Goal: Information Seeking & Learning: Learn about a topic

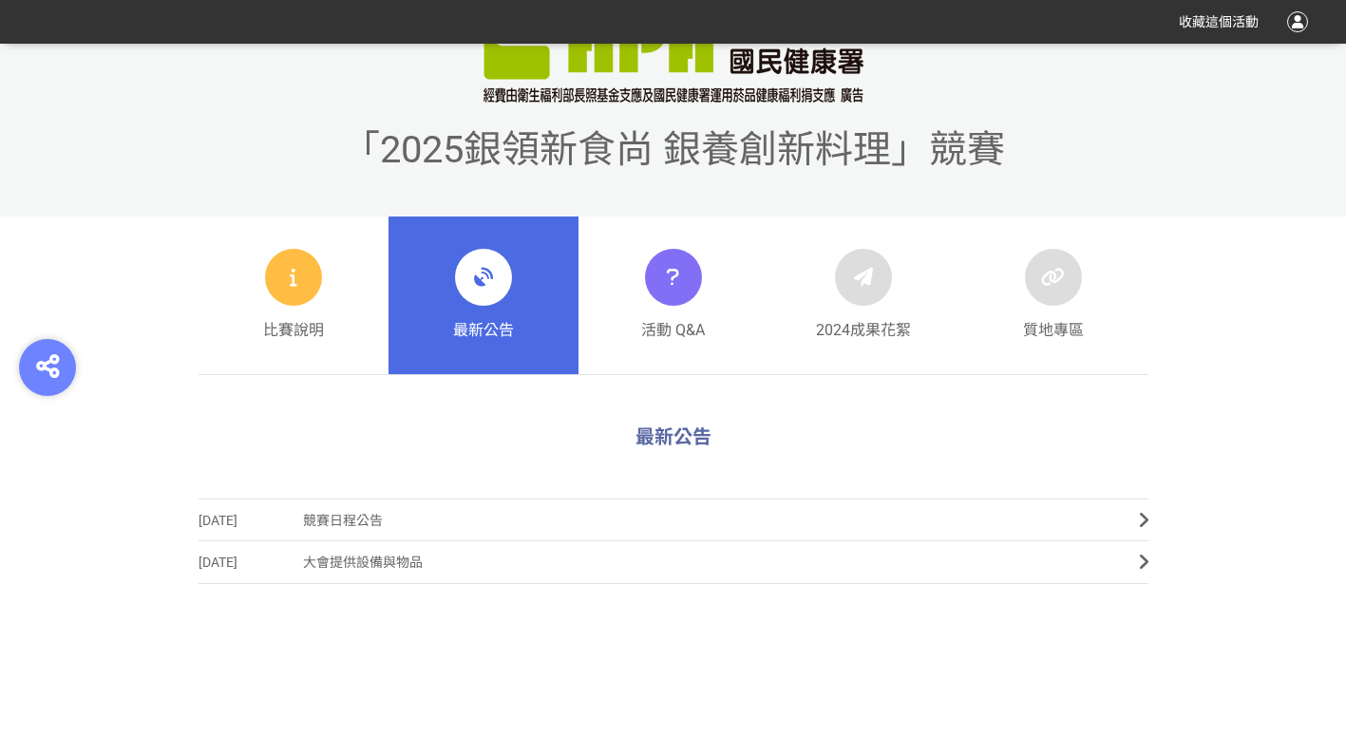
scroll to position [665, 0]
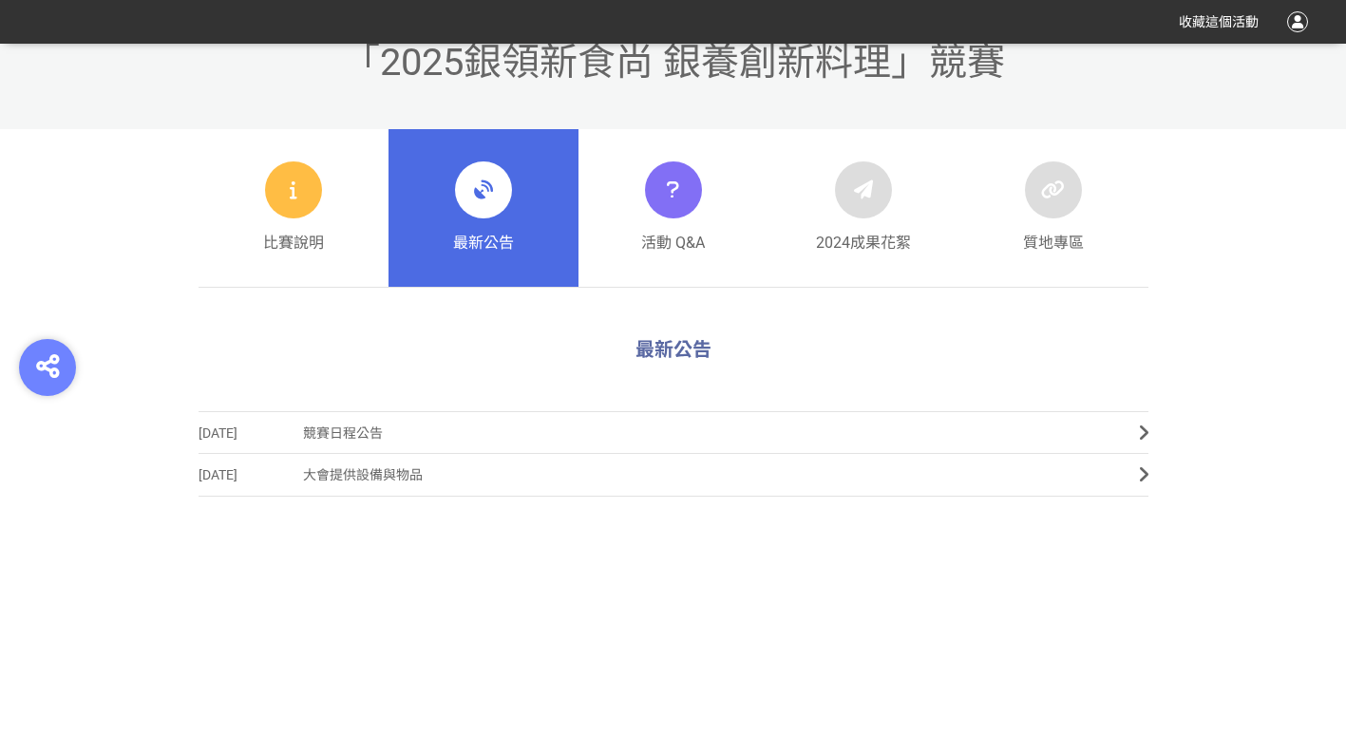
click at [412, 420] on span "競賽日程公告" at bounding box center [707, 433] width 808 height 43
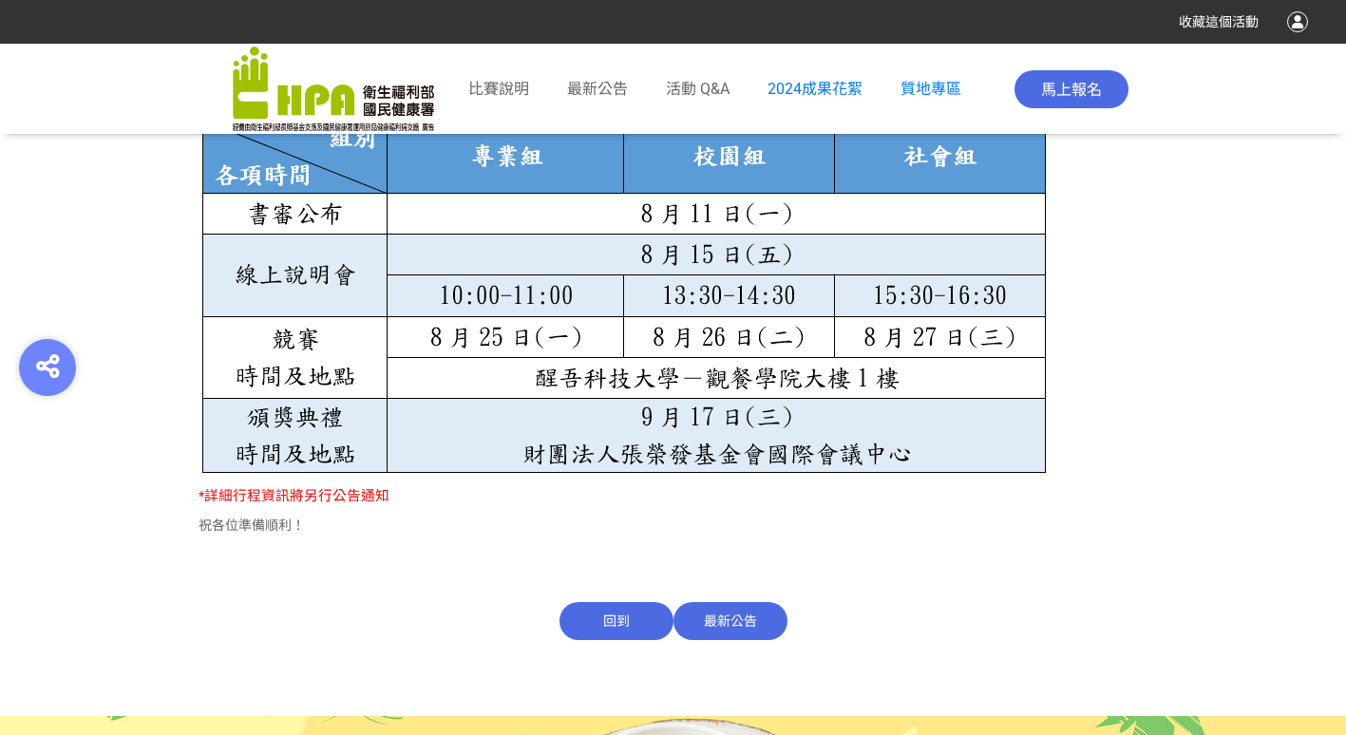
scroll to position [1159, 0]
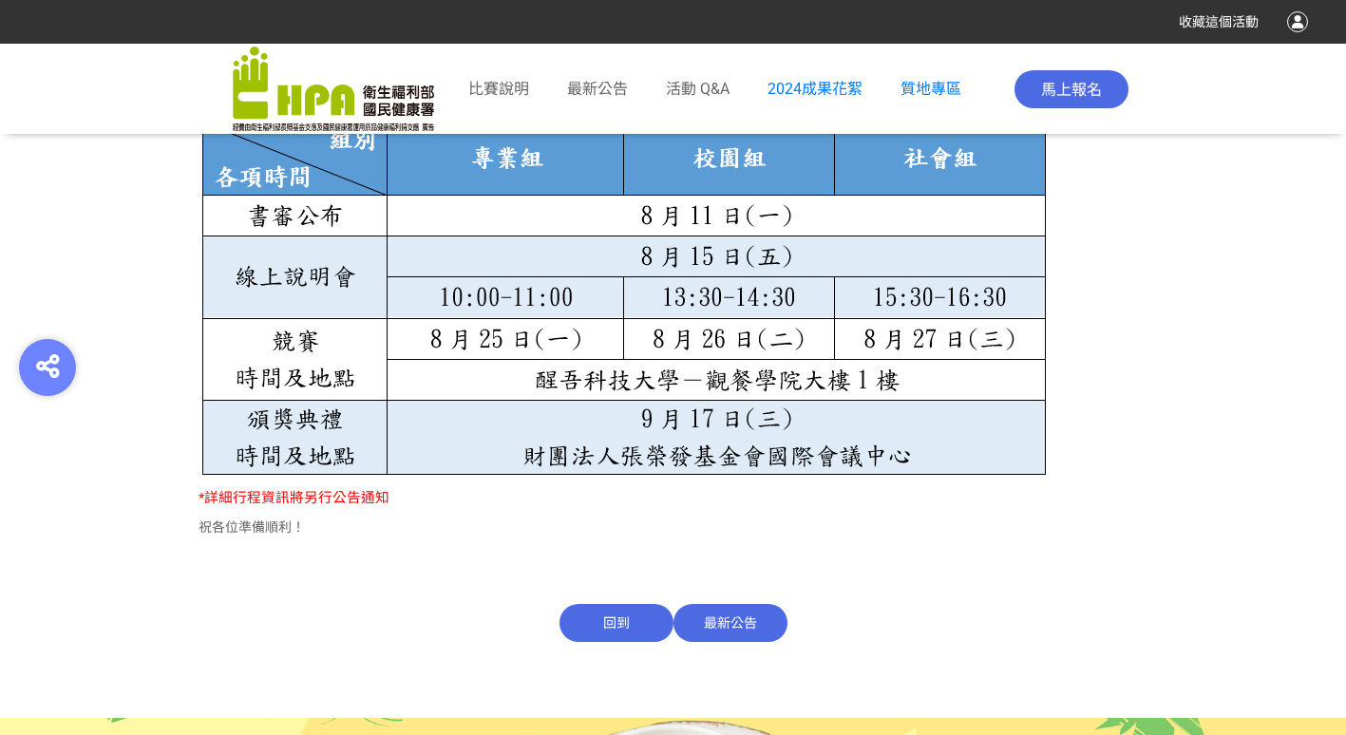
click at [709, 617] on span "最新公告" at bounding box center [731, 623] width 114 height 38
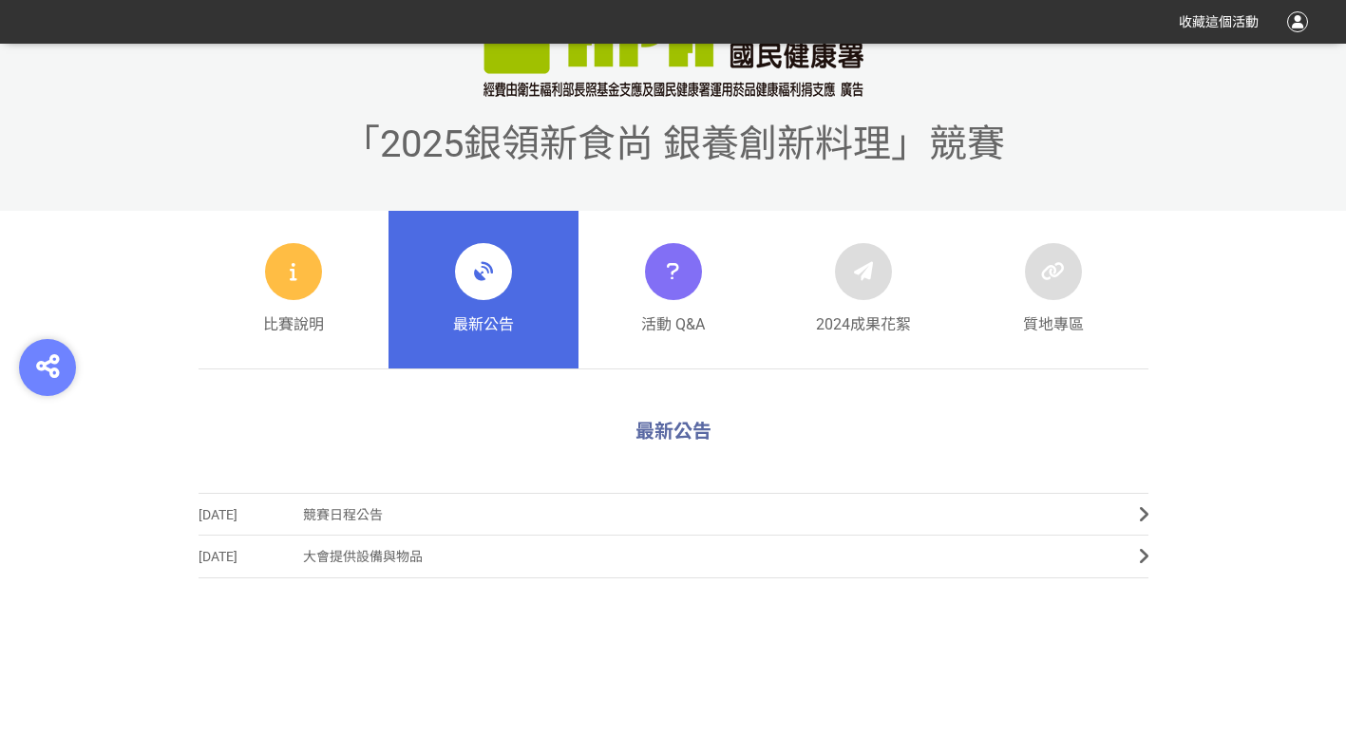
scroll to position [665, 0]
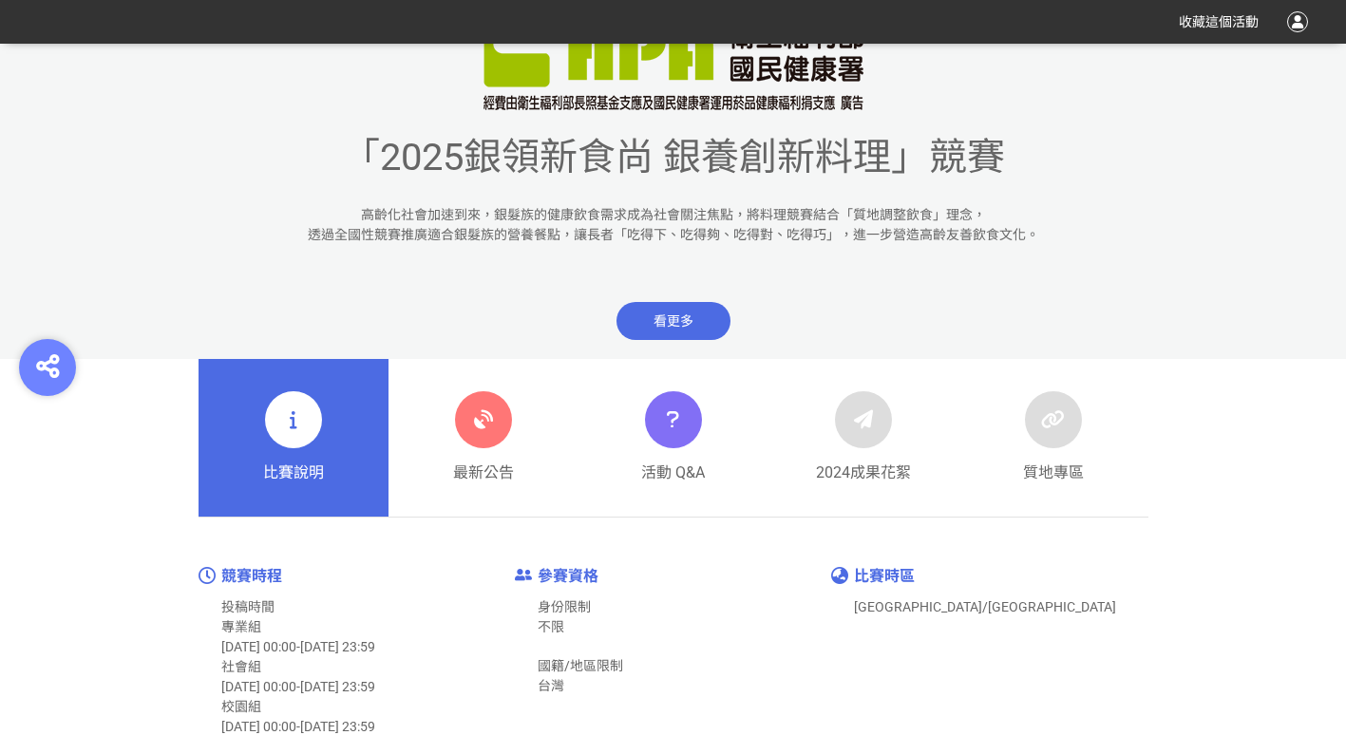
scroll to position [855, 0]
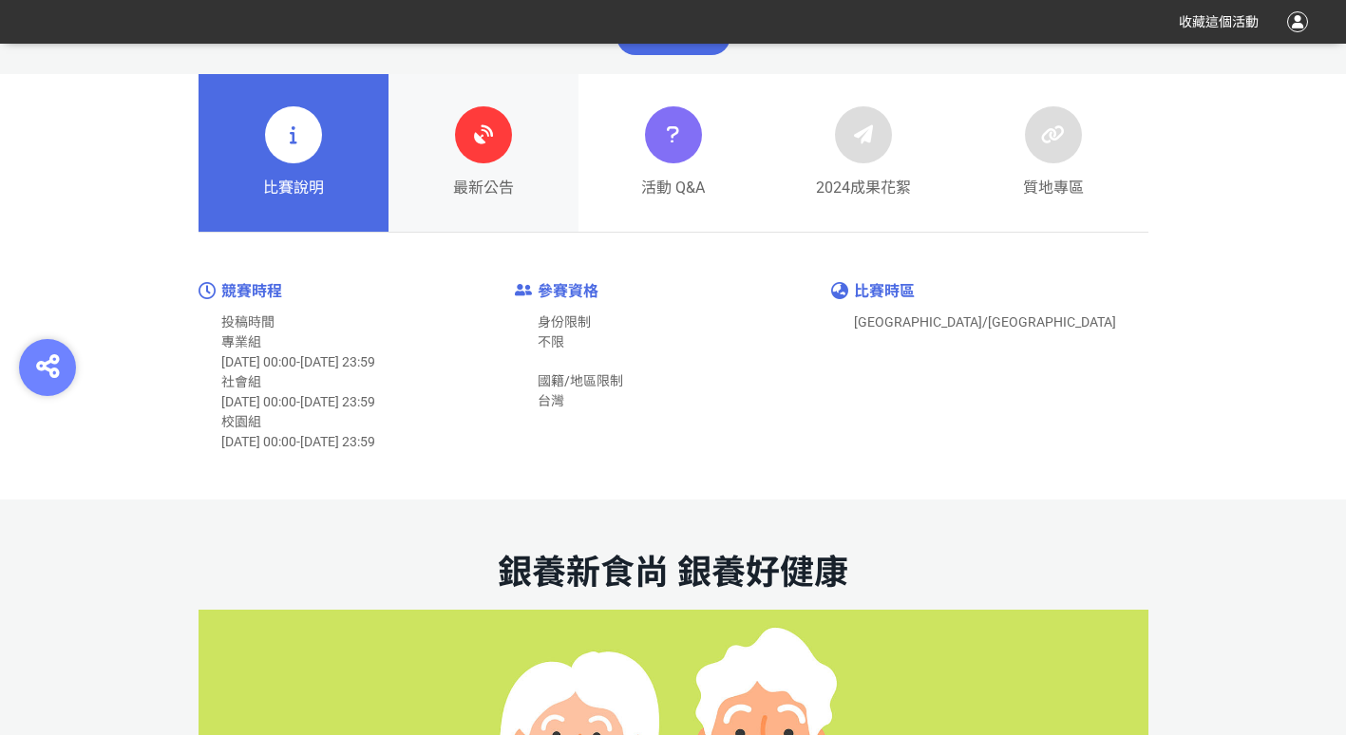
click at [494, 135] on icon at bounding box center [483, 135] width 34 height 34
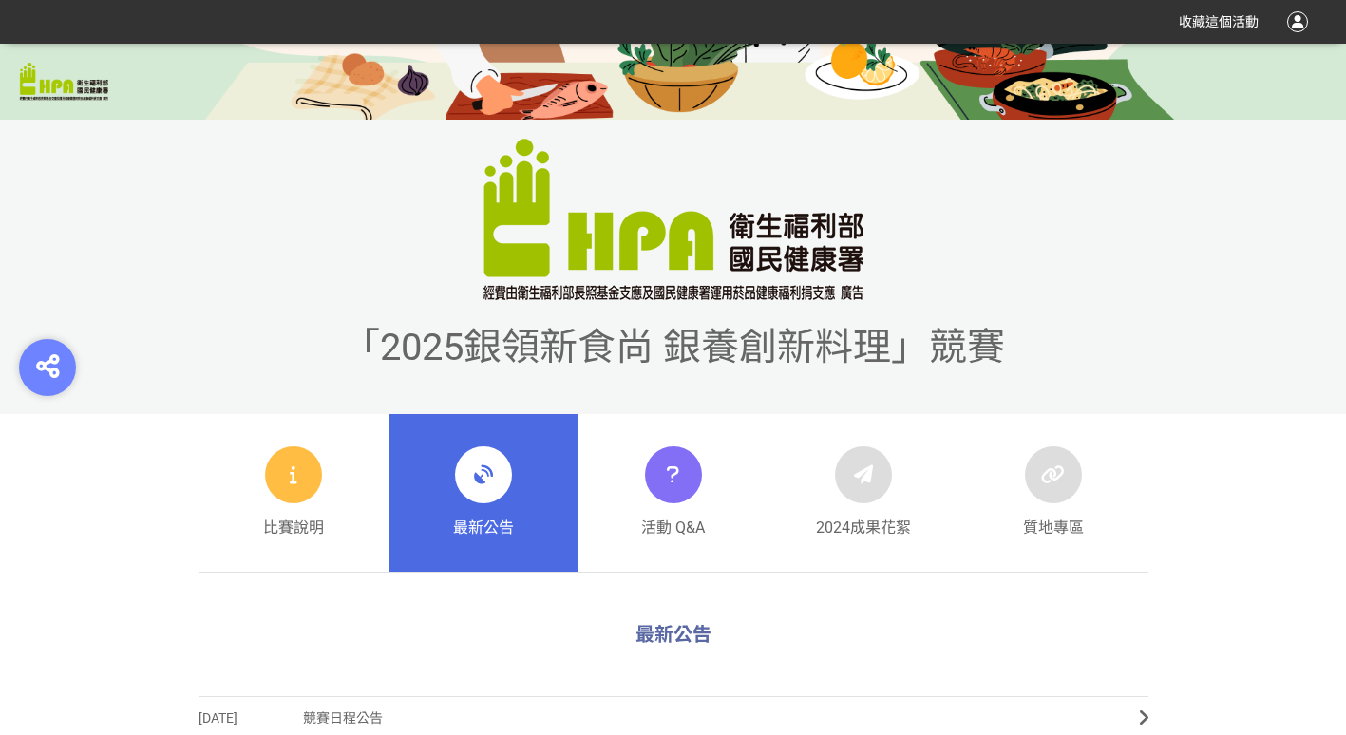
scroll to position [760, 0]
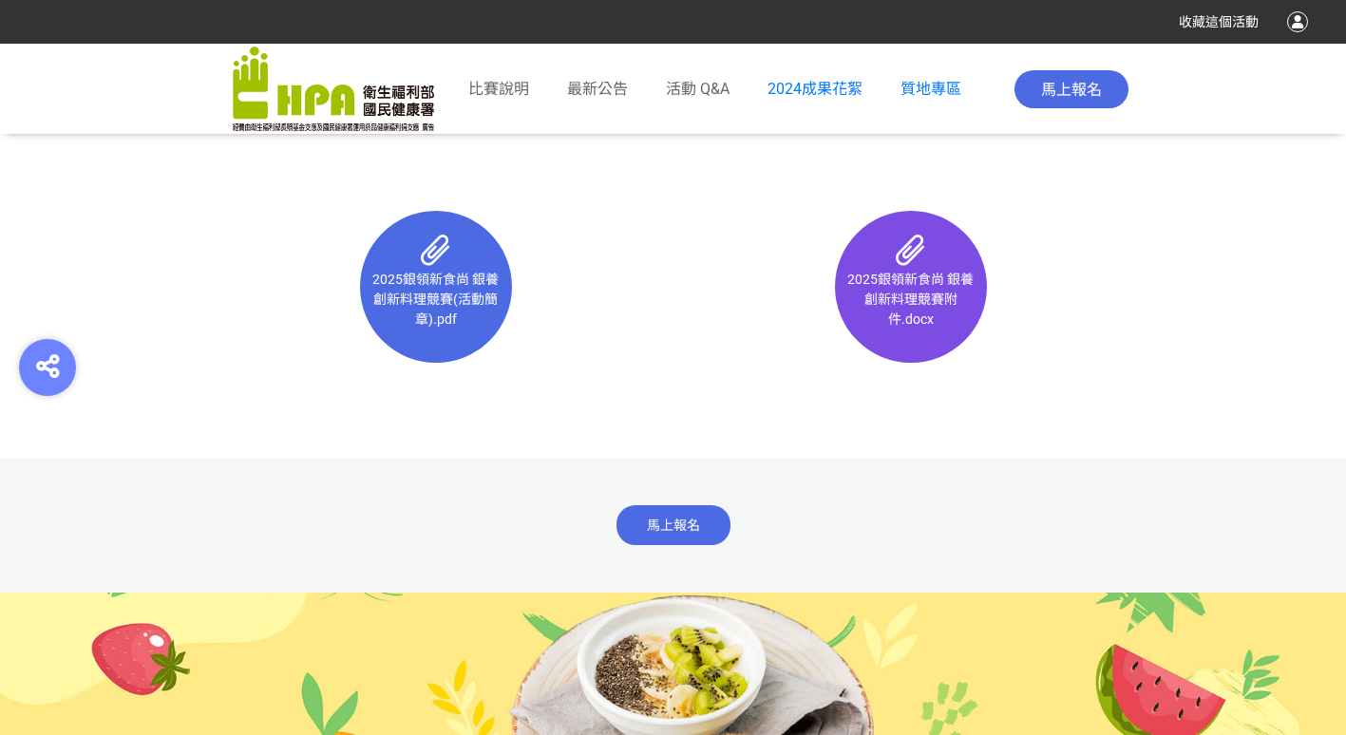
scroll to position [12265, 0]
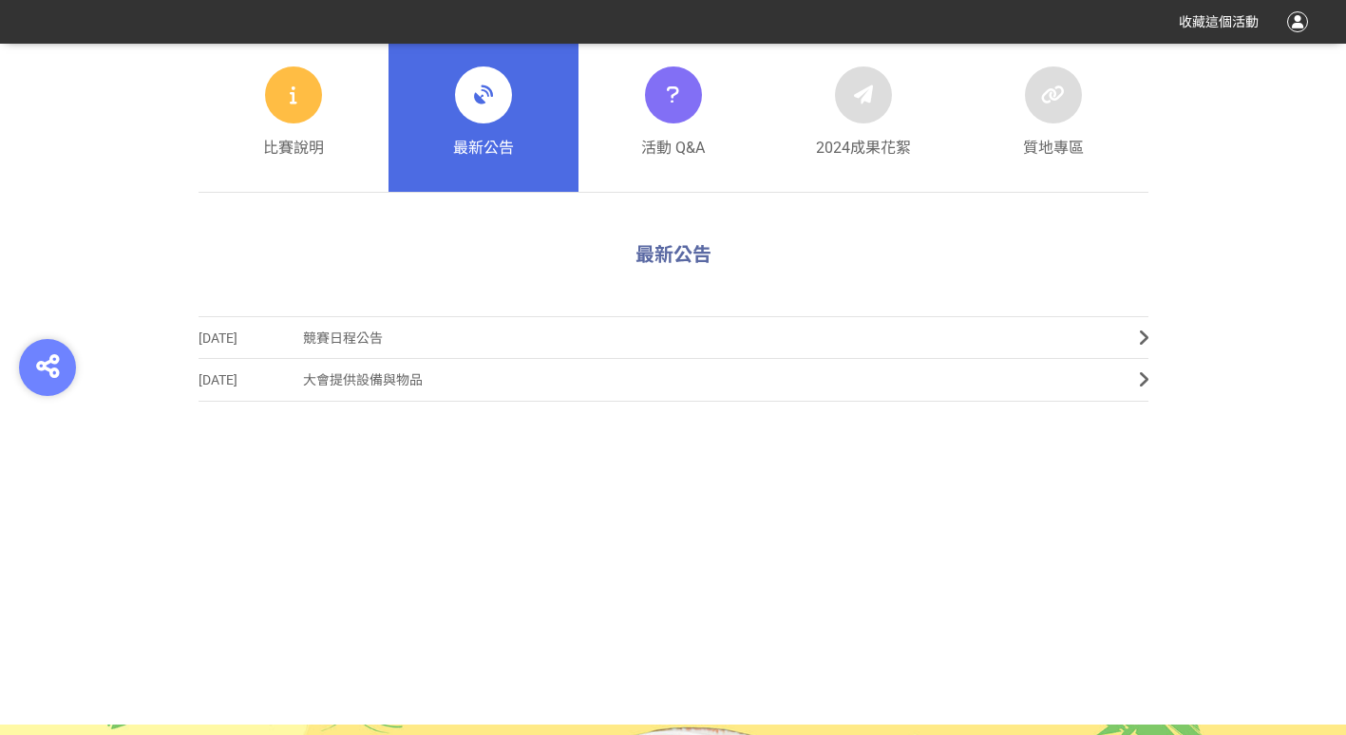
scroll to position [380, 0]
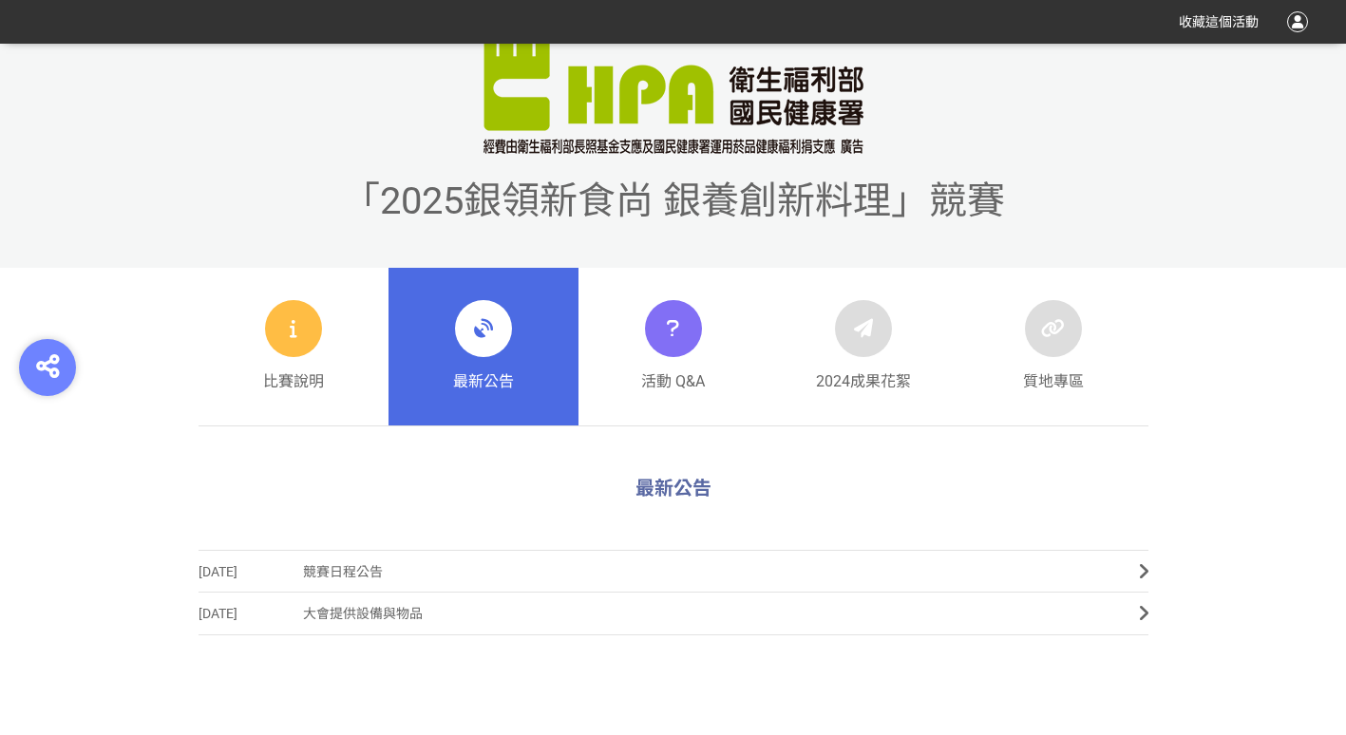
scroll to position [570, 0]
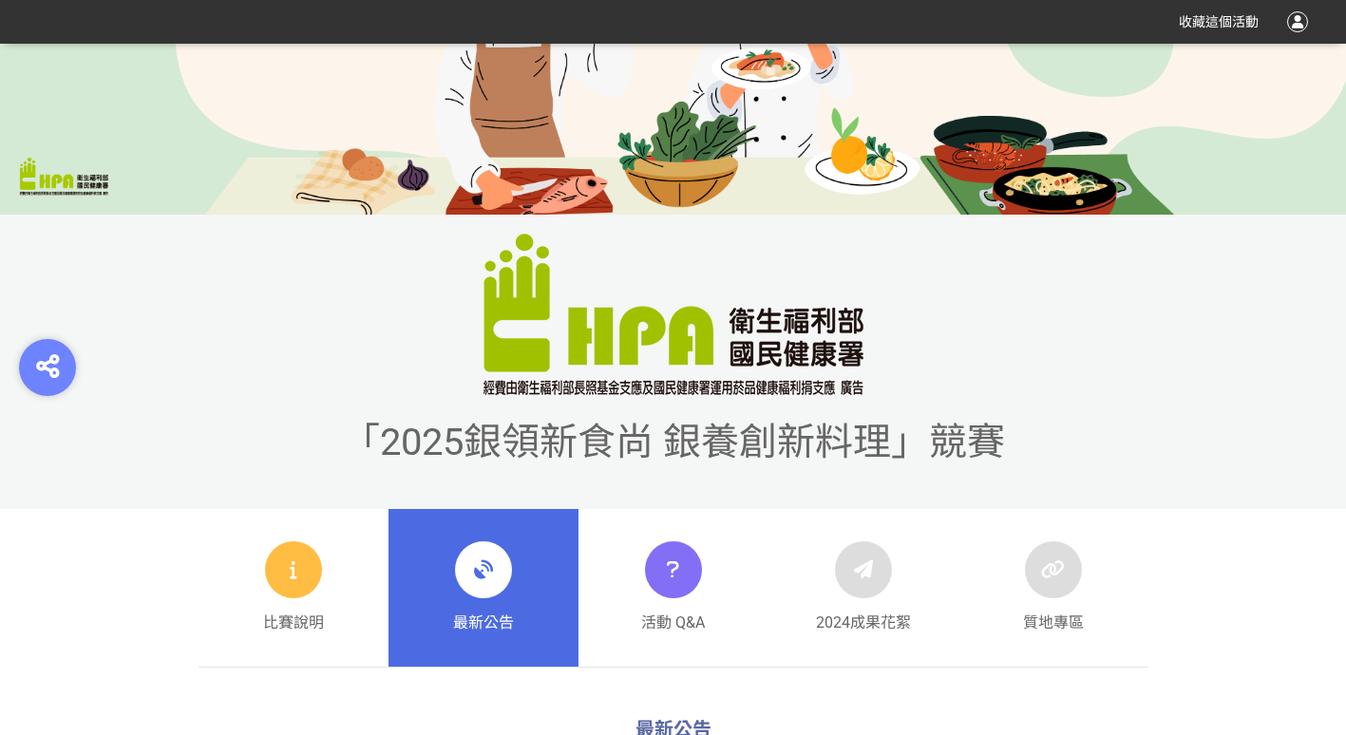
scroll to position [760, 0]
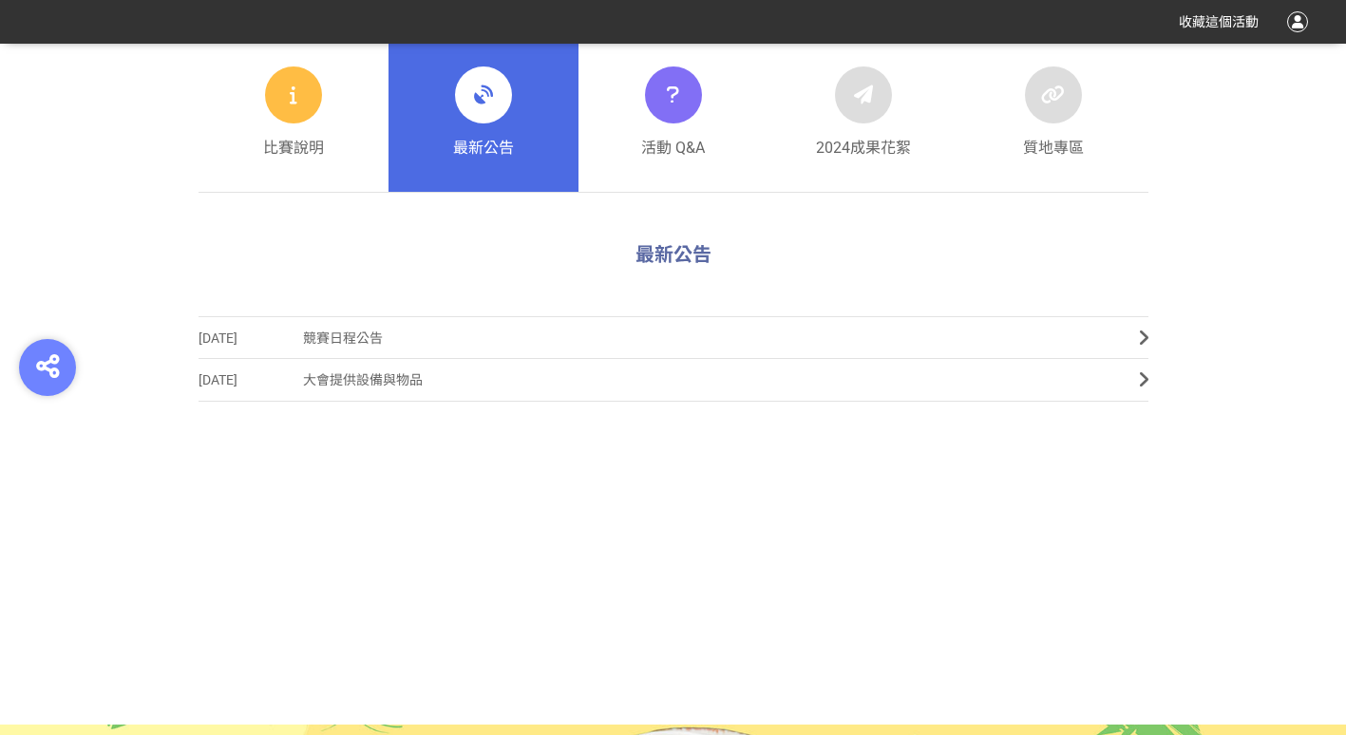
scroll to position [475, 0]
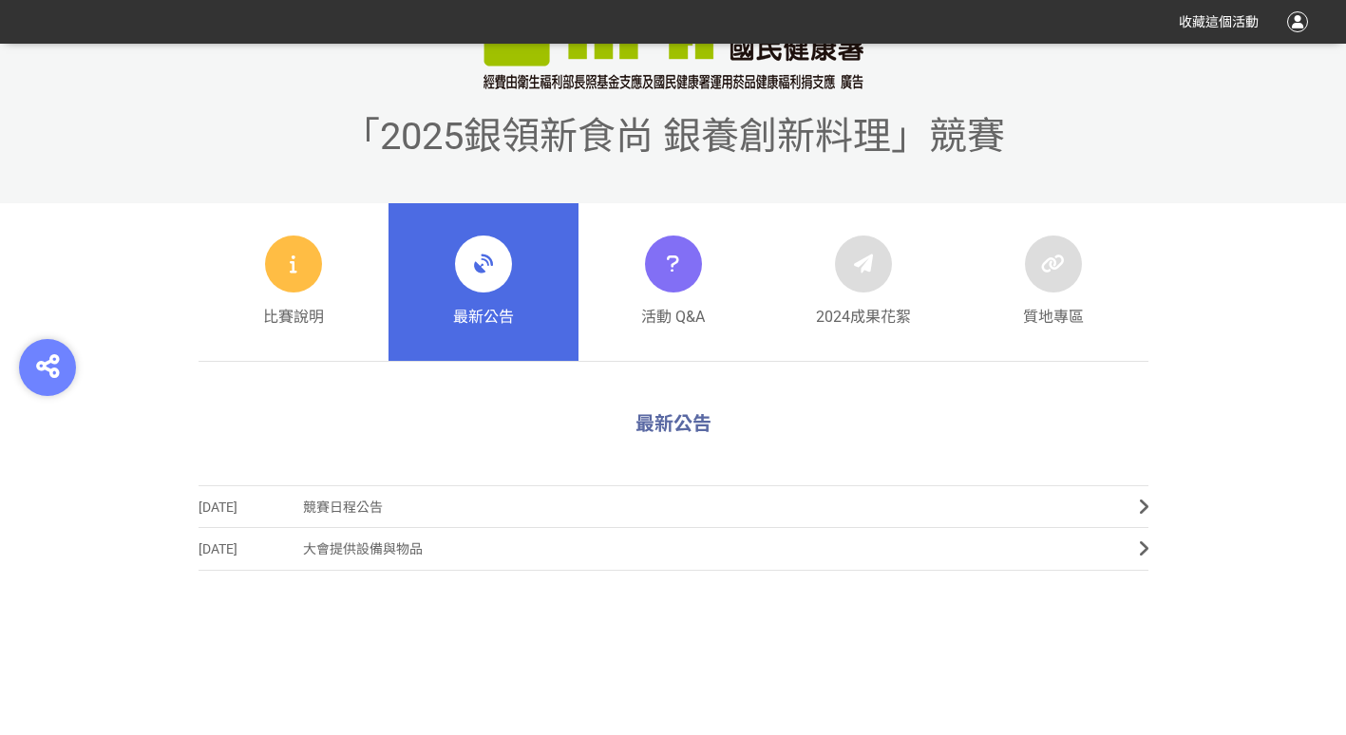
scroll to position [665, 0]
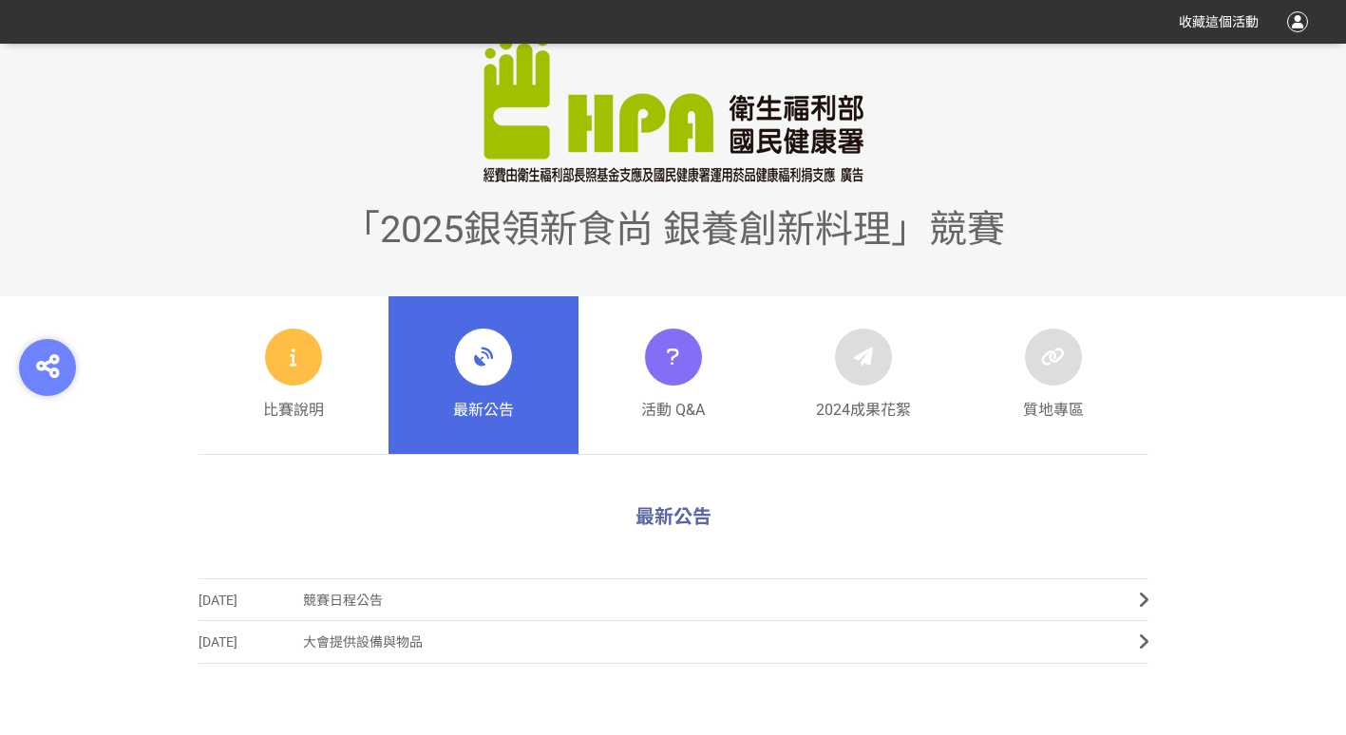
scroll to position [665, 0]
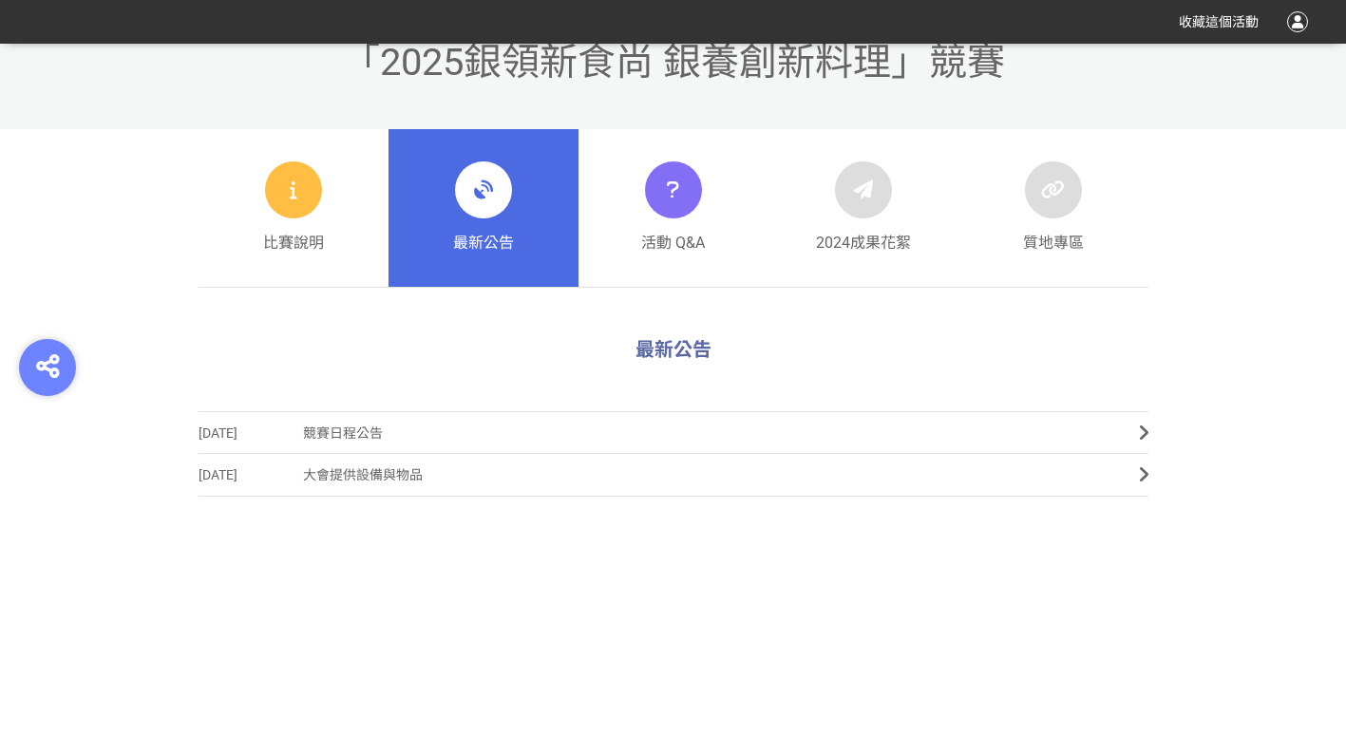
click at [467, 438] on span "競賽日程公告" at bounding box center [707, 433] width 808 height 43
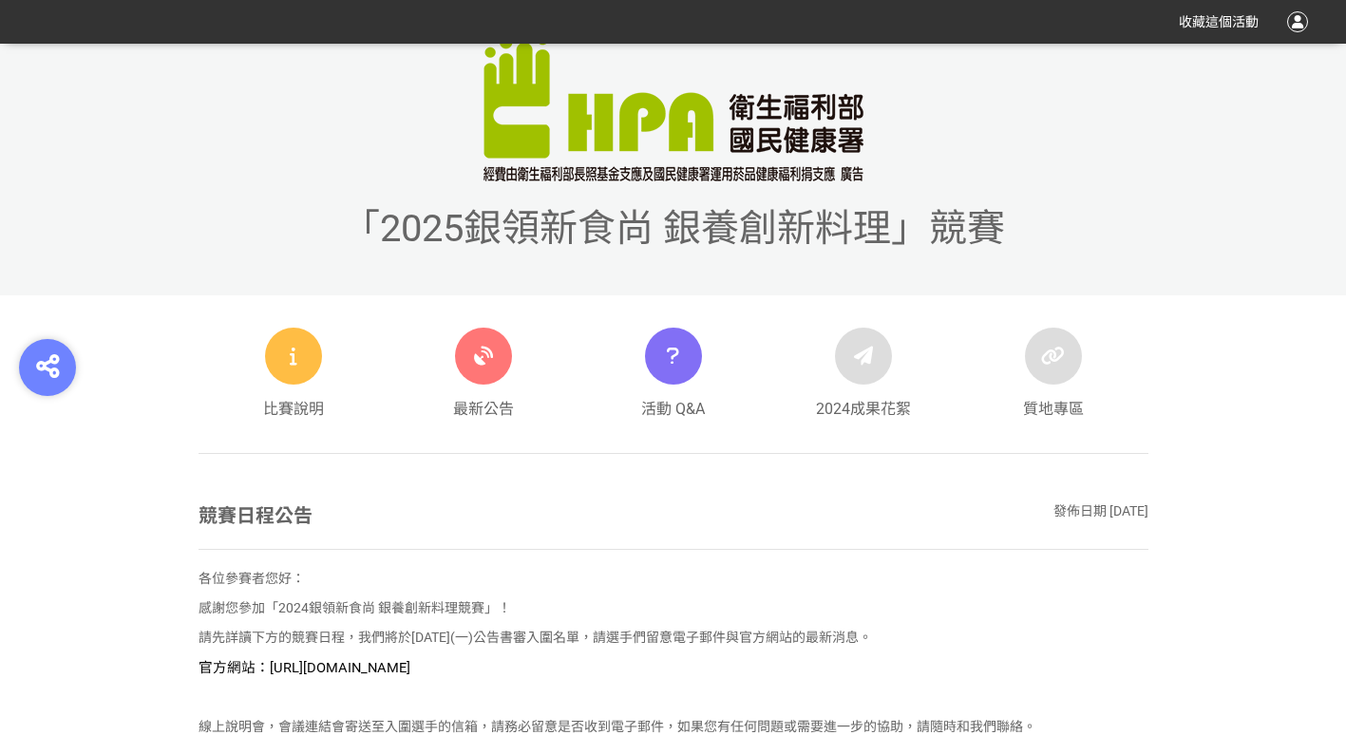
scroll to position [665, 0]
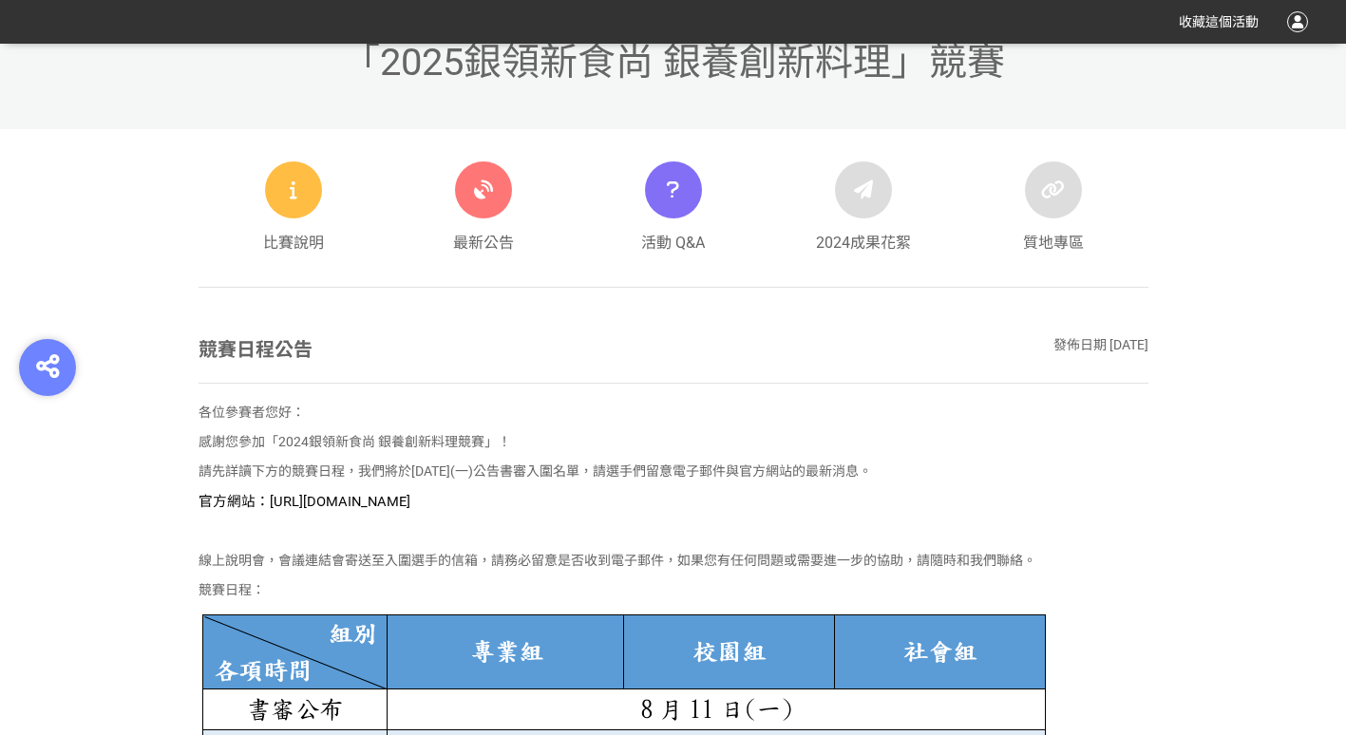
click at [410, 499] on span "官方網站：https://contest.bhuntr.com/tw/GDHealthy/home/" at bounding box center [305, 501] width 212 height 17
drag, startPoint x: 268, startPoint y: 505, endPoint x: 572, endPoint y: 503, distance: 304.0
click at [410, 503] on span "官方網站：https://contest.bhuntr.com/tw/GDHealthy/home/" at bounding box center [305, 501] width 212 height 17
drag, startPoint x: 572, startPoint y: 503, endPoint x: 553, endPoint y: 505, distance: 19.2
copy span "https://contest.bhuntr.com/tw/GDHealthy/home/"
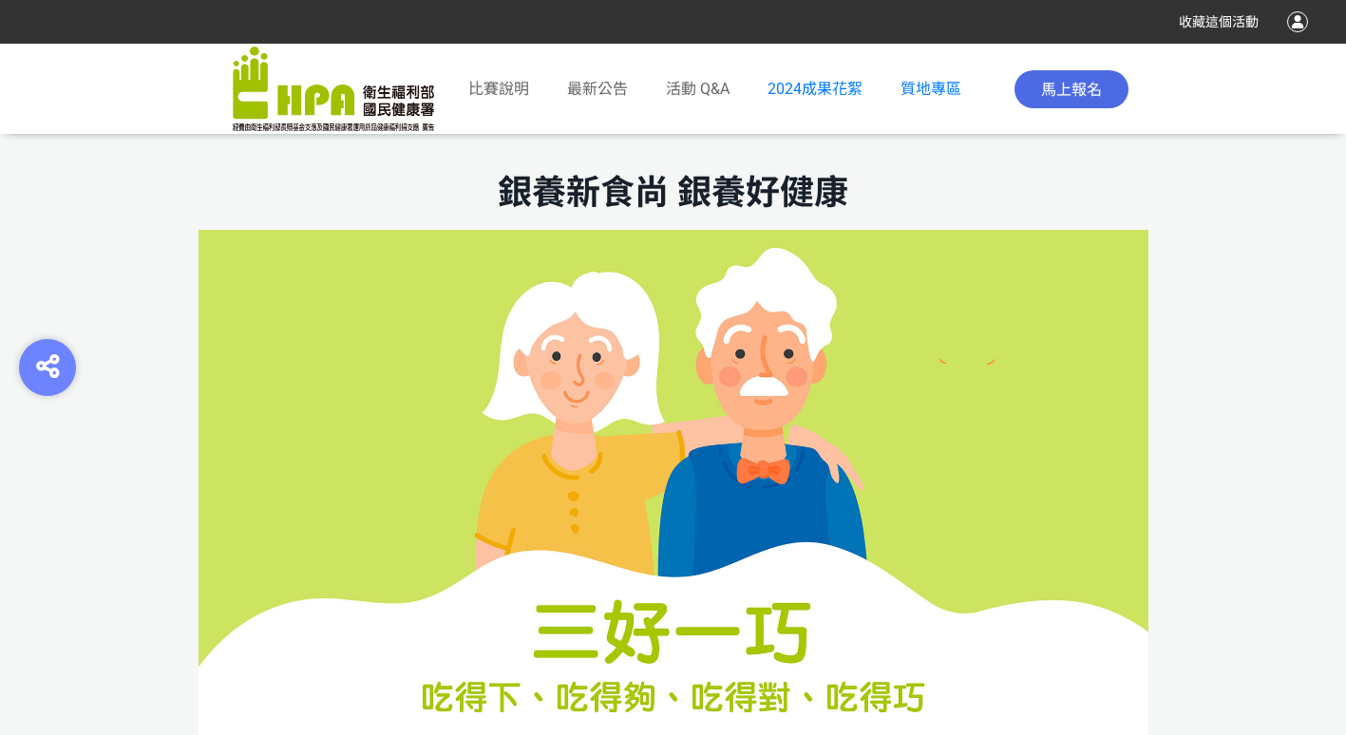
scroll to position [855, 0]
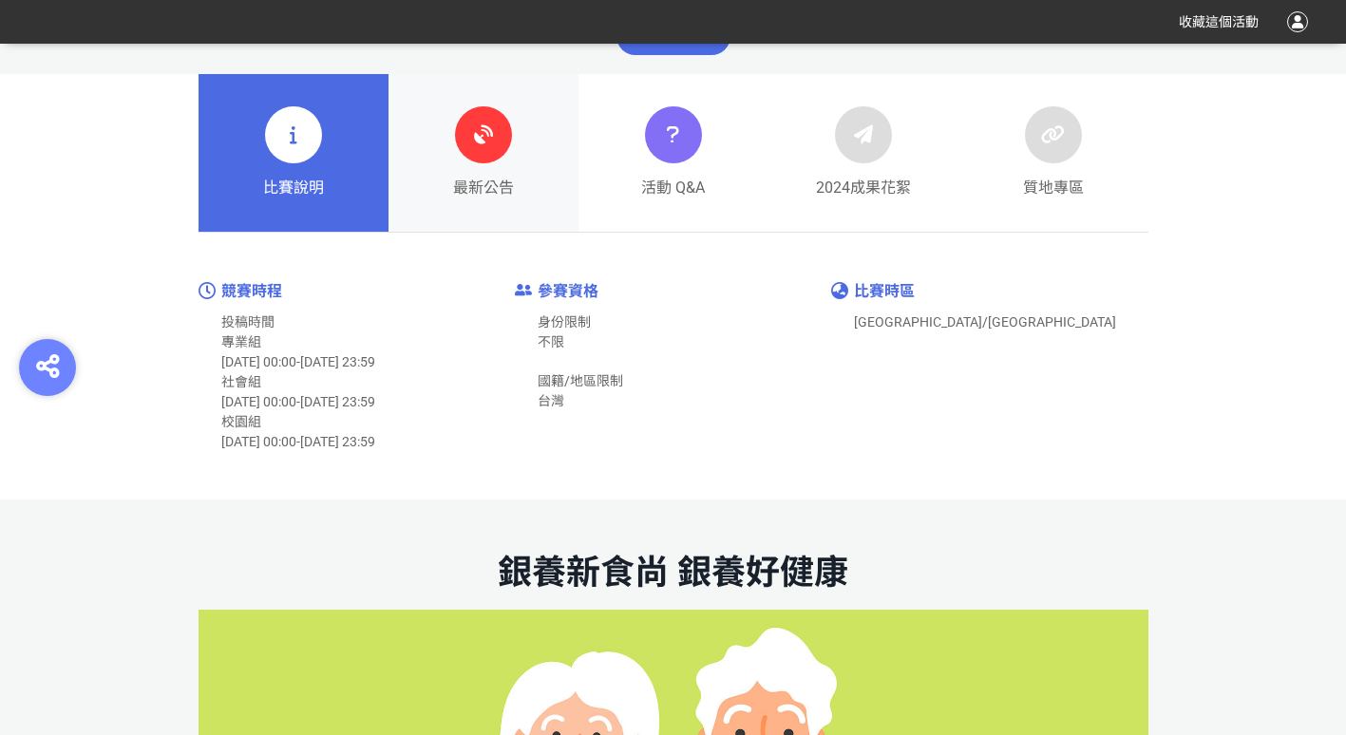
click at [502, 154] on div at bounding box center [483, 134] width 57 height 57
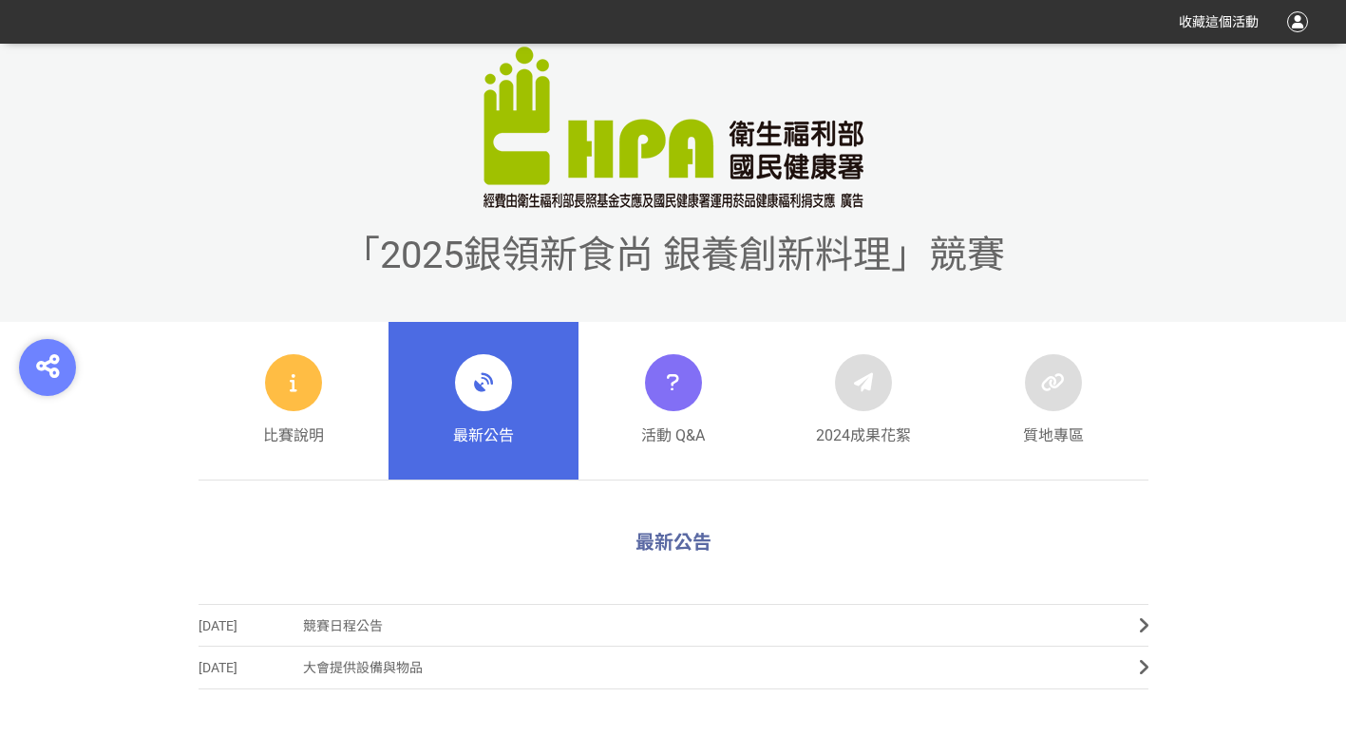
scroll to position [475, 0]
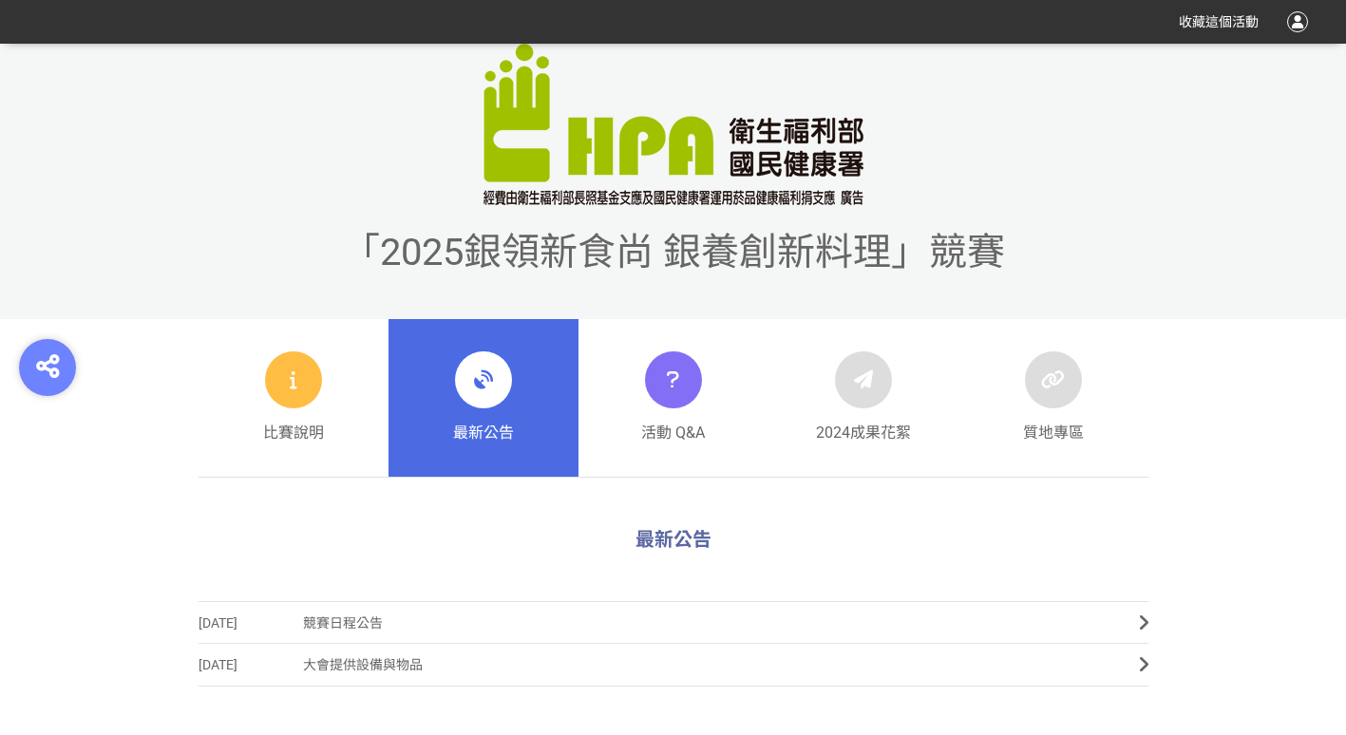
click at [501, 437] on span "最新公告" at bounding box center [483, 433] width 61 height 23
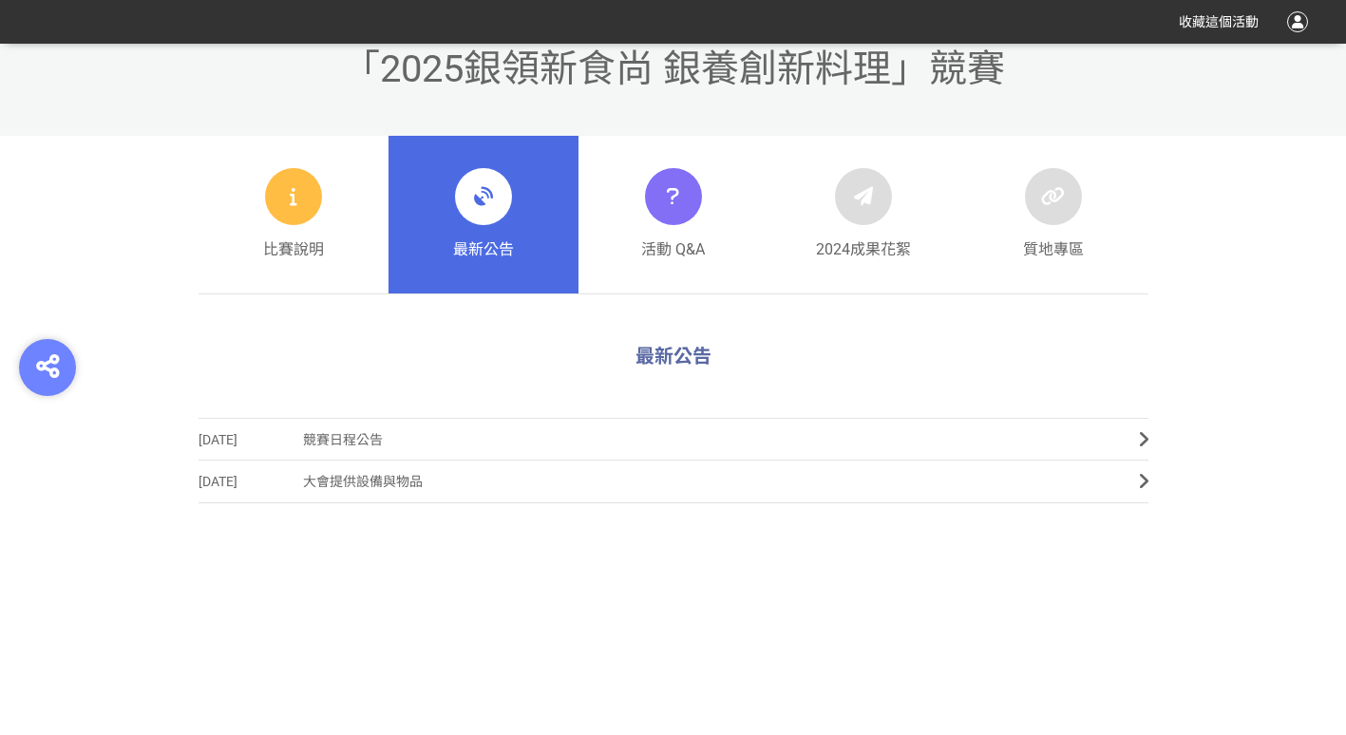
scroll to position [577, 0]
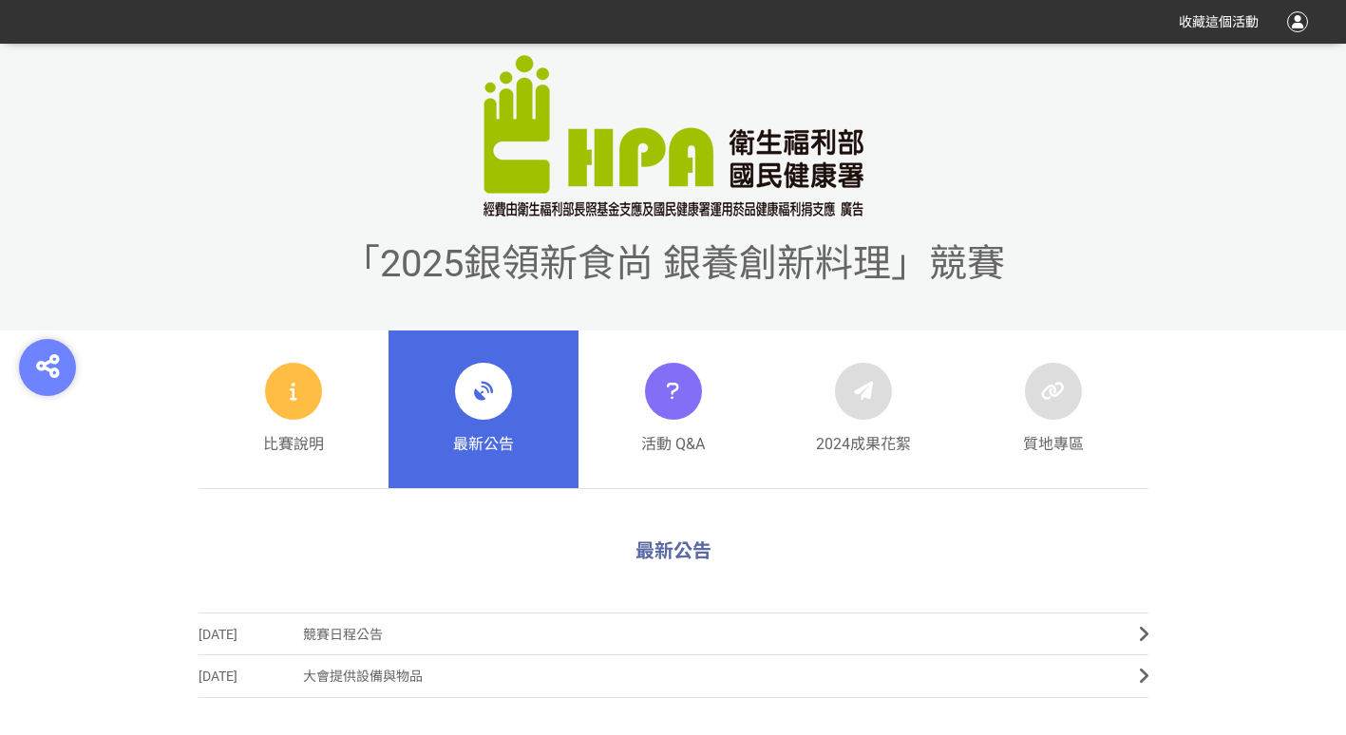
scroll to position [570, 0]
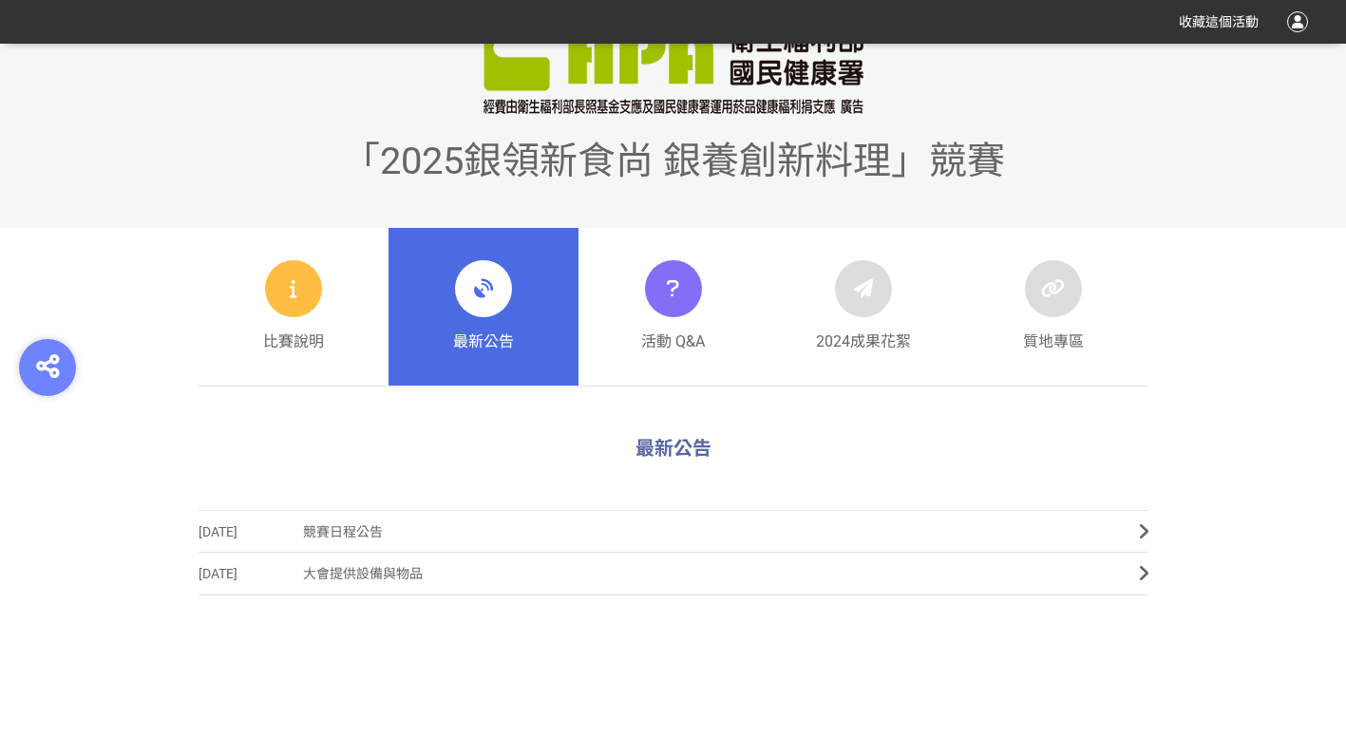
scroll to position [570, 0]
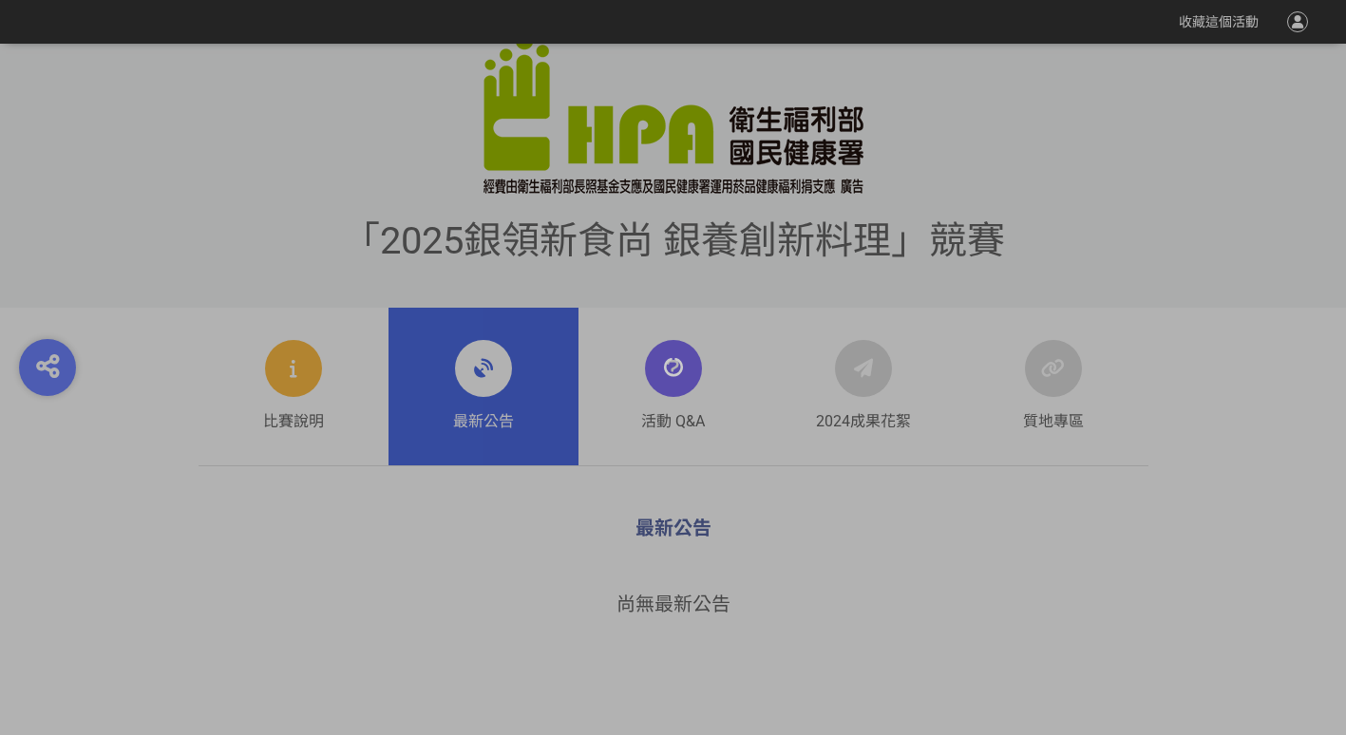
scroll to position [570, 0]
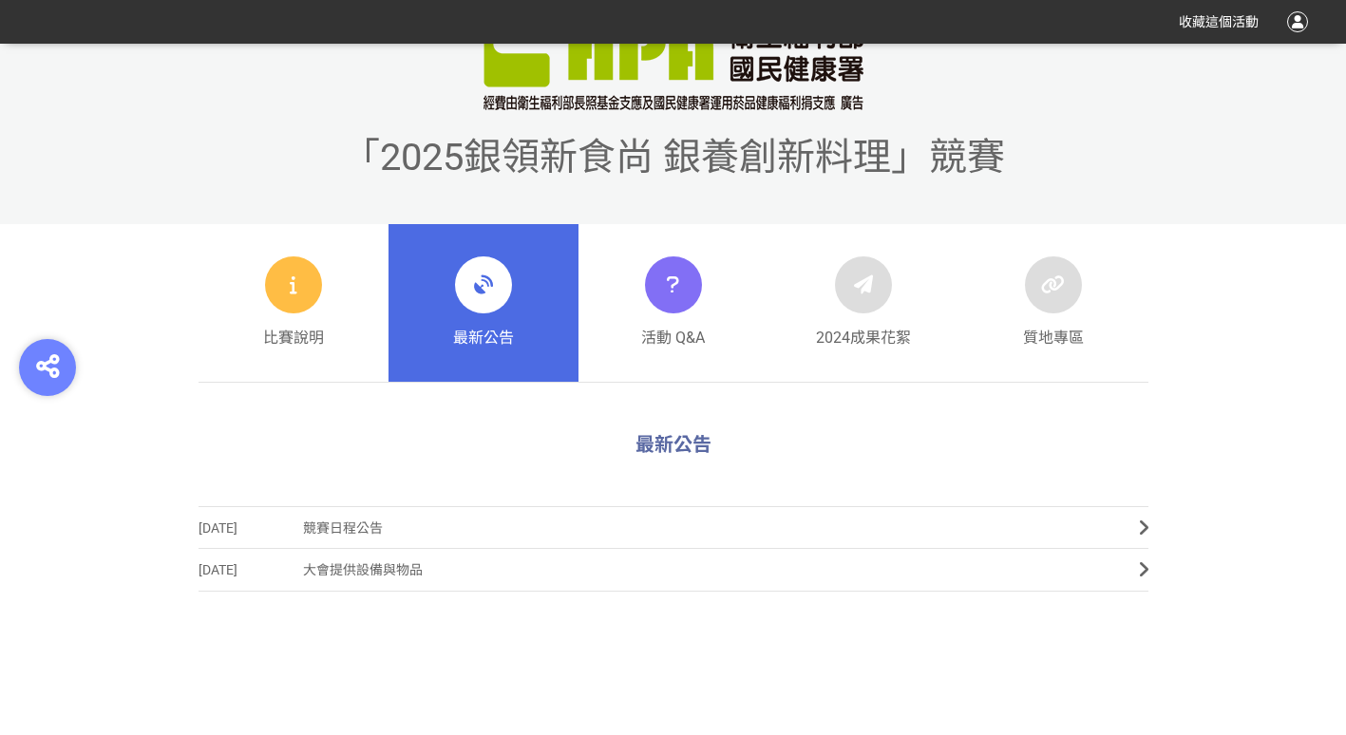
click at [514, 340] on link "最新公告" at bounding box center [484, 303] width 190 height 158
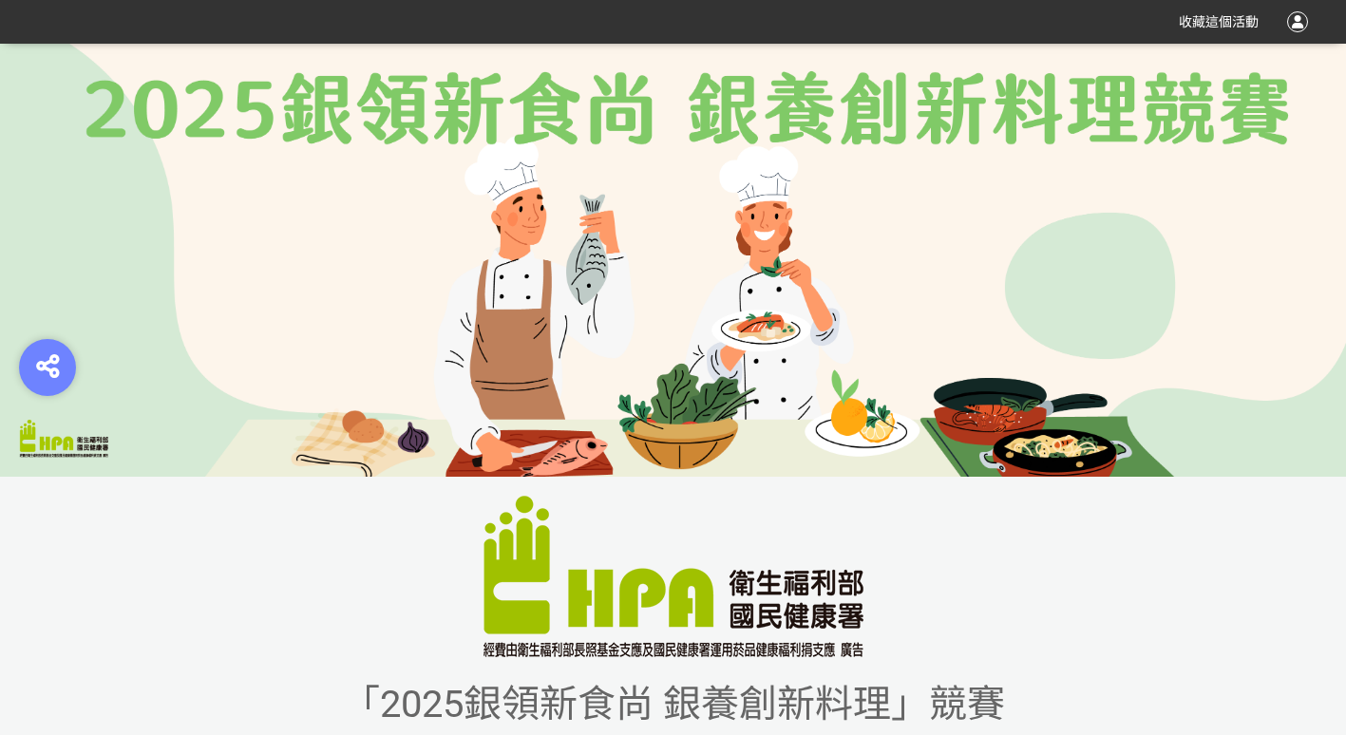
scroll to position [0, 0]
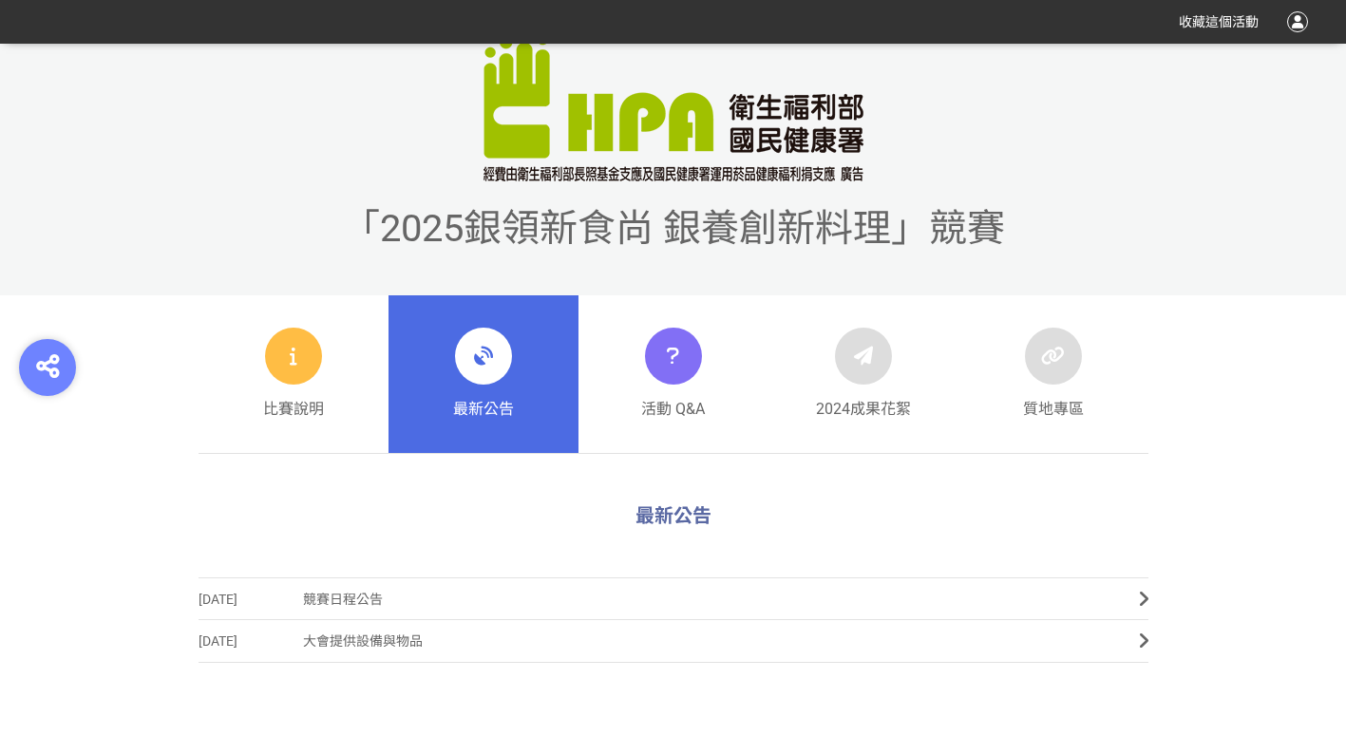
scroll to position [570, 0]
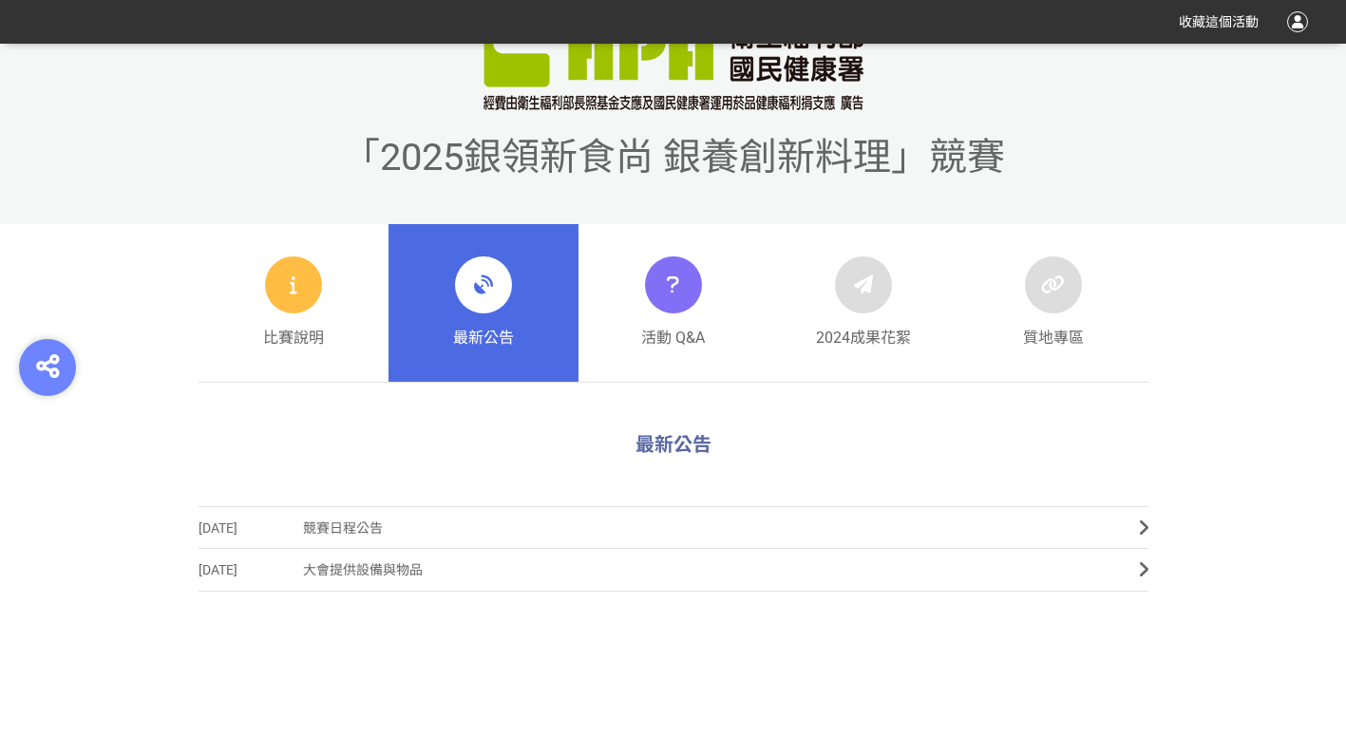
click at [463, 292] on div at bounding box center [483, 285] width 57 height 57
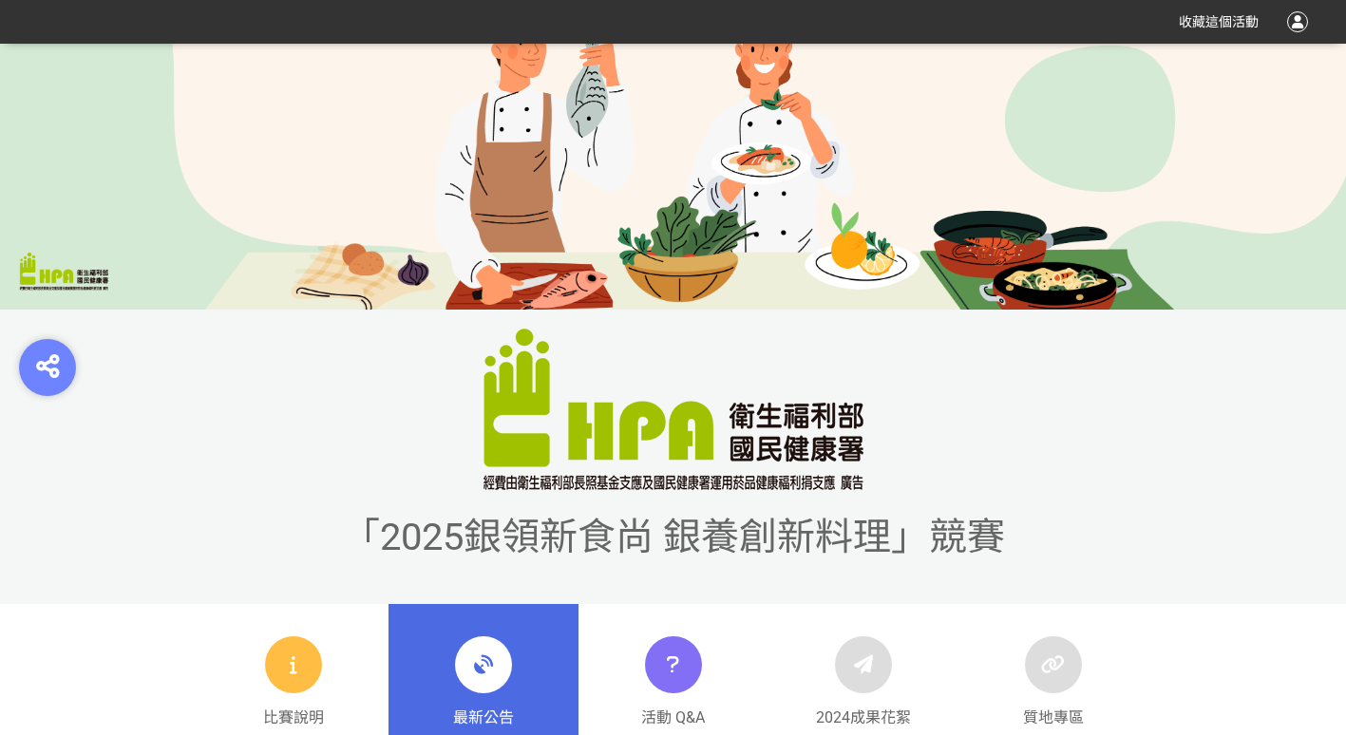
scroll to position [570, 0]
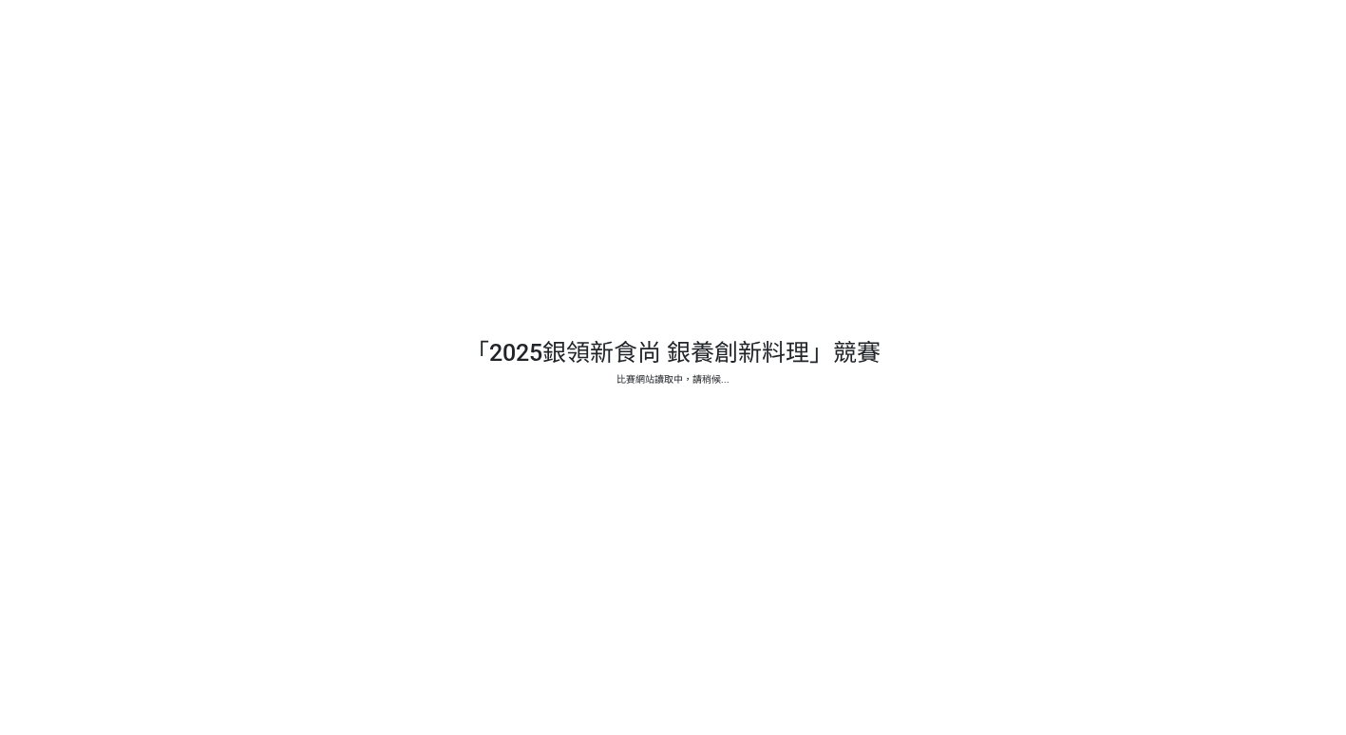
click at [1150, 440] on div at bounding box center [673, 367] width 1346 height 735
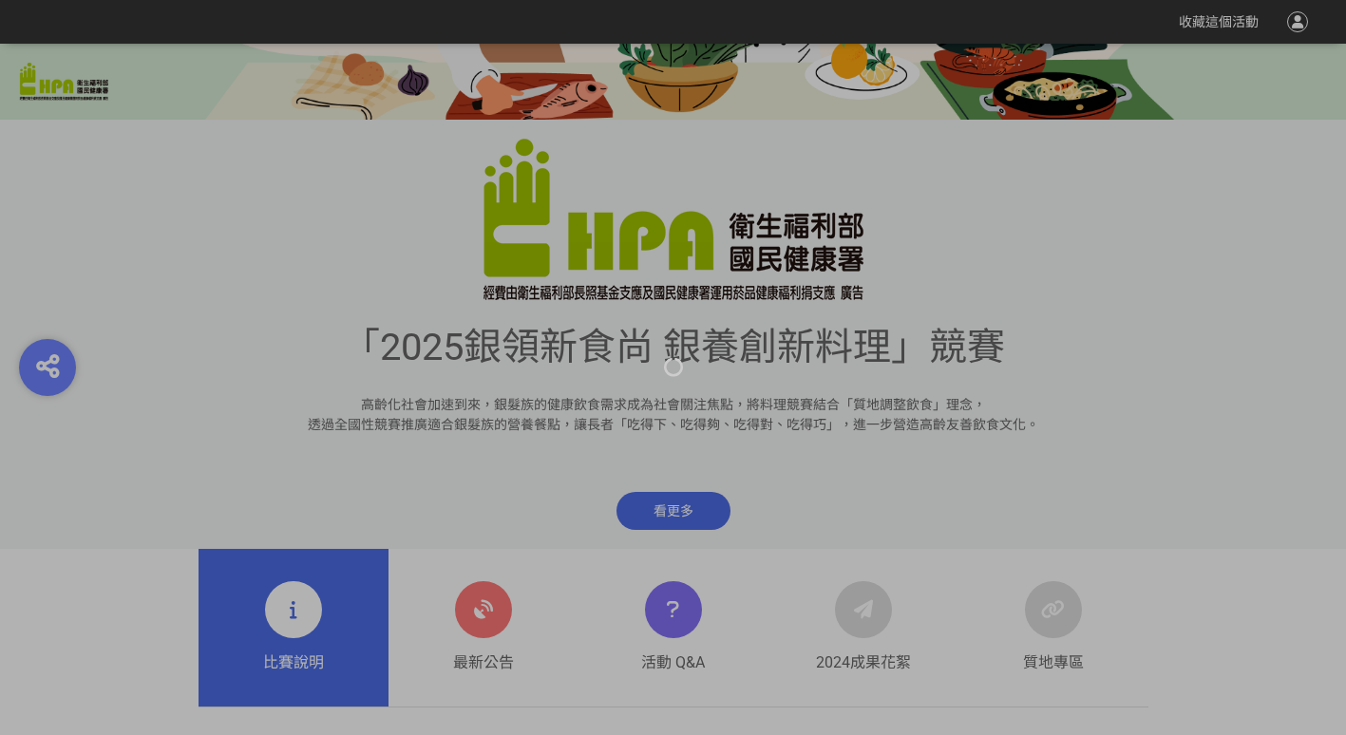
scroll to position [665, 0]
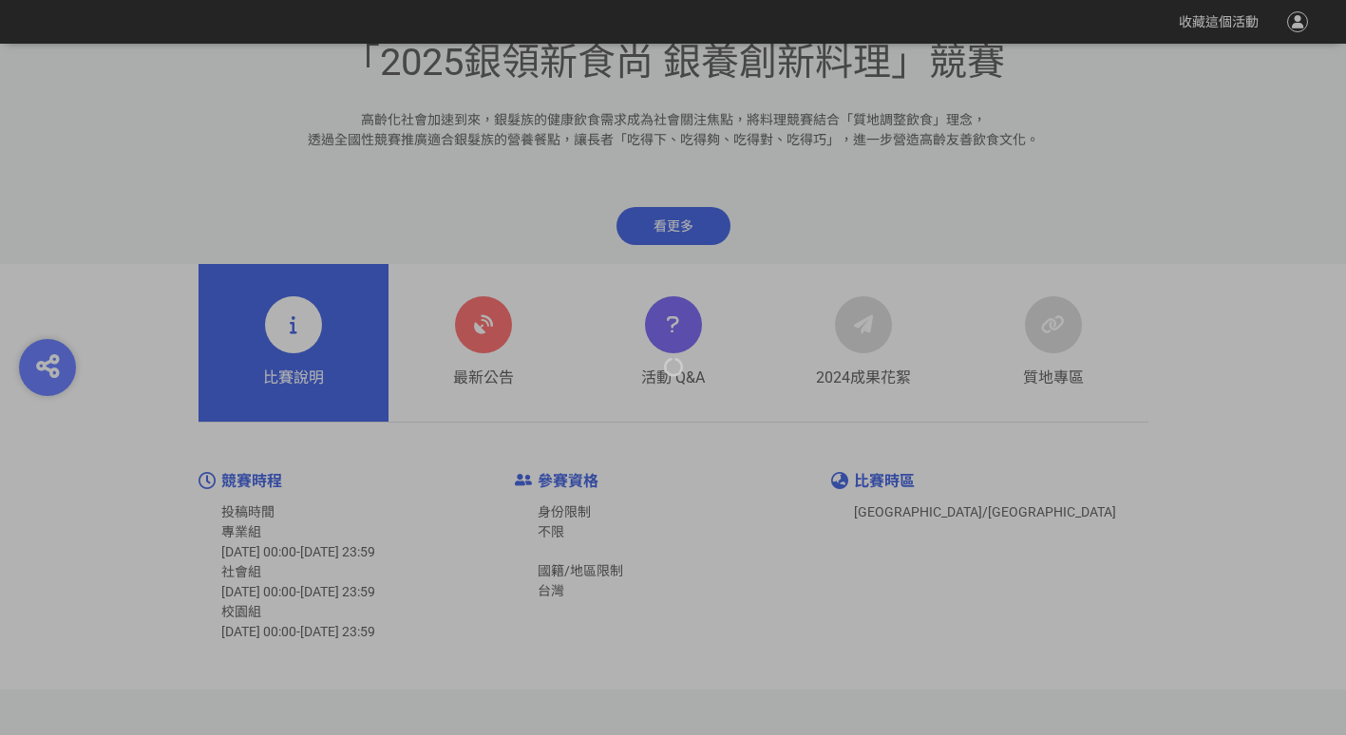
click at [471, 347] on div at bounding box center [673, 367] width 1346 height 735
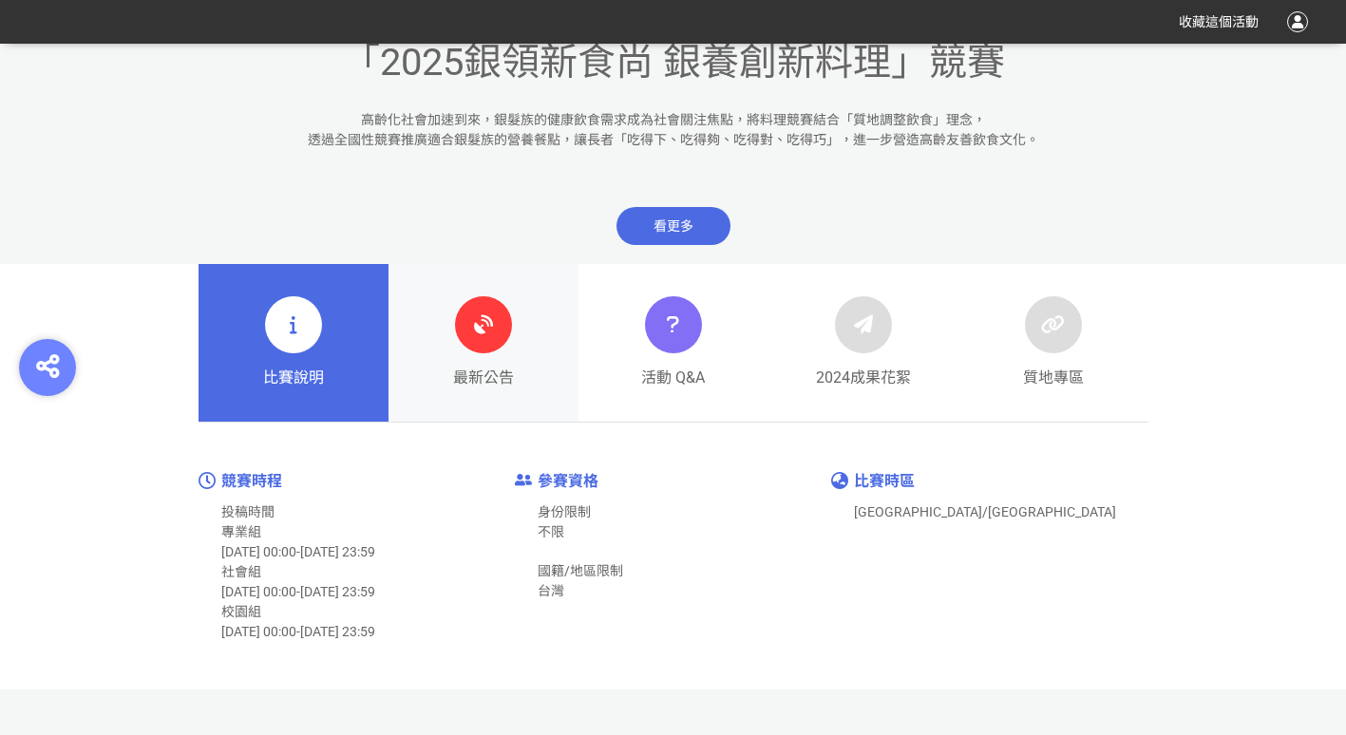
click at [459, 321] on div at bounding box center [483, 324] width 57 height 57
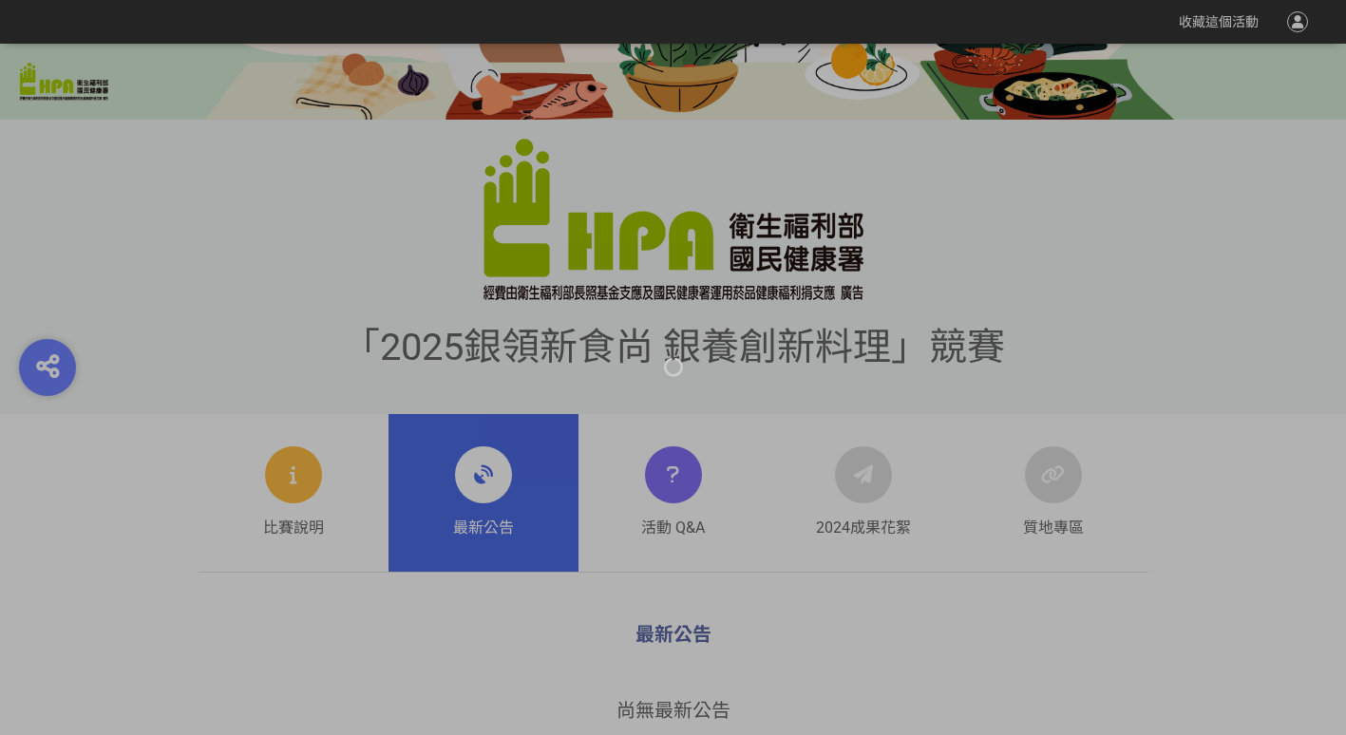
scroll to position [665, 0]
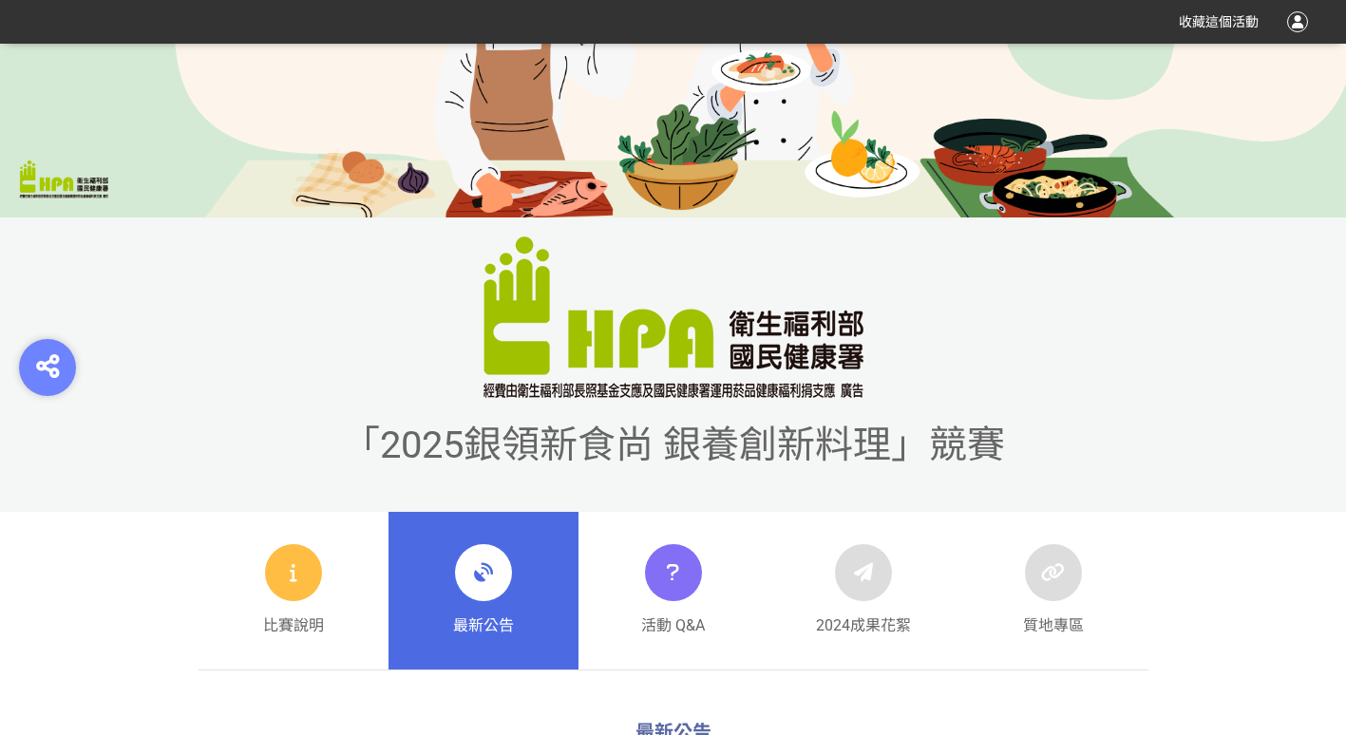
scroll to position [475, 0]
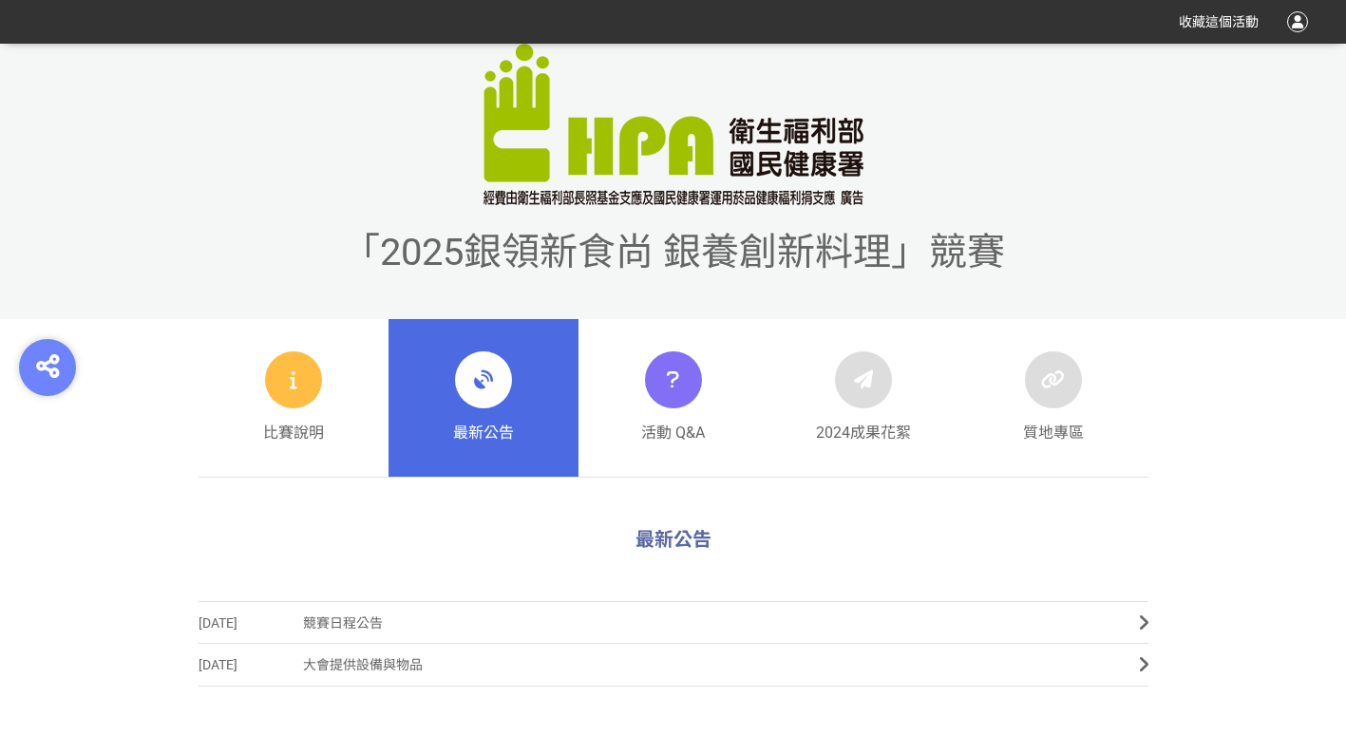
click at [714, 238] on span "「2025銀領新食尚 銀養創新料理」競賽" at bounding box center [673, 252] width 663 height 45
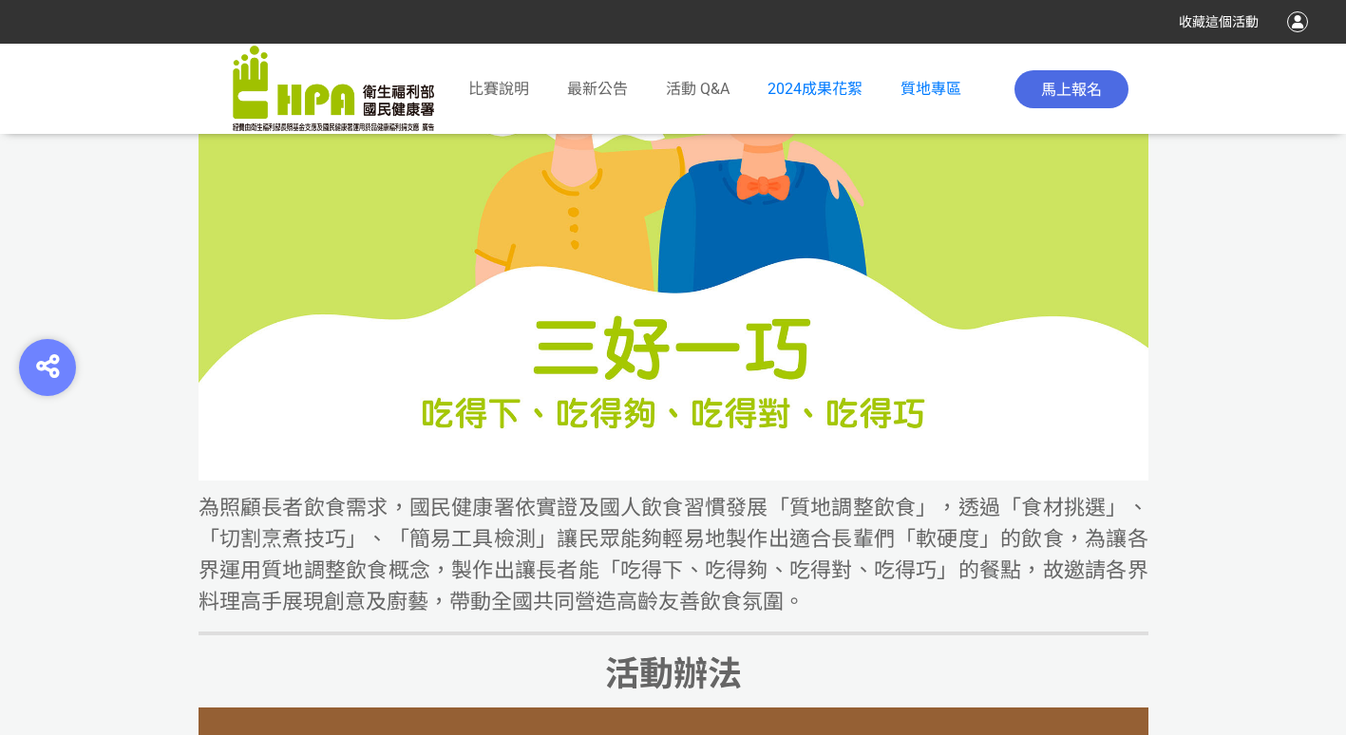
scroll to position [1520, 0]
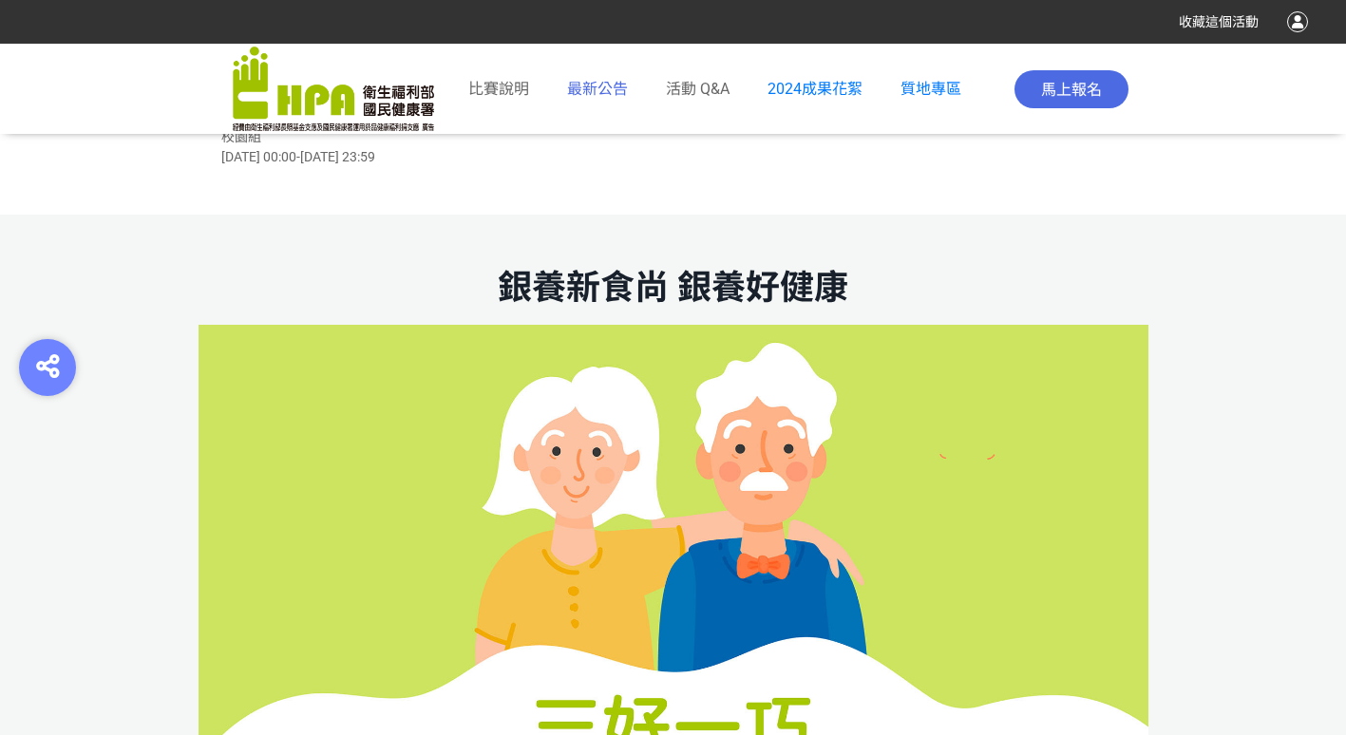
click at [598, 89] on span "最新公告" at bounding box center [597, 89] width 61 height 18
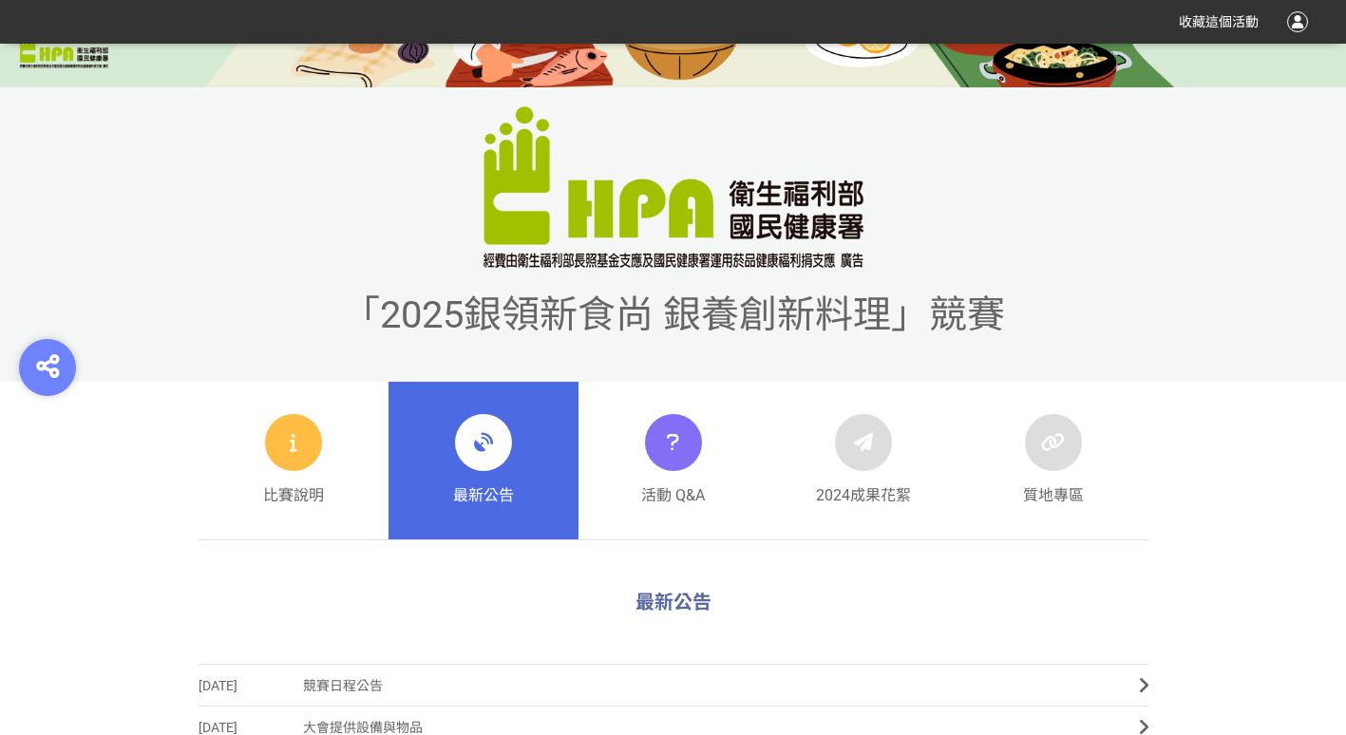
scroll to position [570, 0]
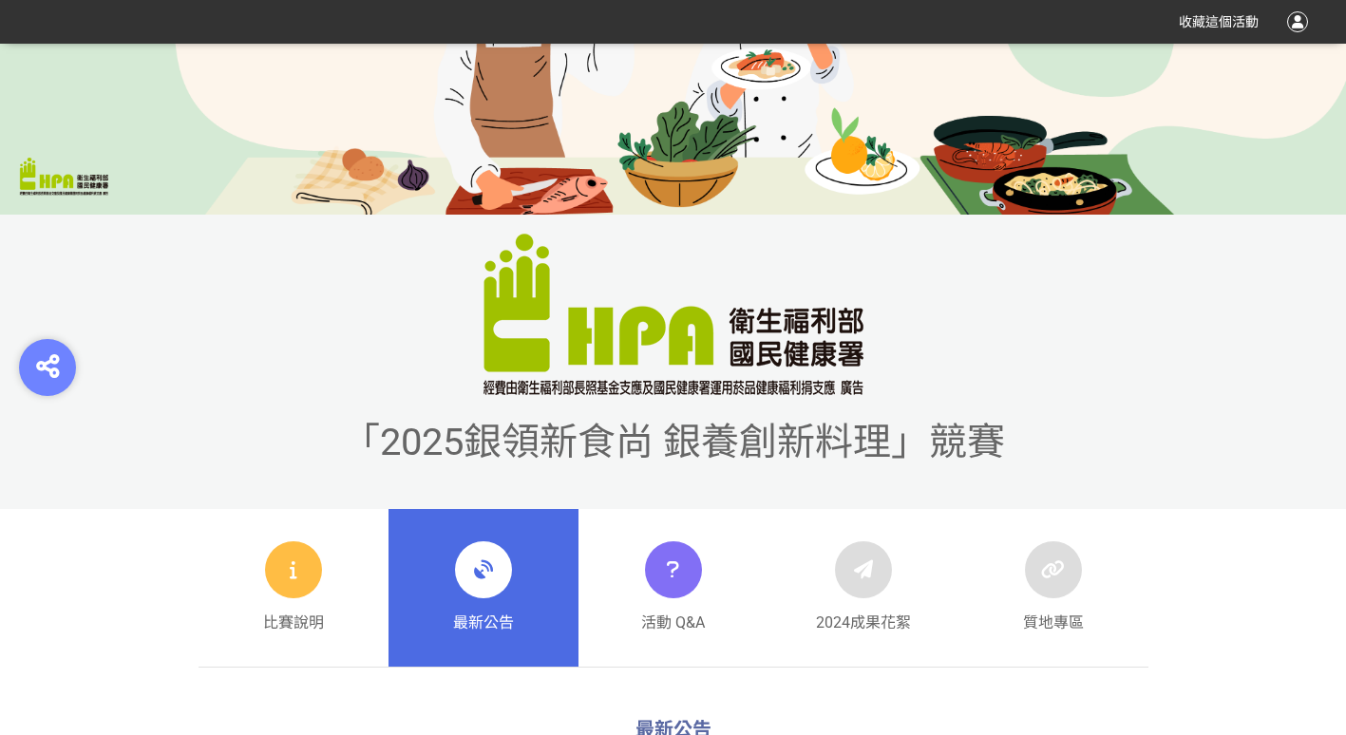
scroll to position [570, 0]
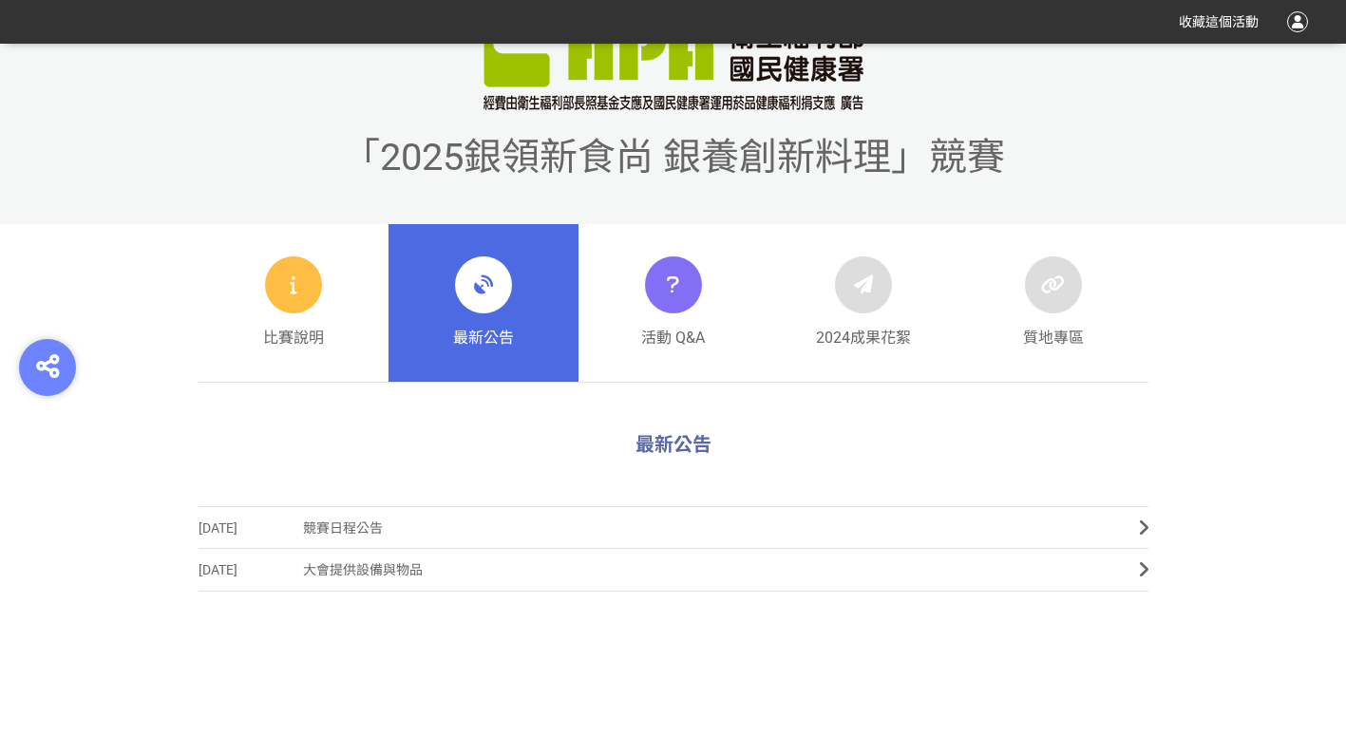
click at [519, 327] on link "最新公告" at bounding box center [484, 303] width 190 height 158
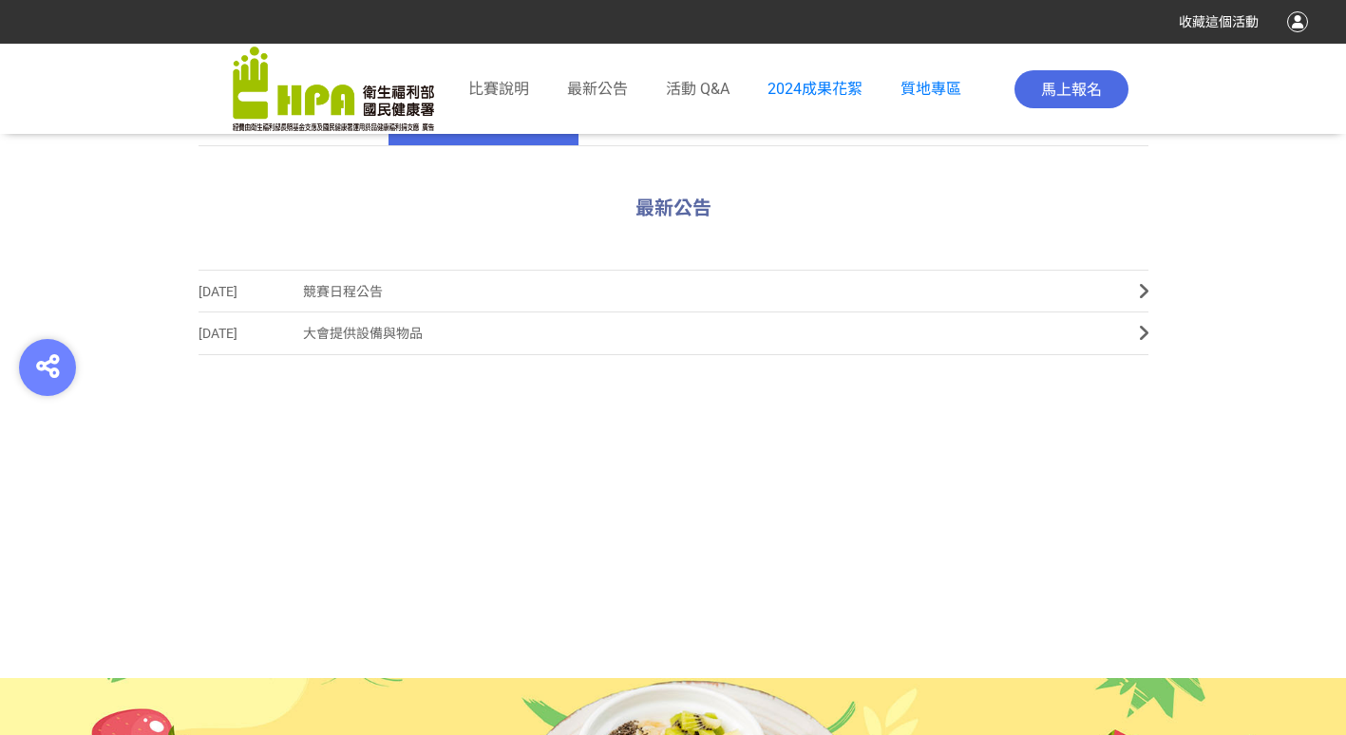
scroll to position [760, 0]
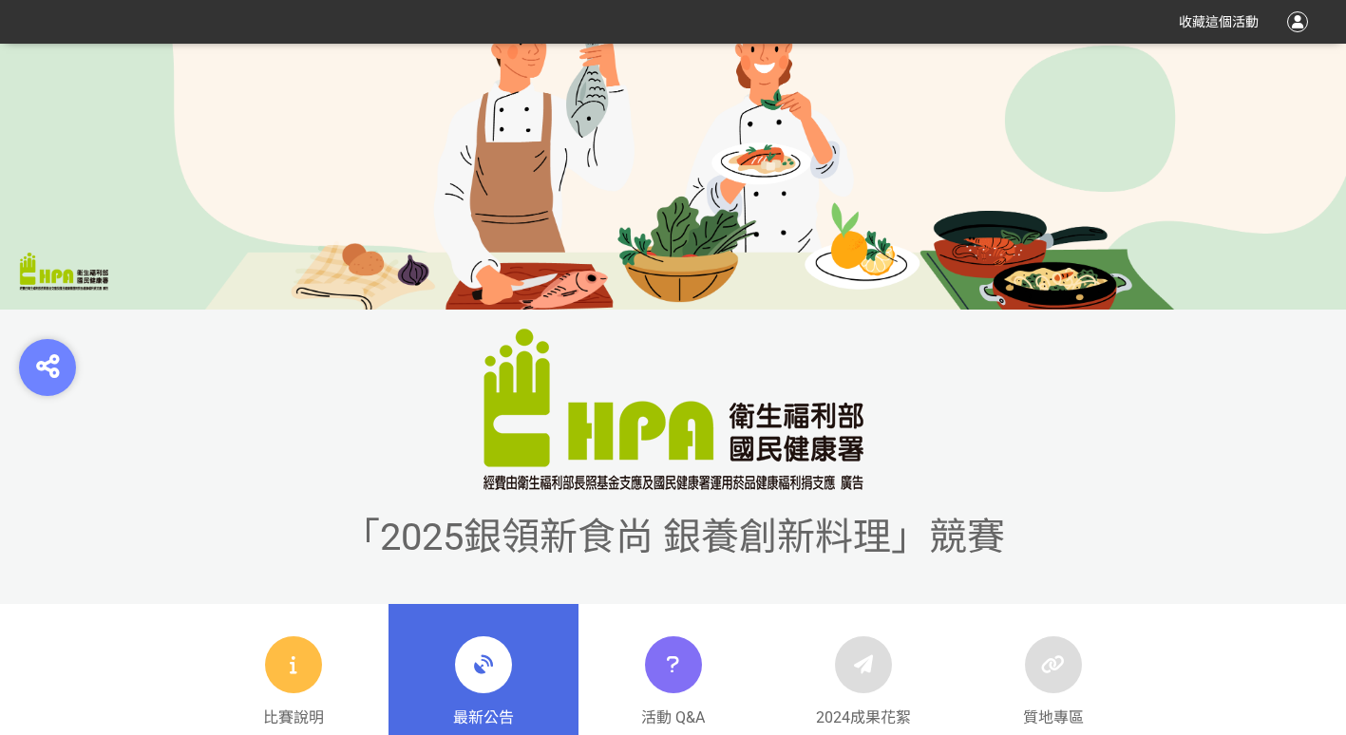
scroll to position [475, 0]
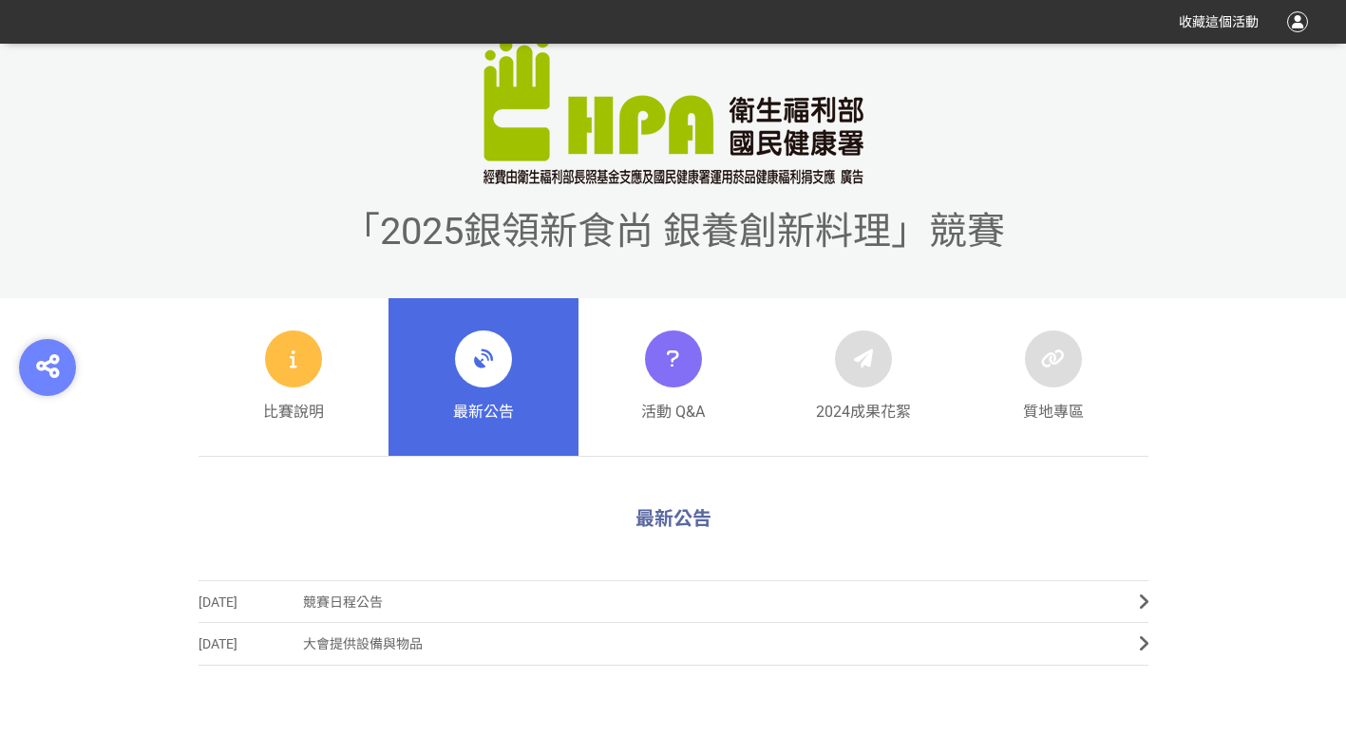
scroll to position [665, 0]
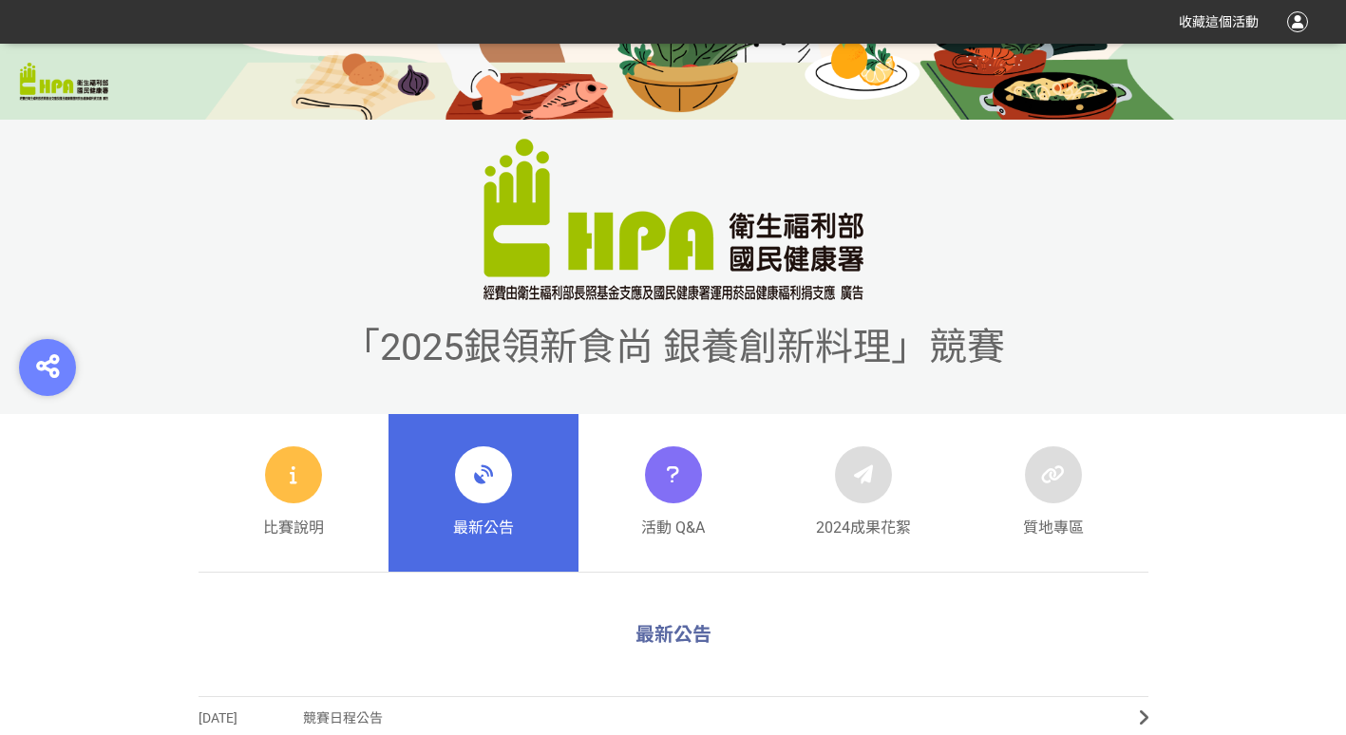
scroll to position [665, 0]
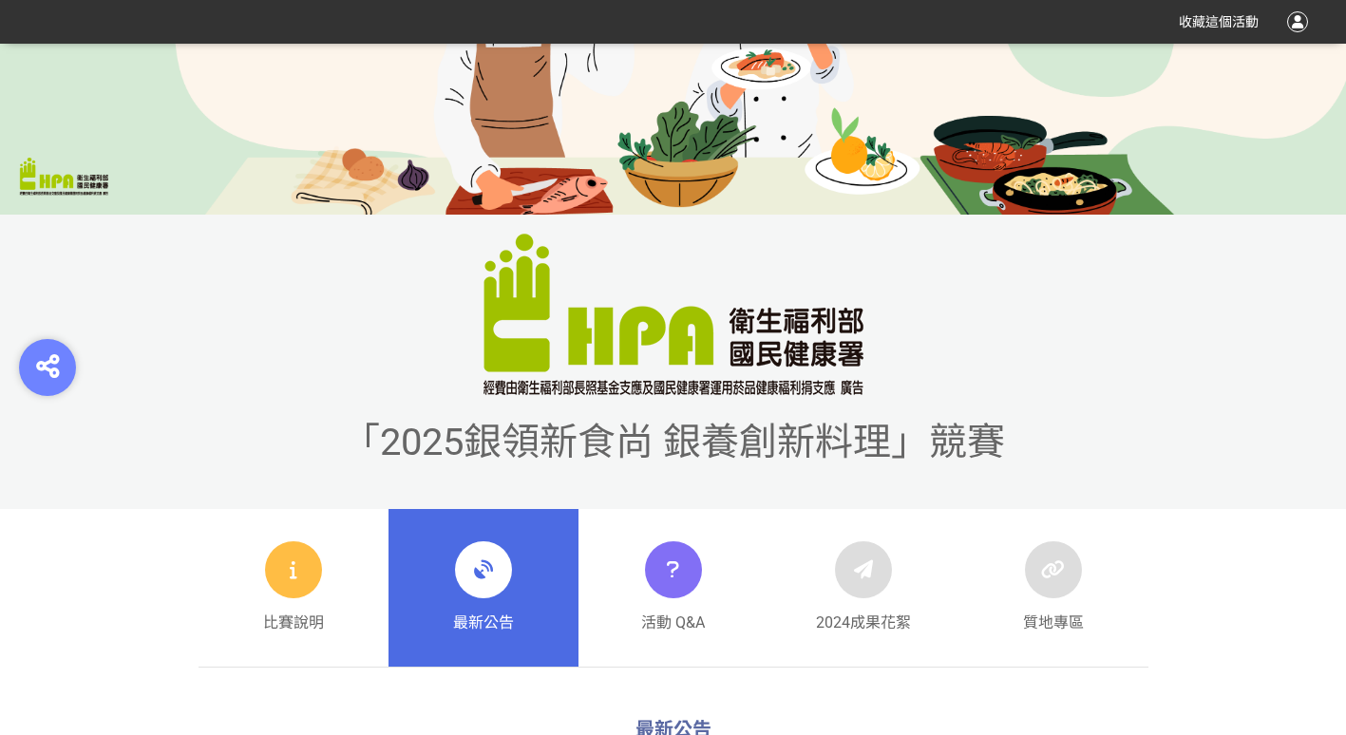
scroll to position [665, 0]
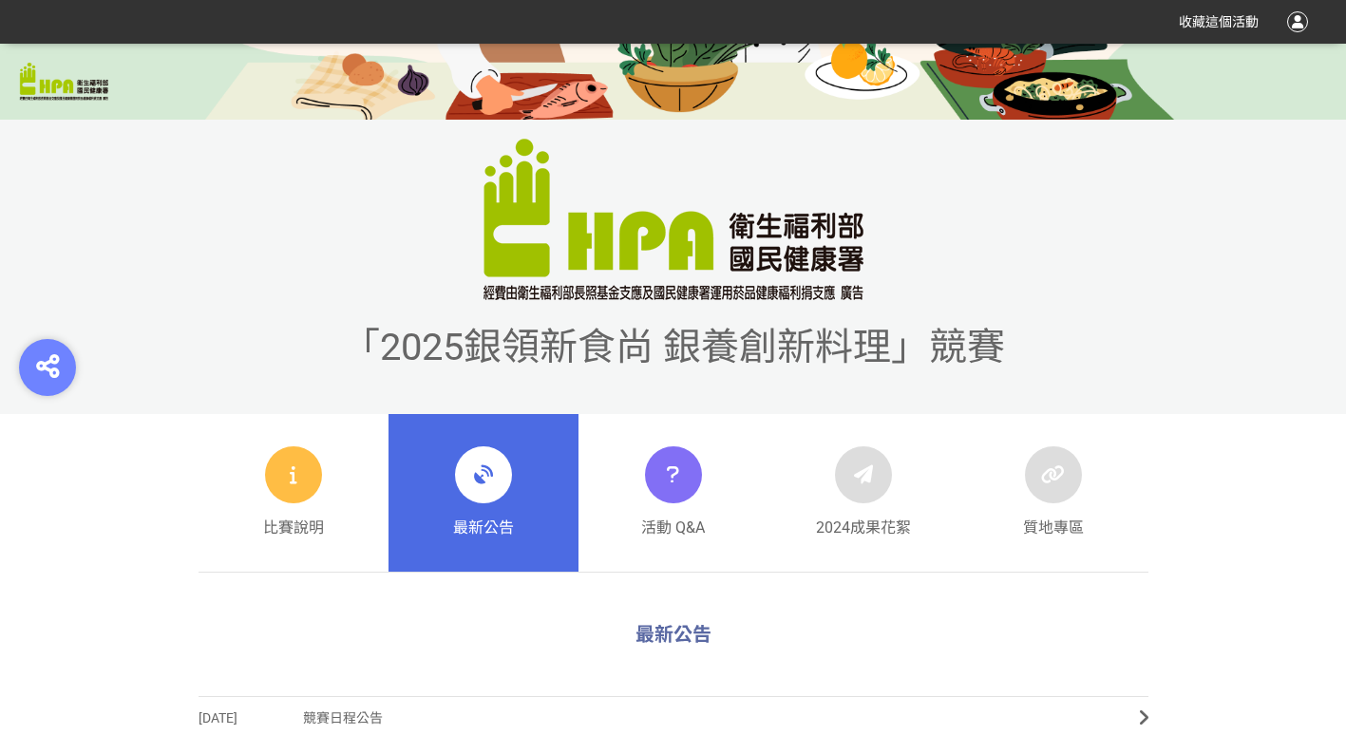
scroll to position [665, 0]
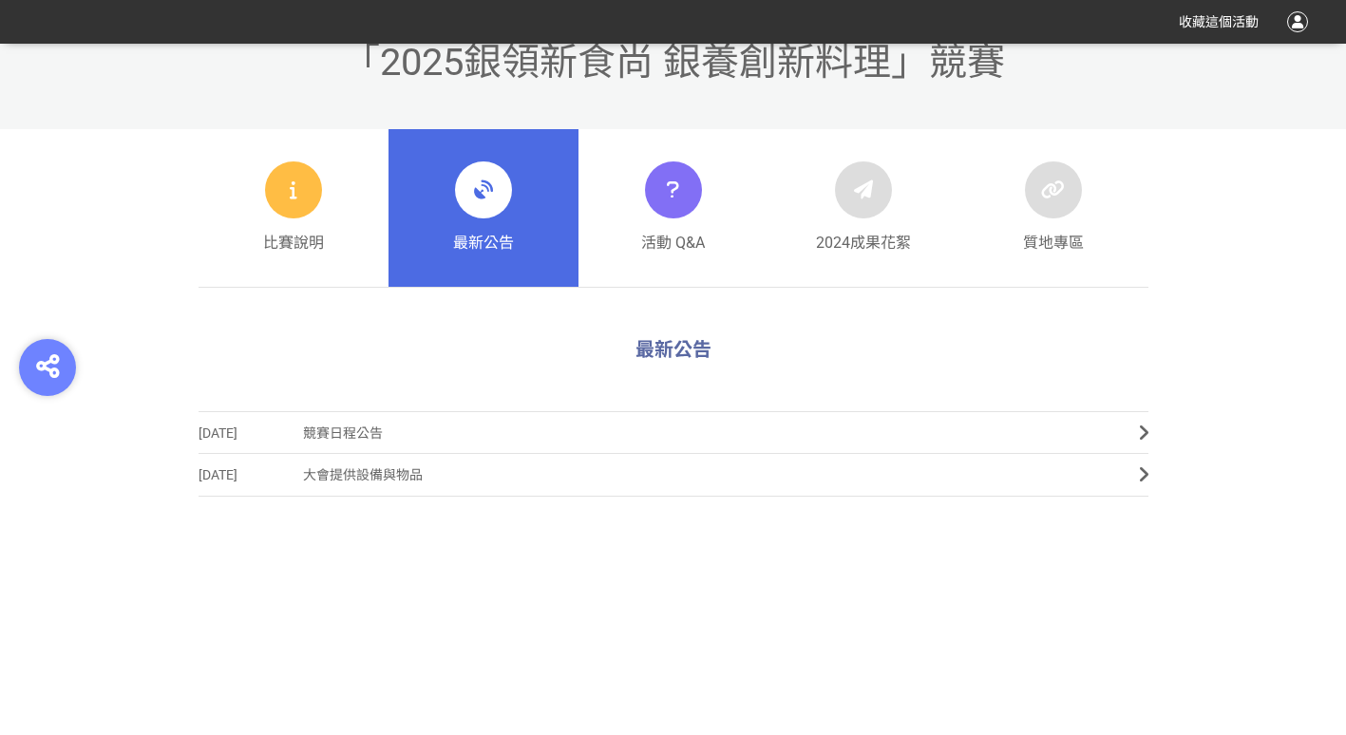
click at [540, 255] on link "最新公告" at bounding box center [484, 208] width 190 height 158
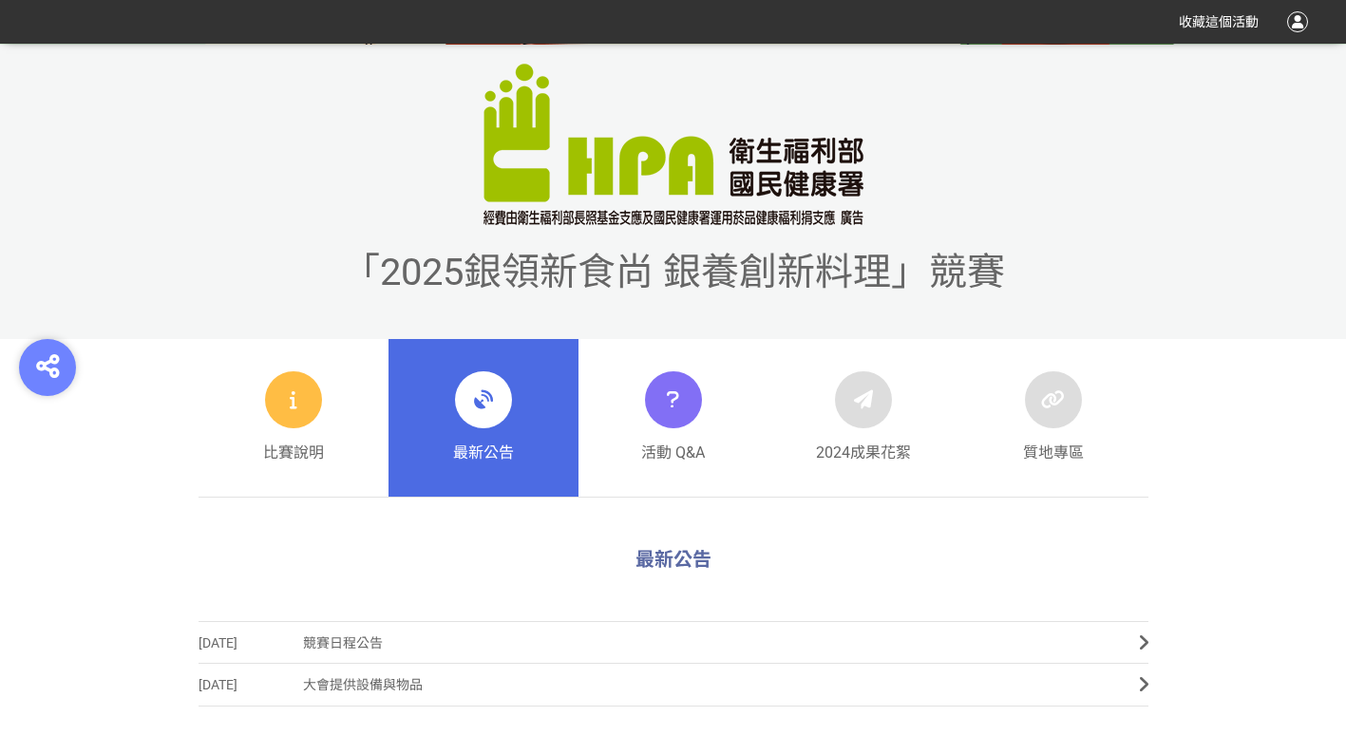
scroll to position [570, 0]
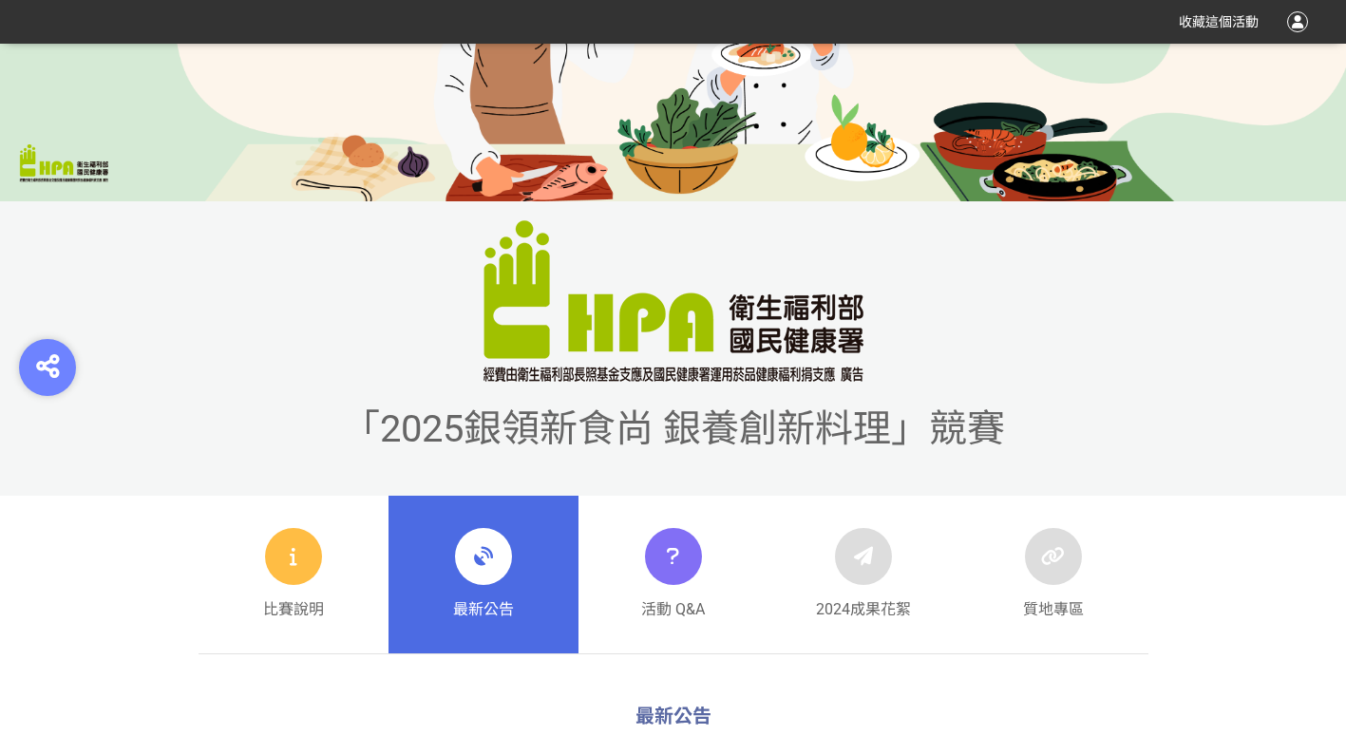
scroll to position [475, 0]
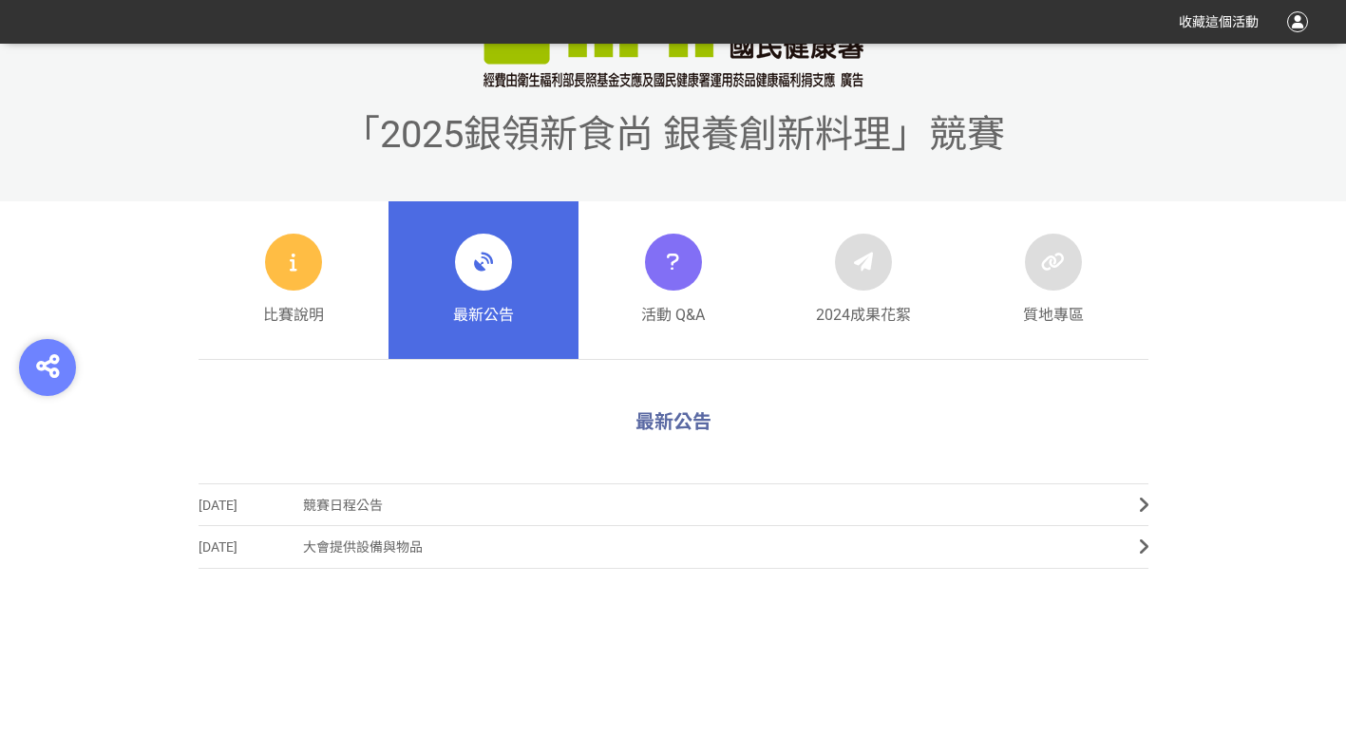
scroll to position [665, 0]
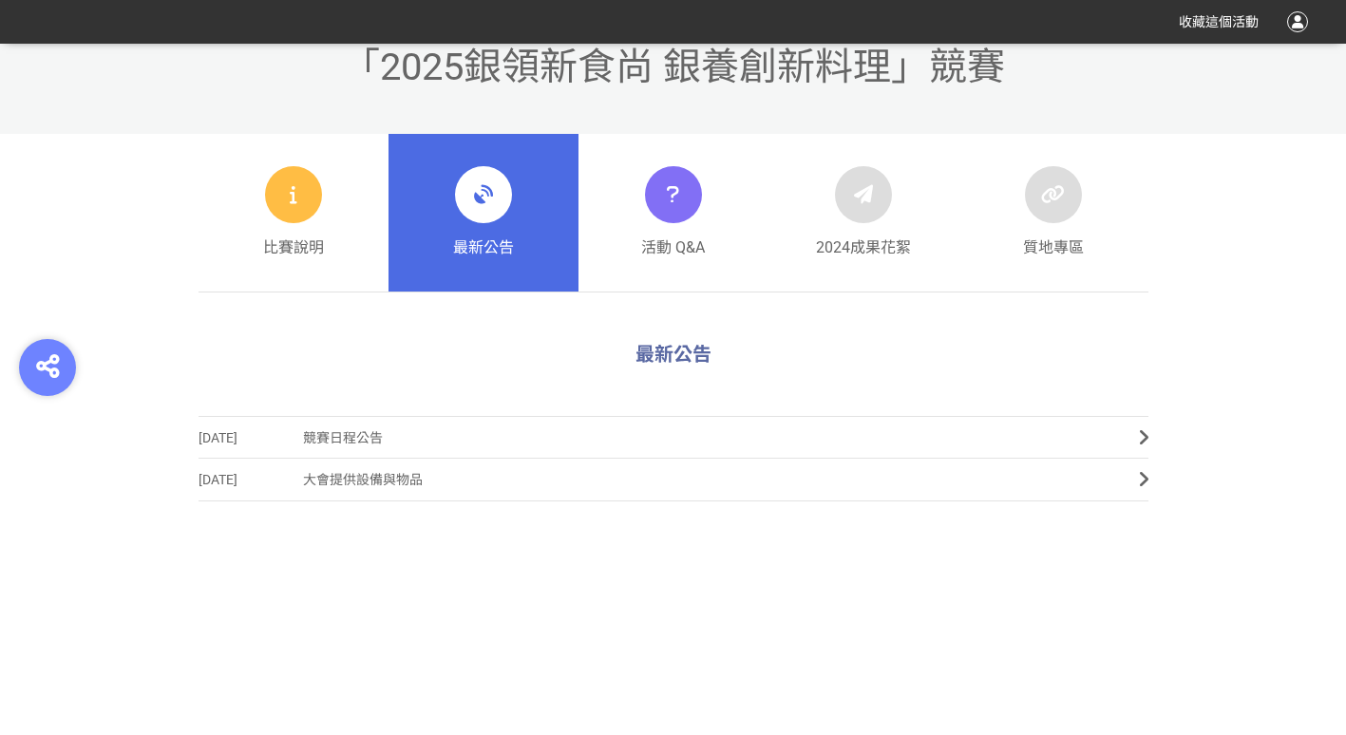
scroll to position [665, 0]
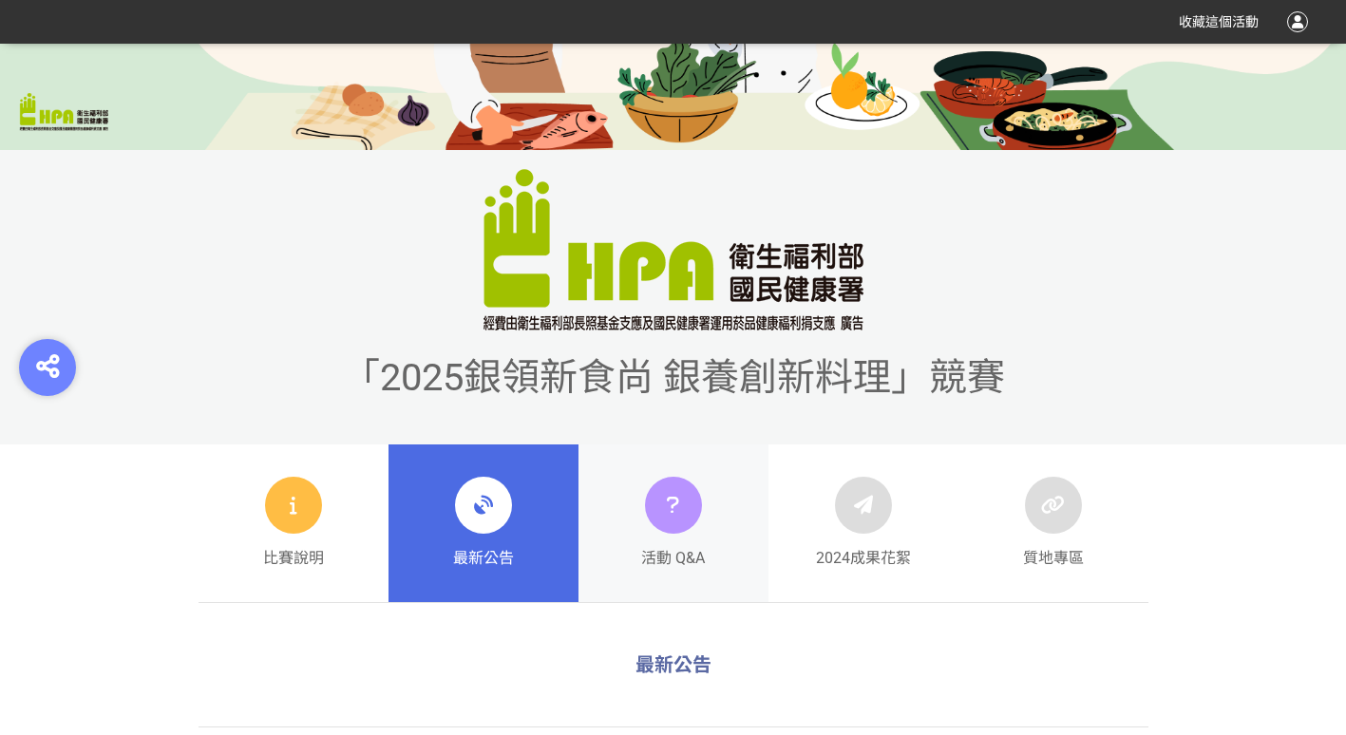
scroll to position [190, 0]
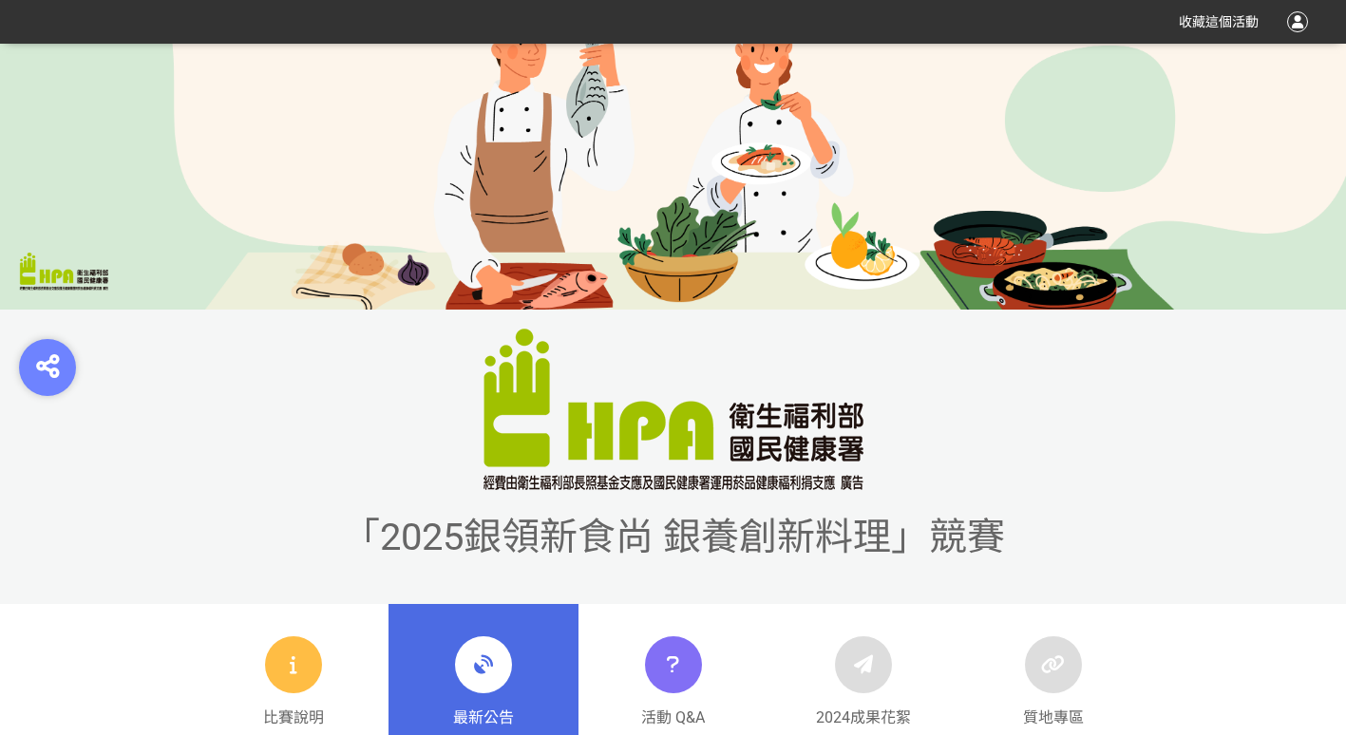
click at [748, 530] on span "「2025銀領新食尚 銀養創新料理」競賽" at bounding box center [673, 537] width 663 height 45
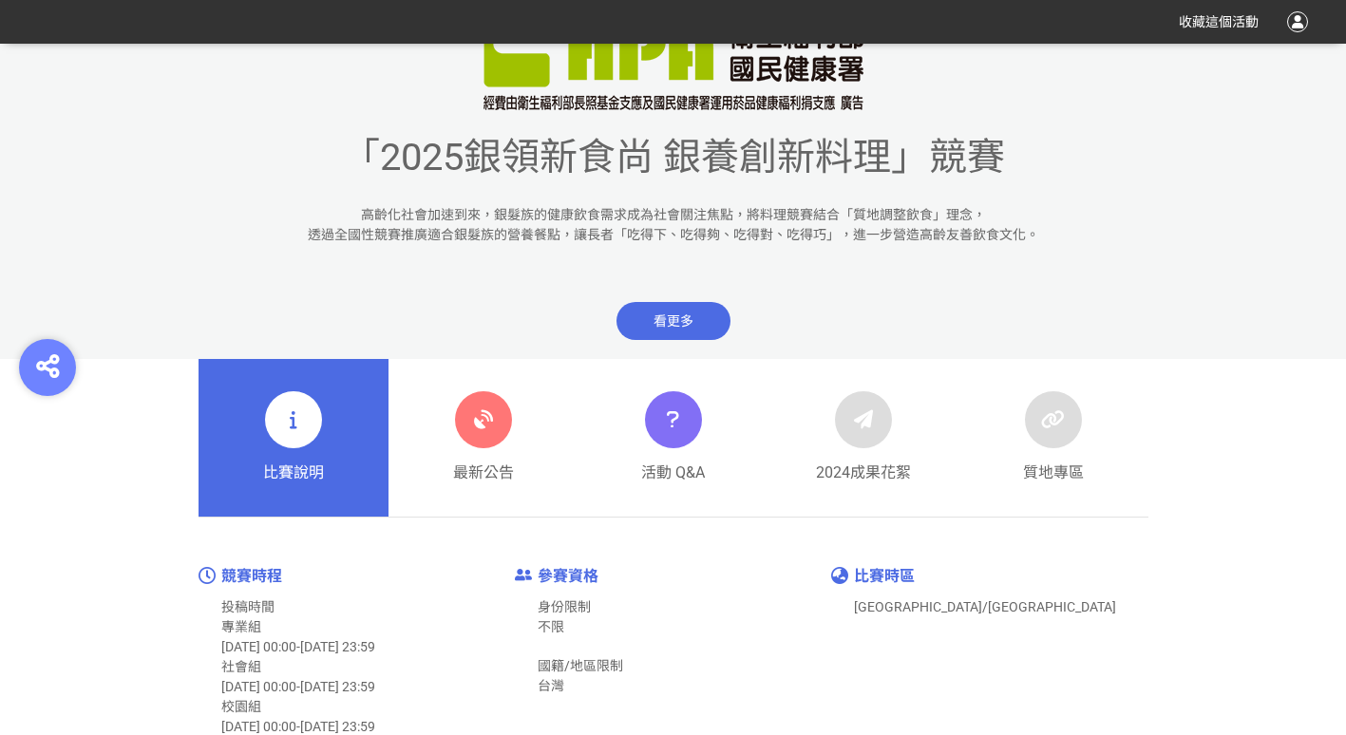
scroll to position [665, 0]
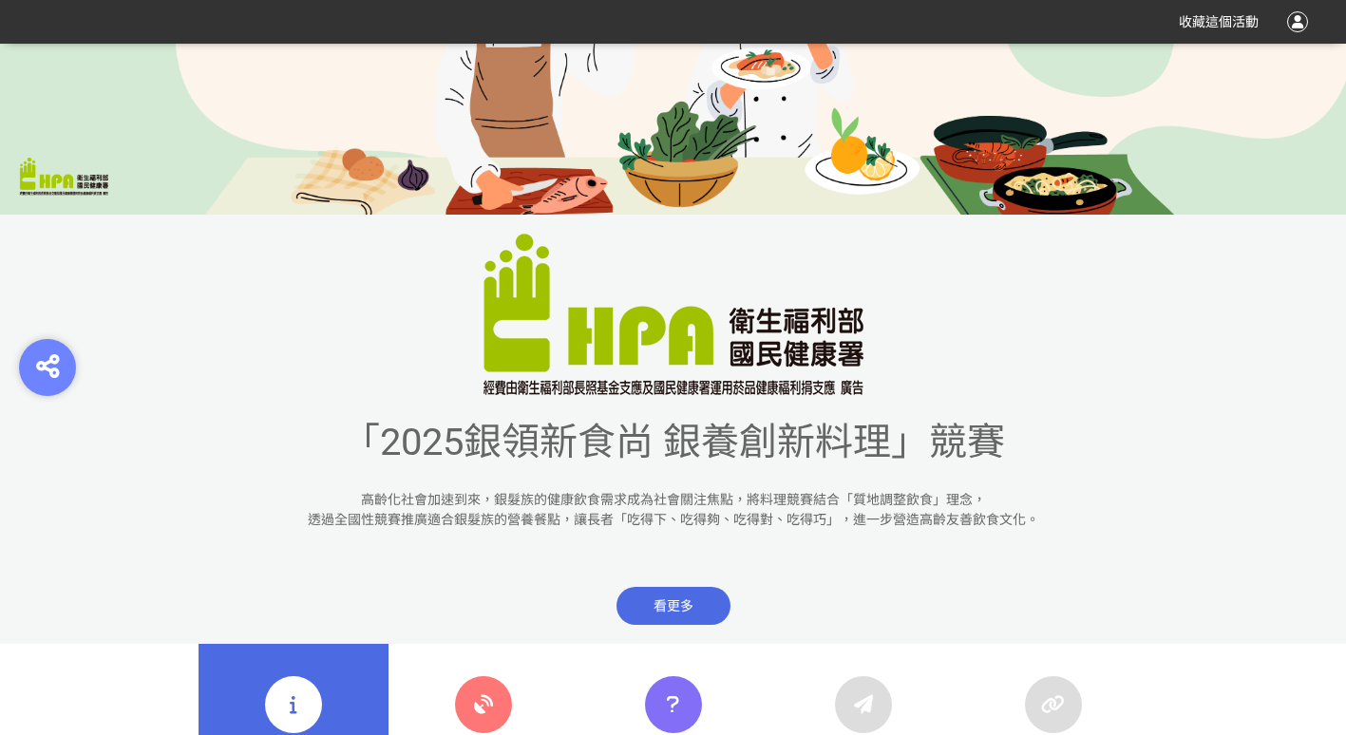
scroll to position [570, 0]
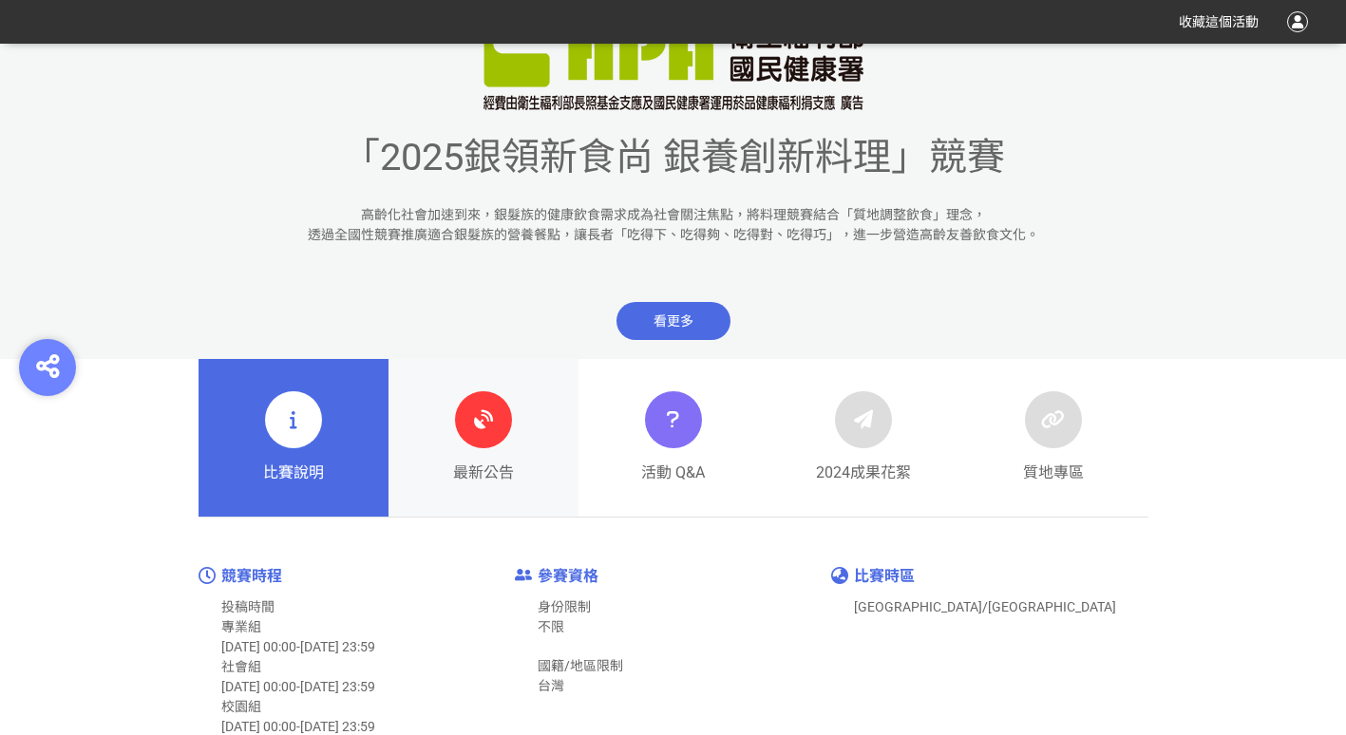
click at [493, 389] on link "最新公告" at bounding box center [484, 438] width 190 height 158
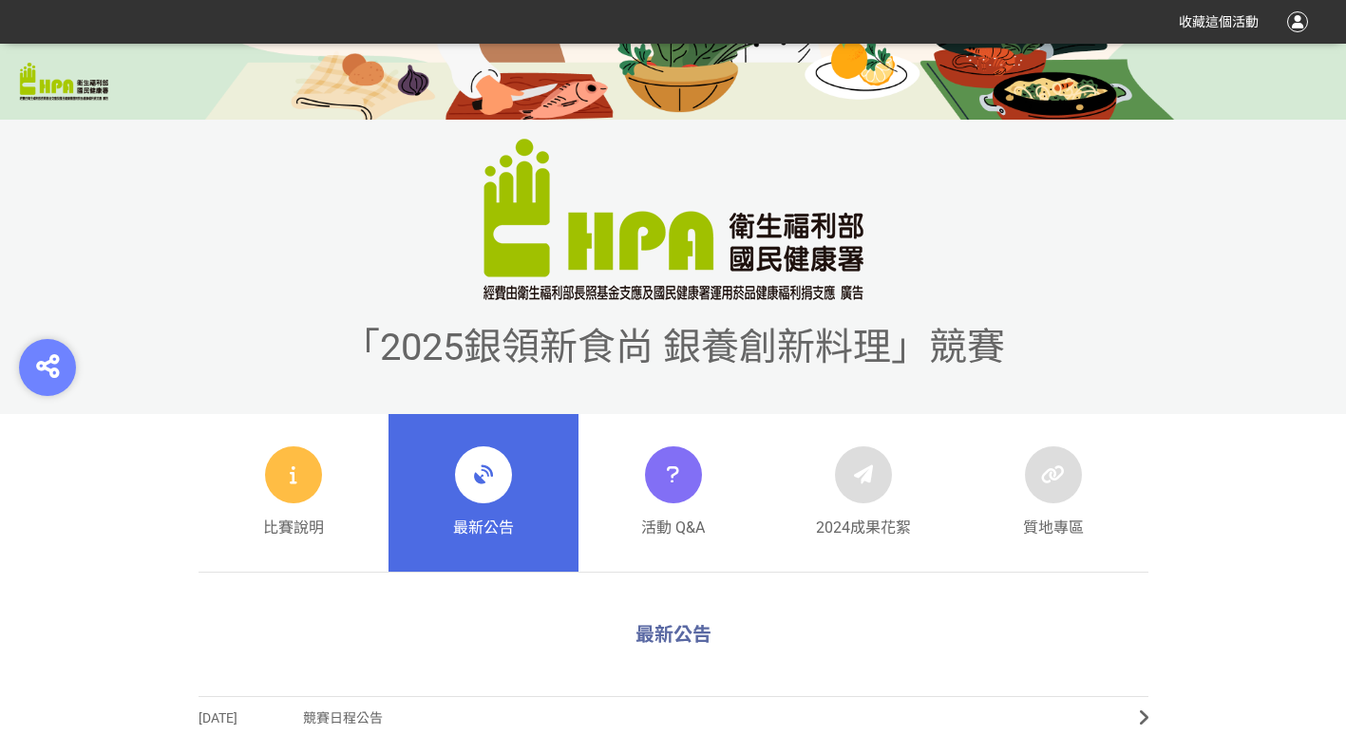
scroll to position [760, 0]
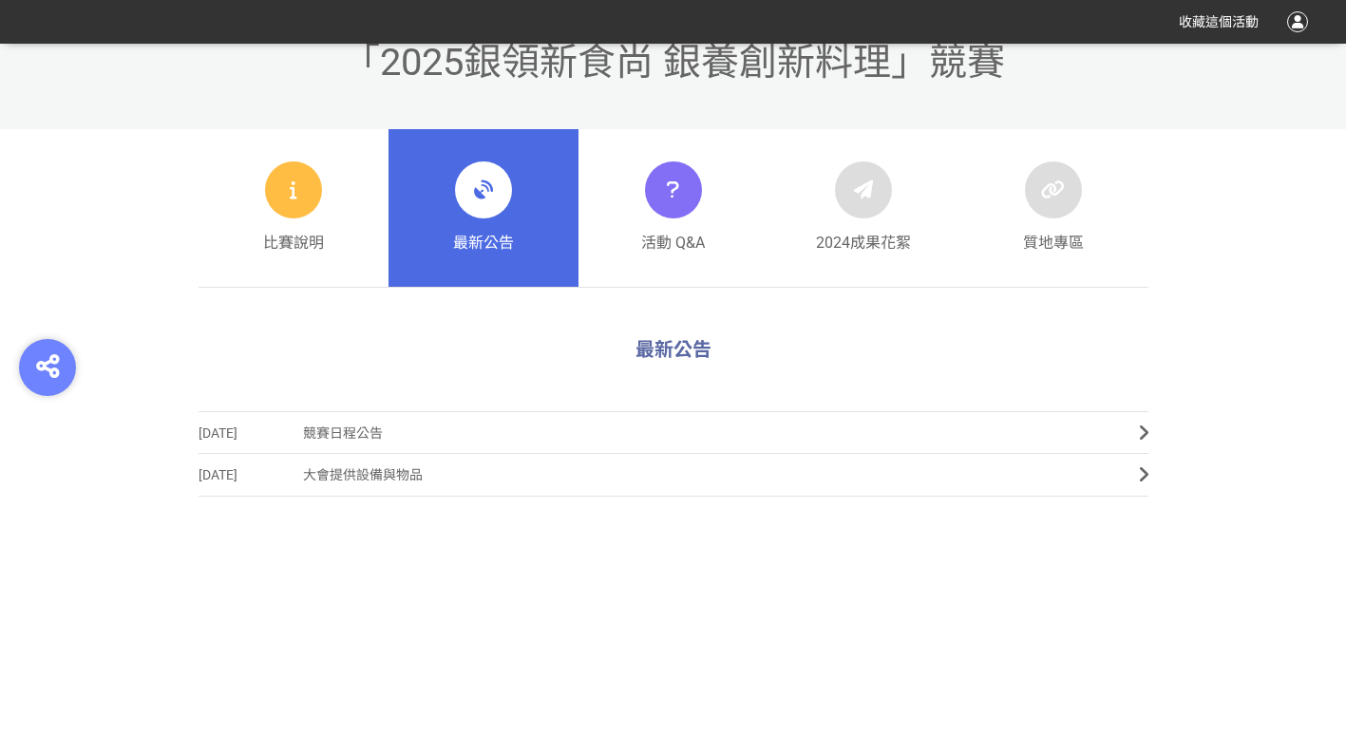
scroll to position [570, 0]
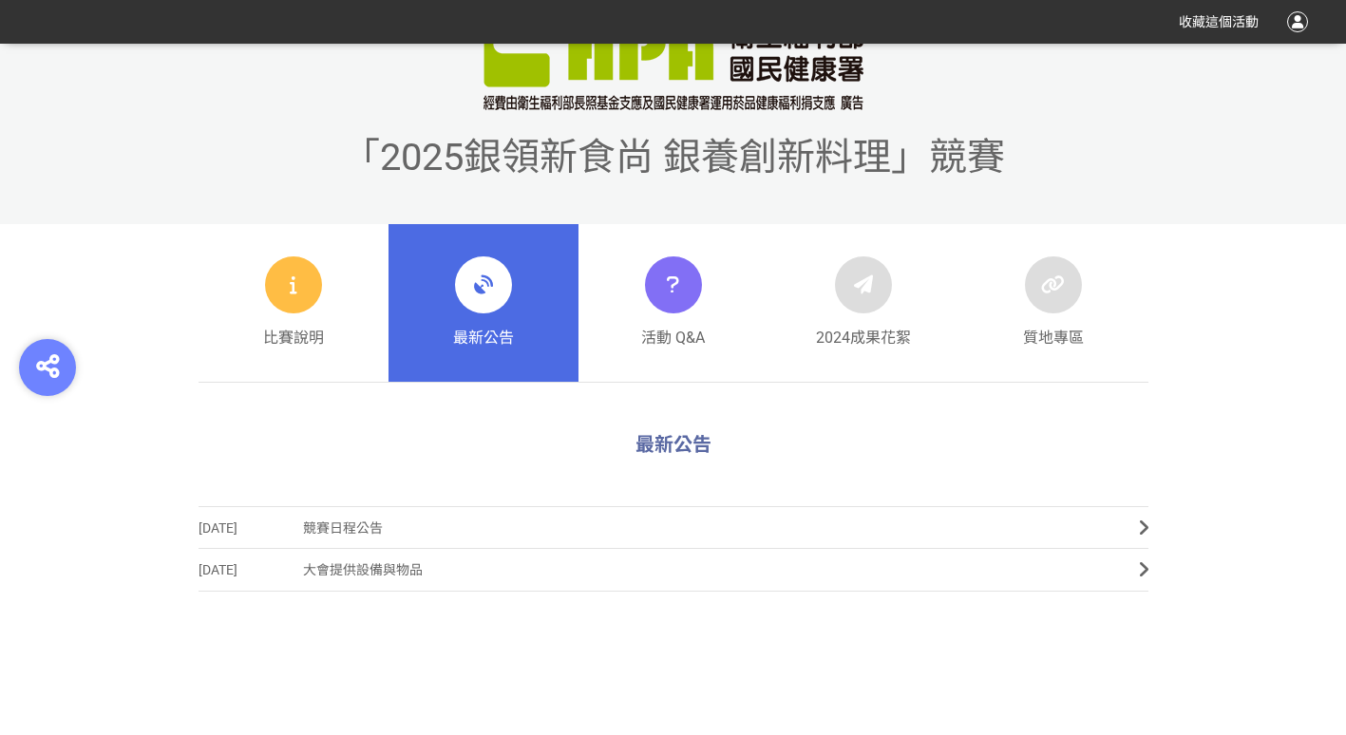
click at [679, 446] on span "最新公告" at bounding box center [674, 444] width 76 height 23
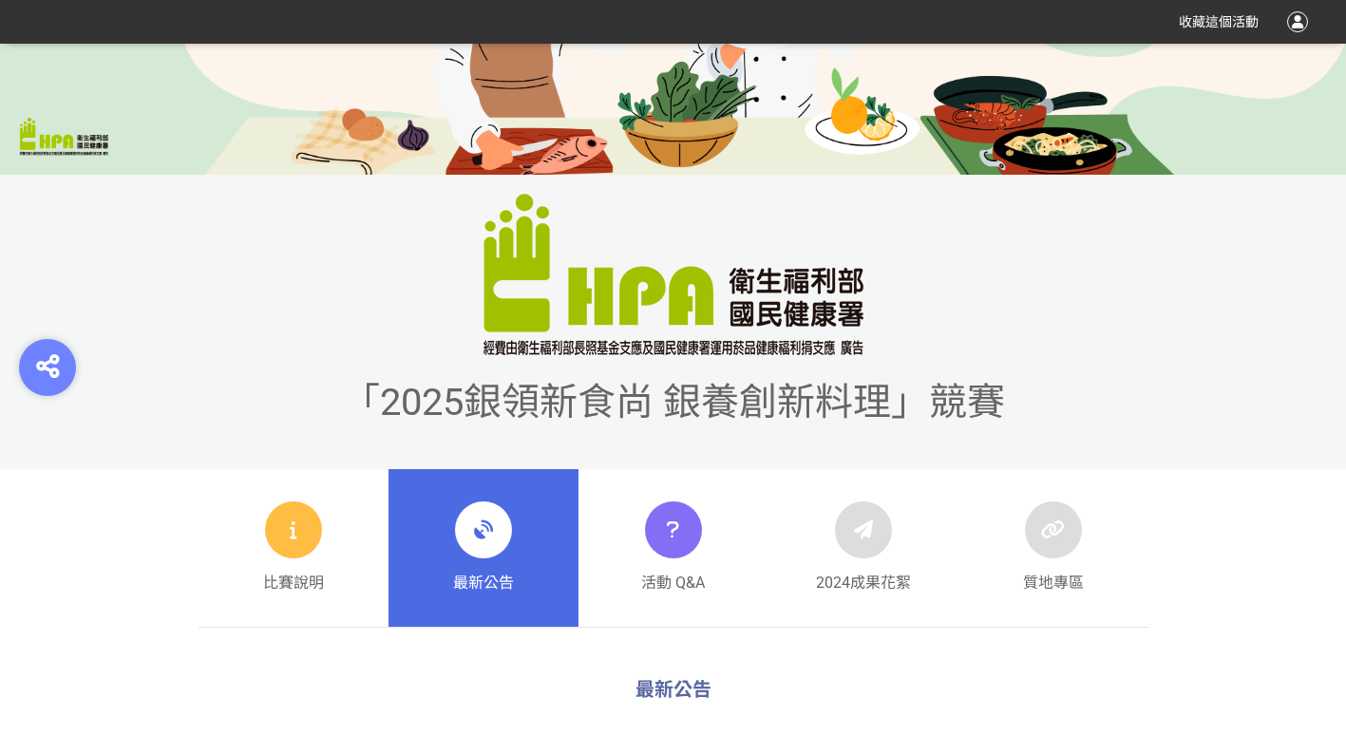
scroll to position [475, 0]
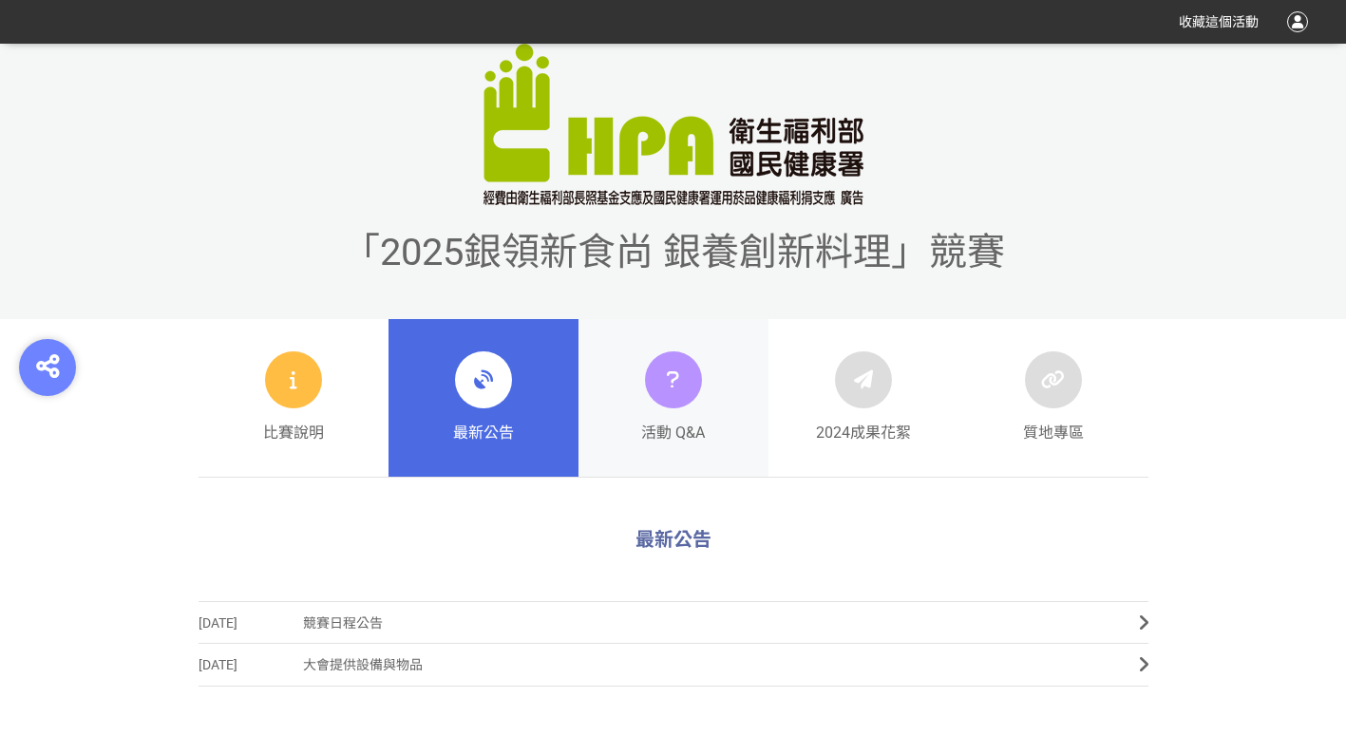
click at [692, 379] on div at bounding box center [673, 380] width 57 height 57
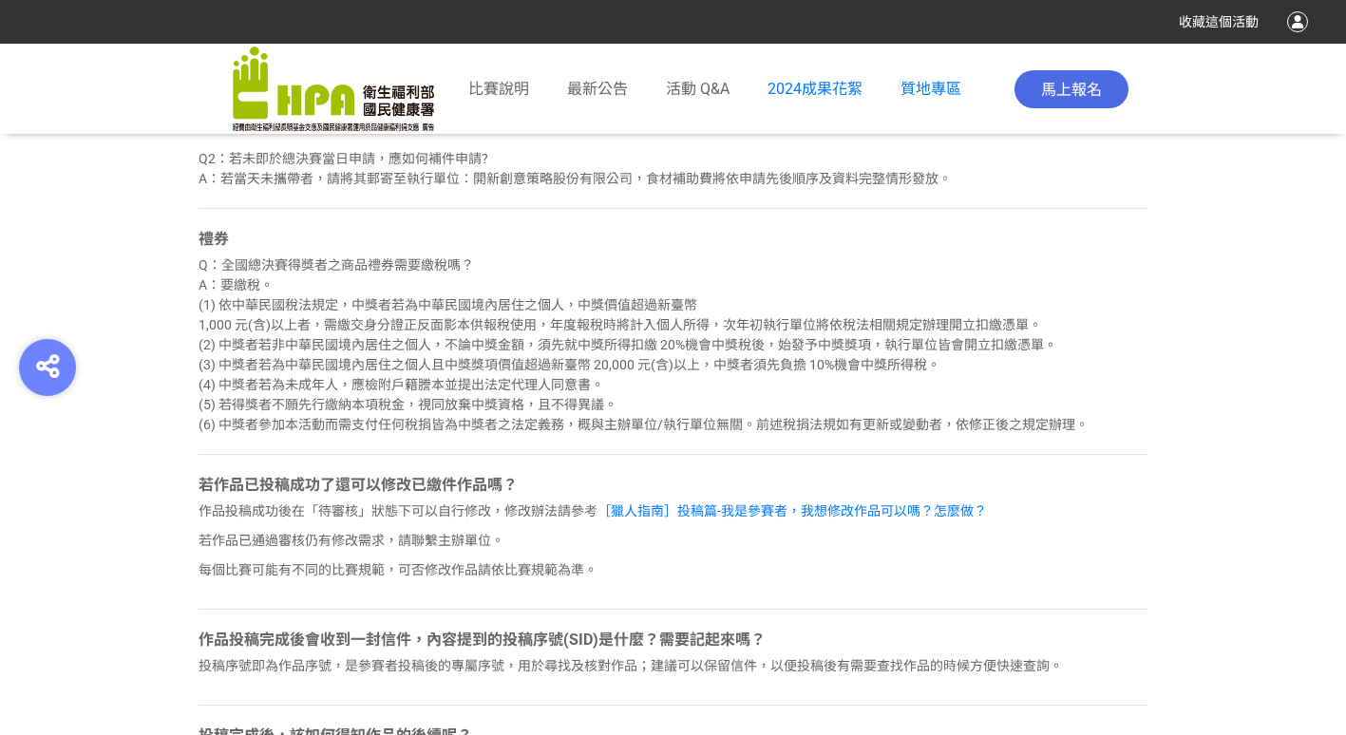
scroll to position [2565, 0]
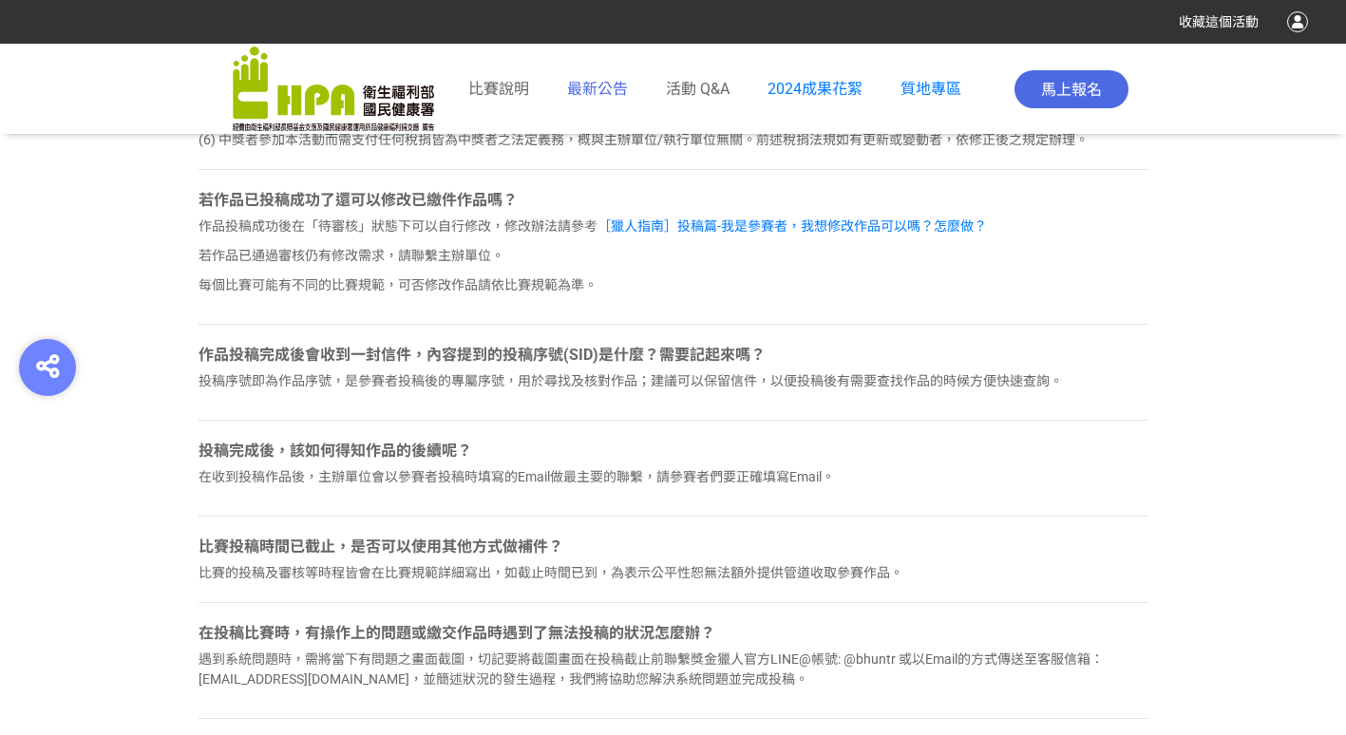
click at [616, 80] on span "最新公告" at bounding box center [597, 89] width 61 height 18
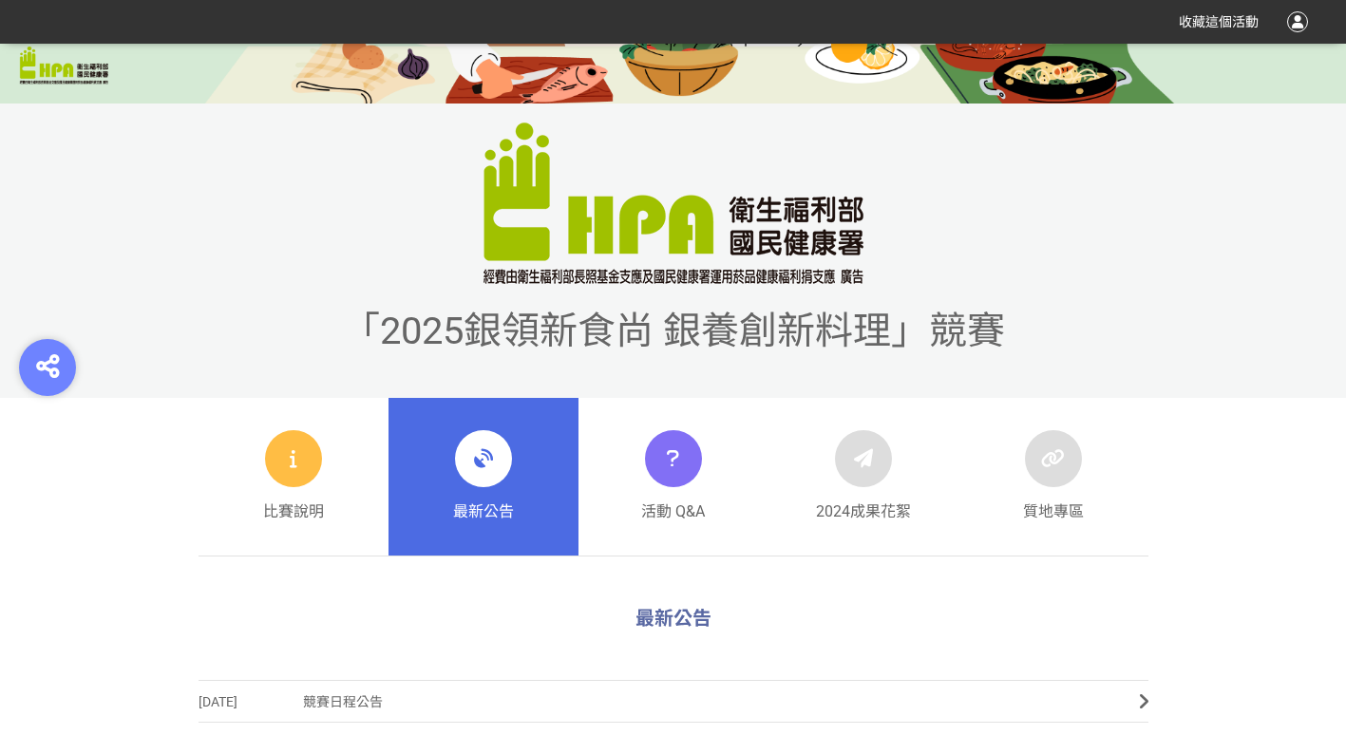
scroll to position [570, 0]
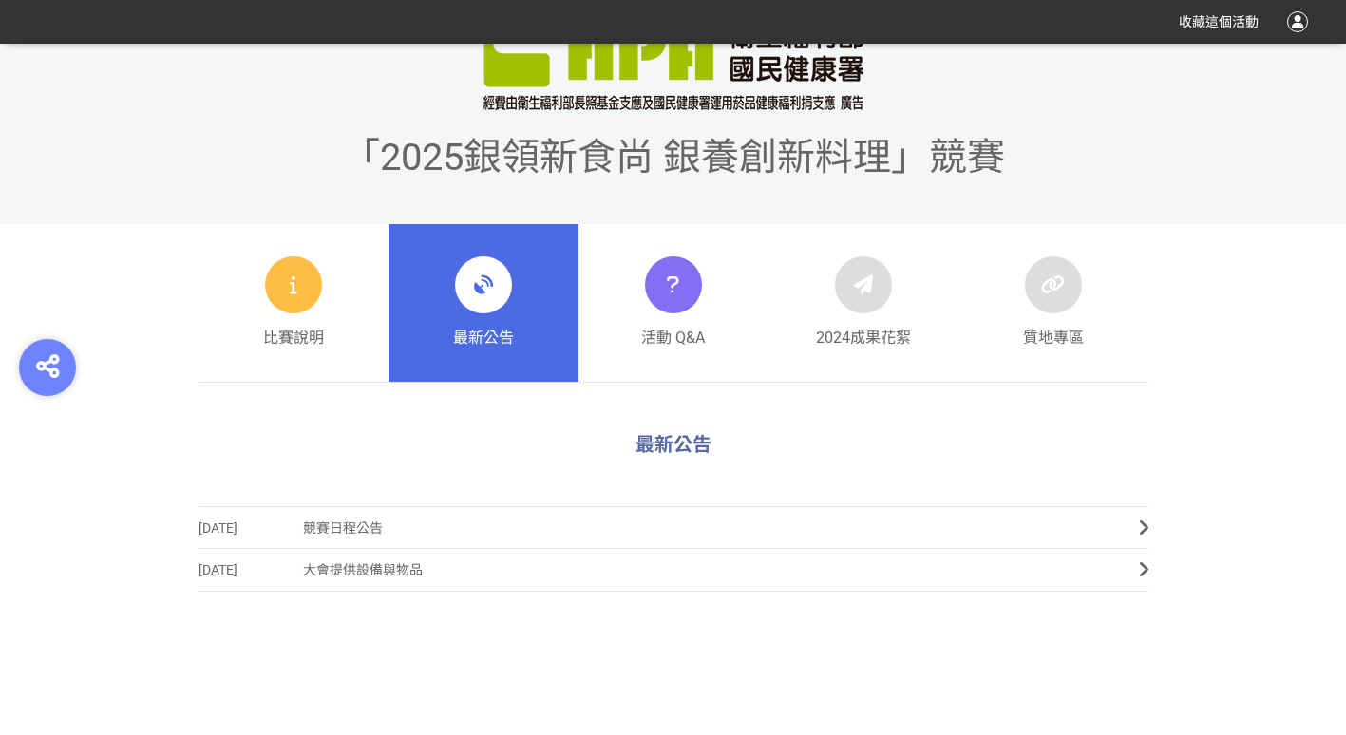
click at [502, 537] on span "競賽日程公告" at bounding box center [707, 528] width 808 height 43
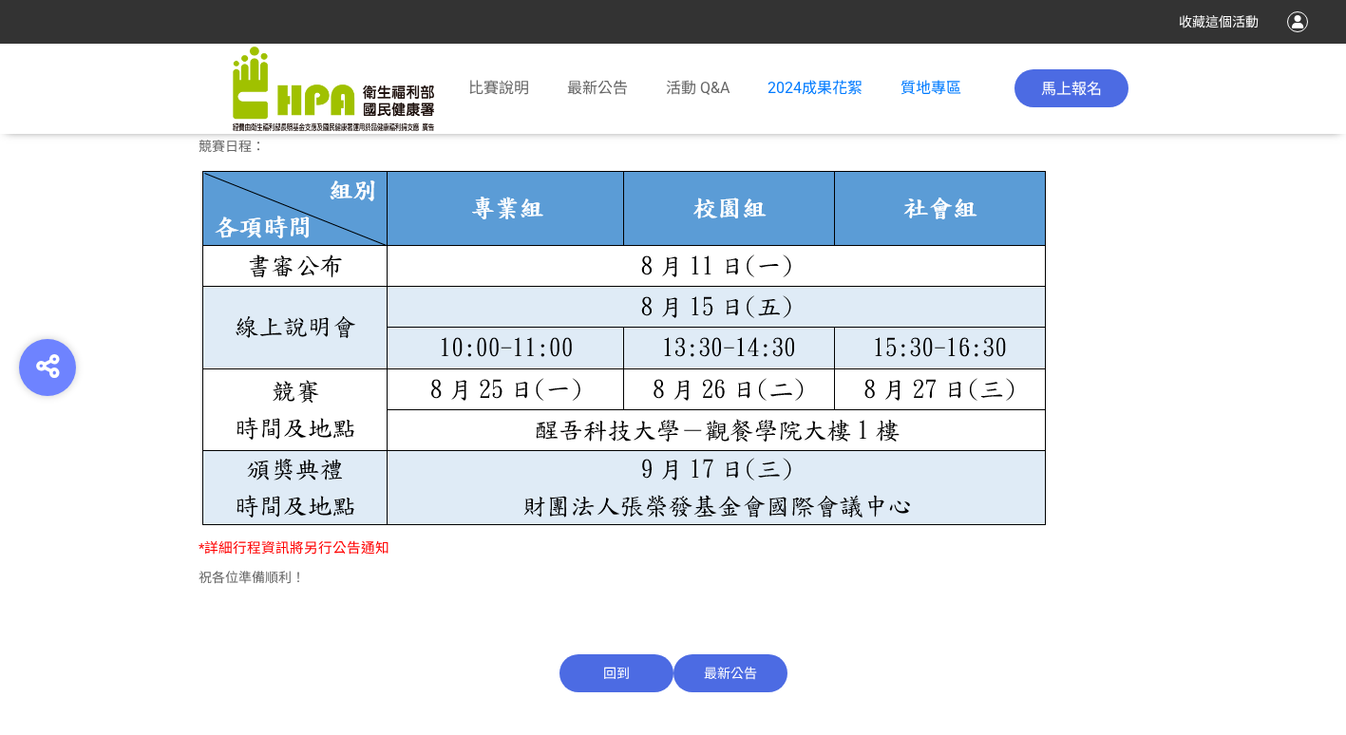
scroll to position [1064, 0]
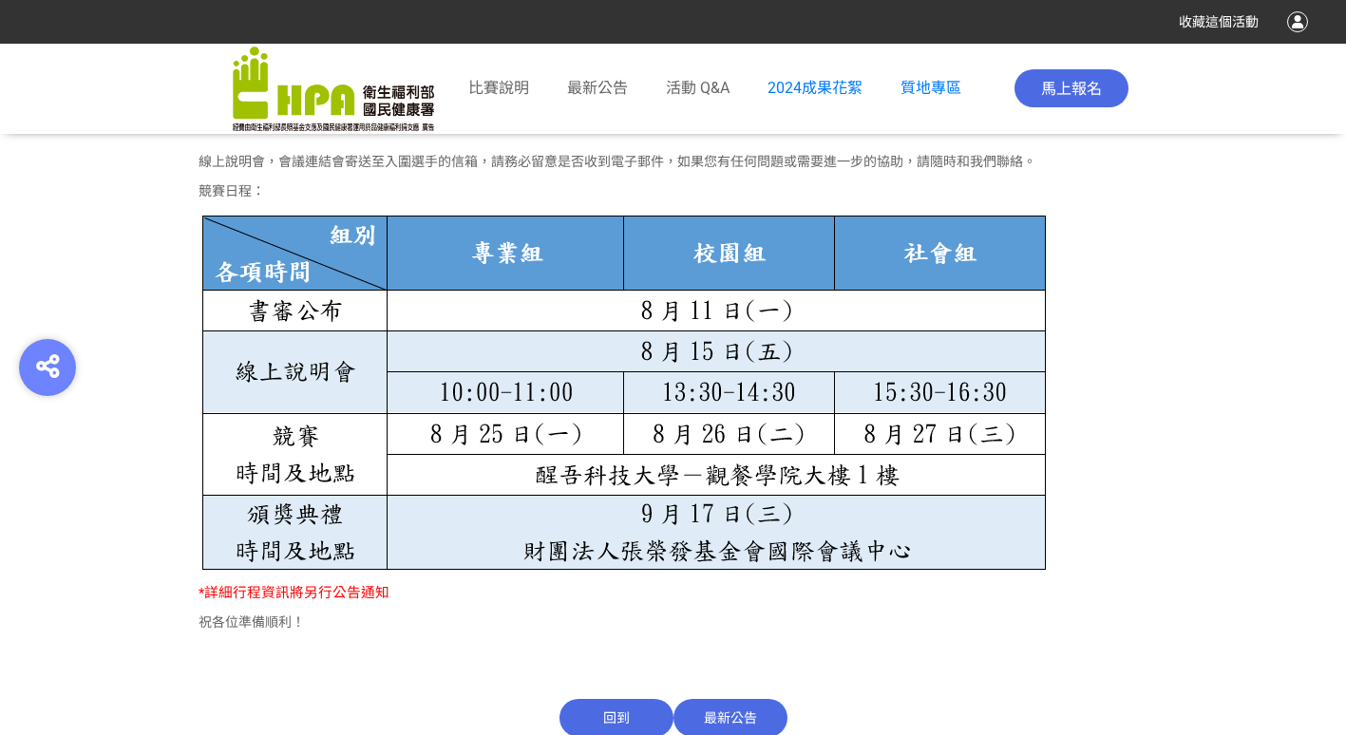
click at [733, 726] on span "最新公告" at bounding box center [731, 718] width 114 height 38
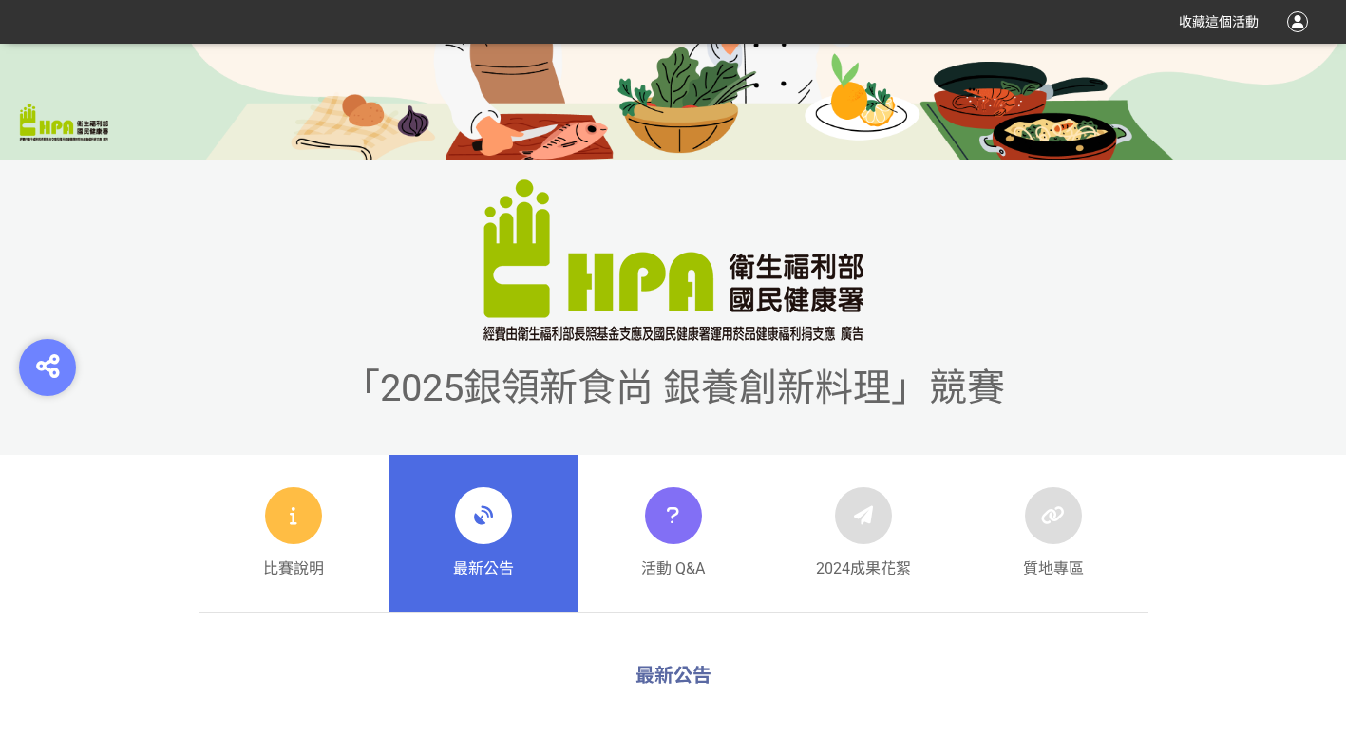
scroll to position [475, 0]
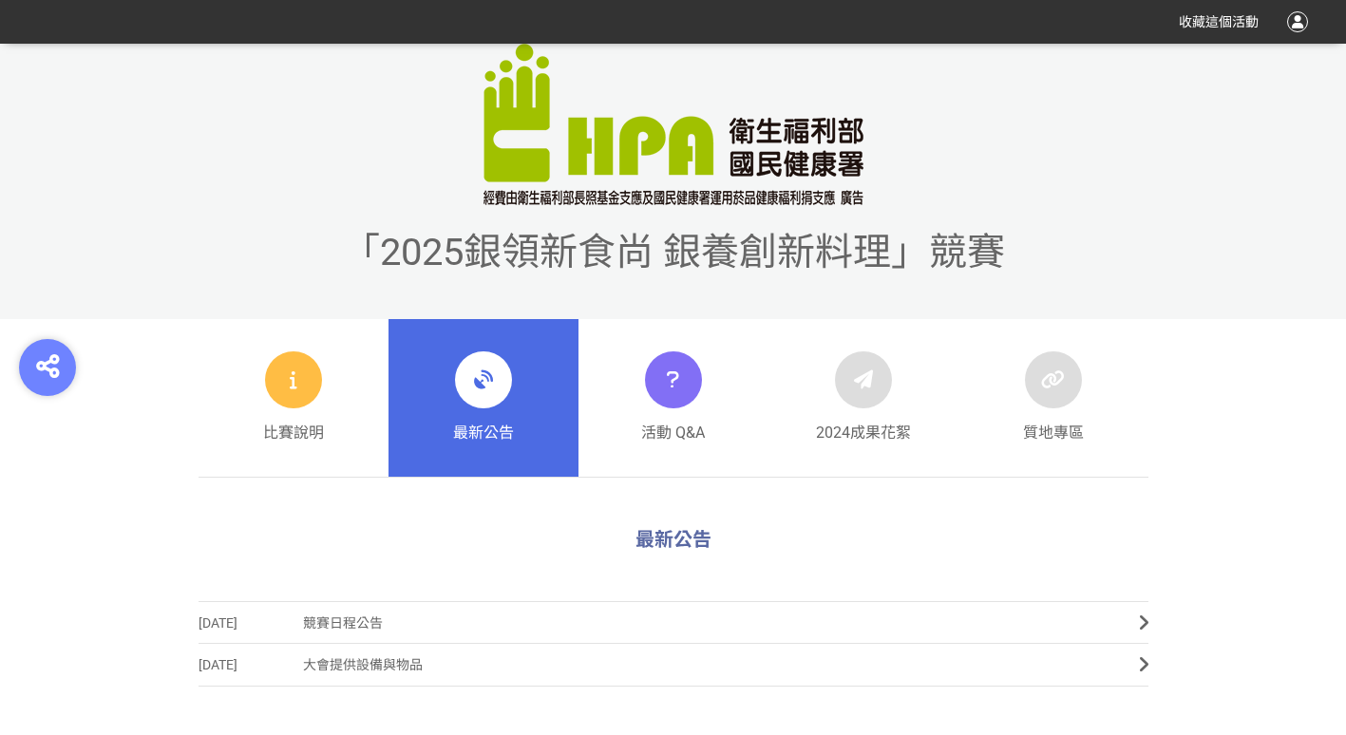
click at [543, 387] on link "最新公告" at bounding box center [484, 398] width 190 height 158
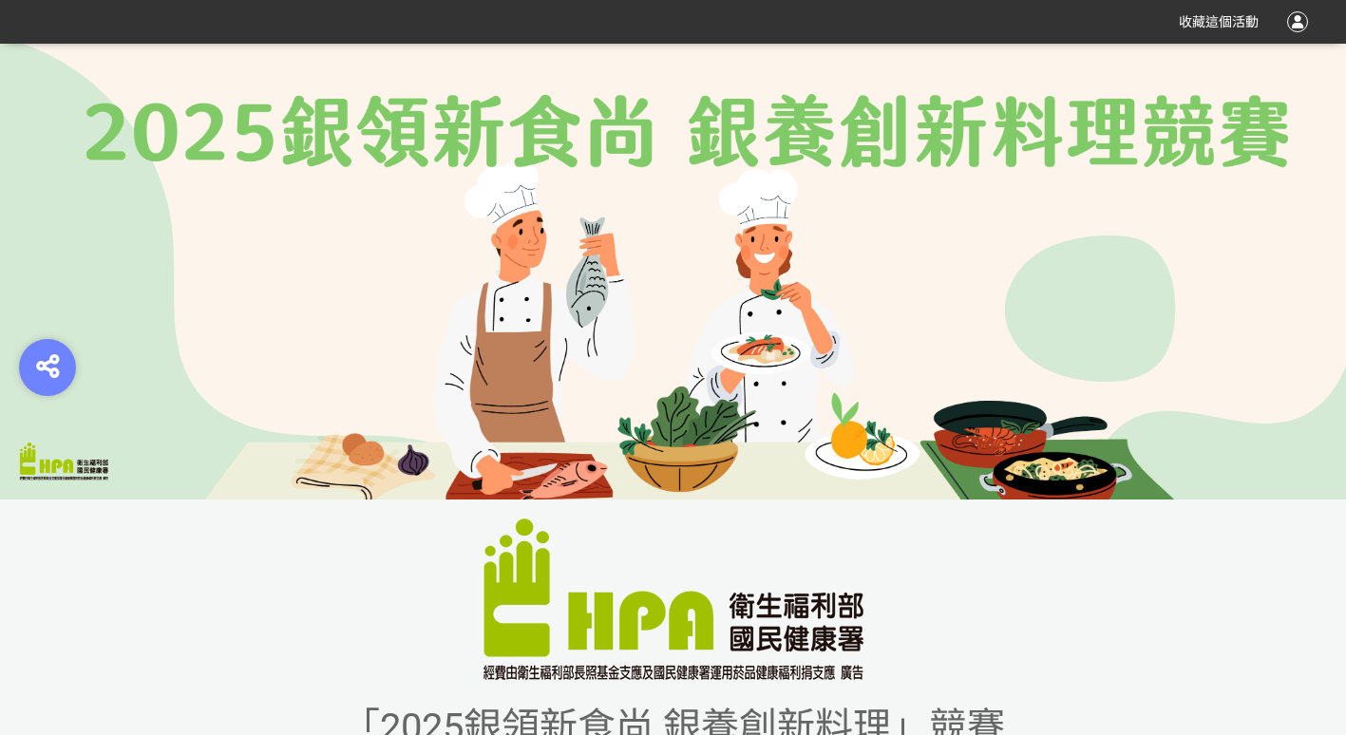
scroll to position [380, 0]
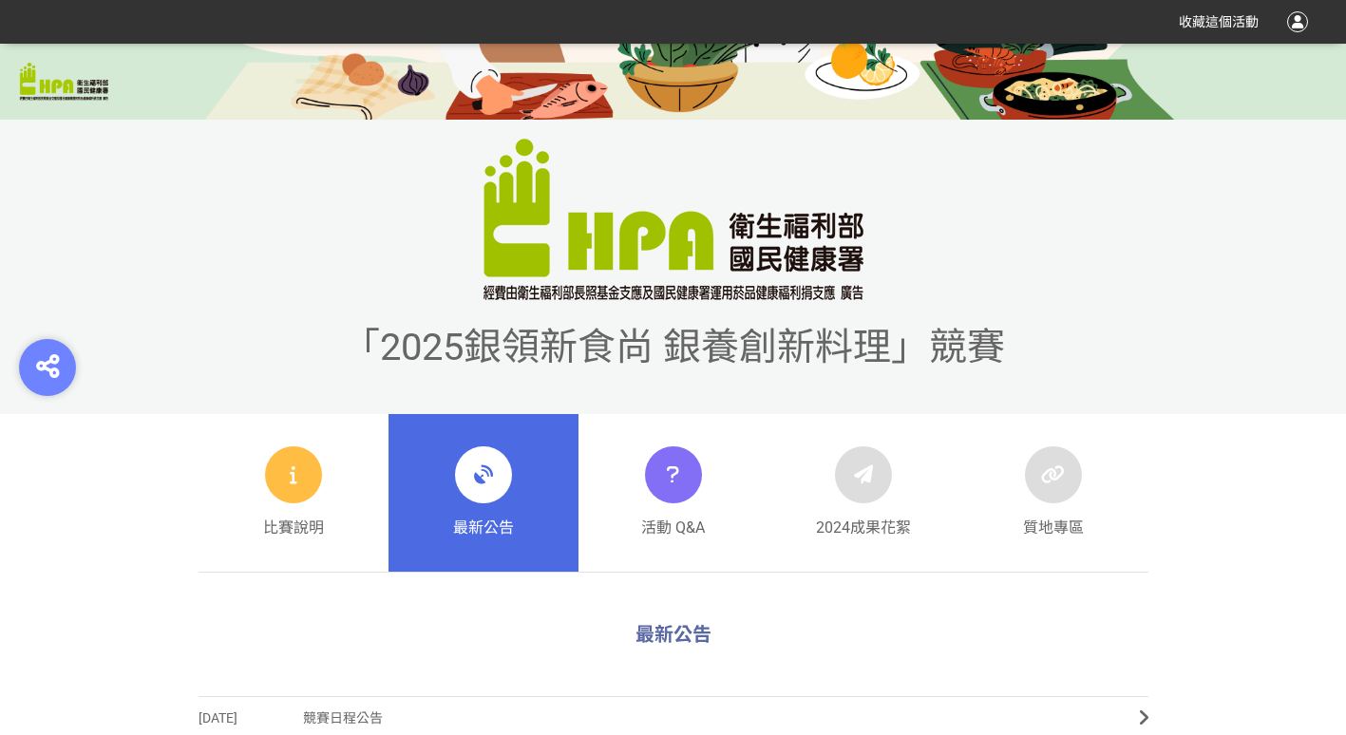
scroll to position [665, 0]
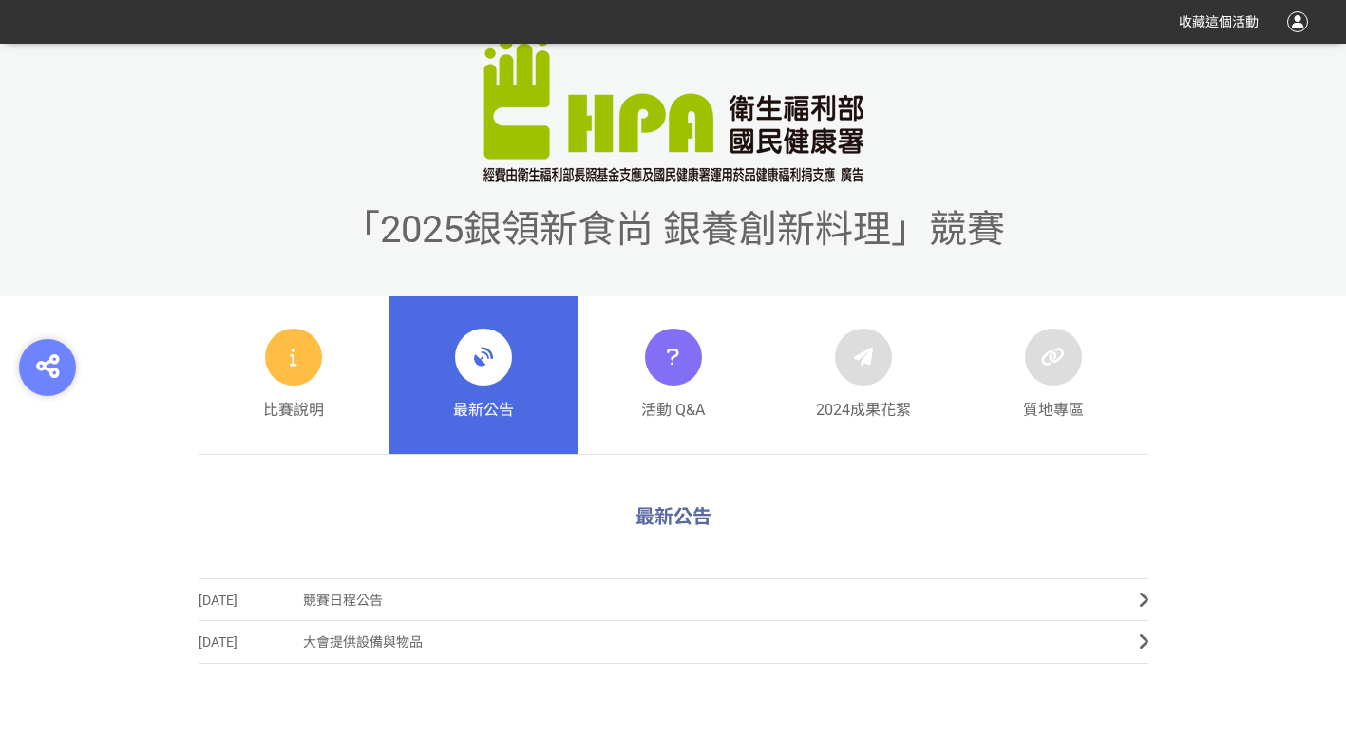
scroll to position [665, 0]
